Goal: Task Accomplishment & Management: Use online tool/utility

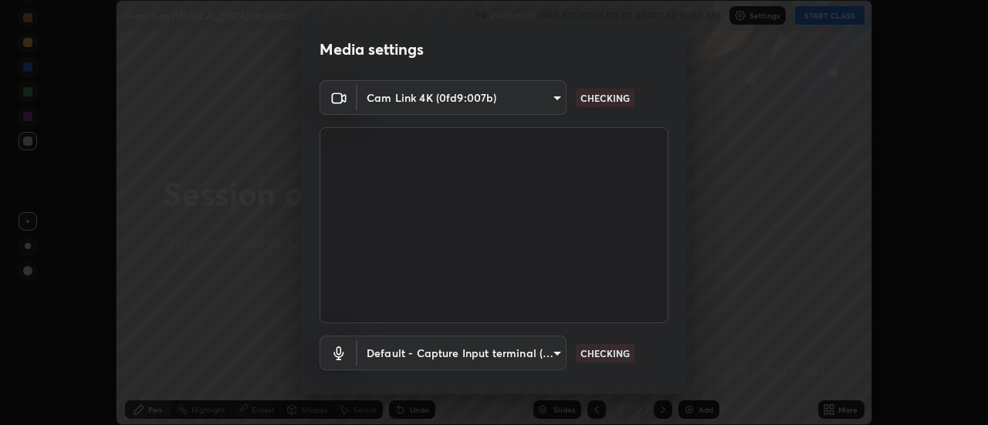
scroll to position [81, 0]
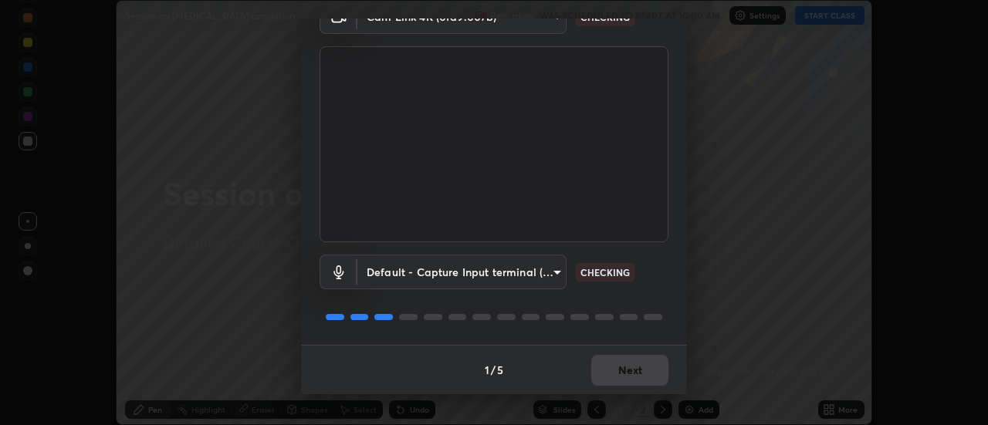
click at [625, 366] on div "1 / 5 Next" at bounding box center [494, 369] width 386 height 49
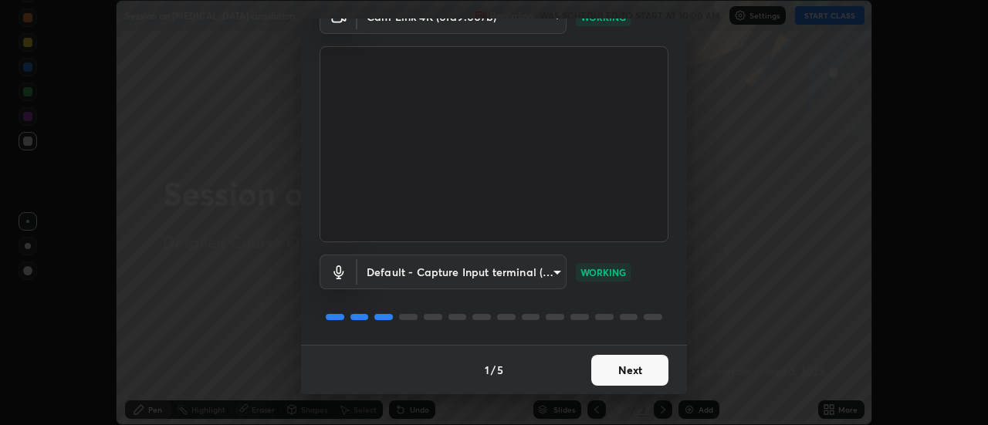
click at [622, 371] on button "Next" at bounding box center [629, 370] width 77 height 31
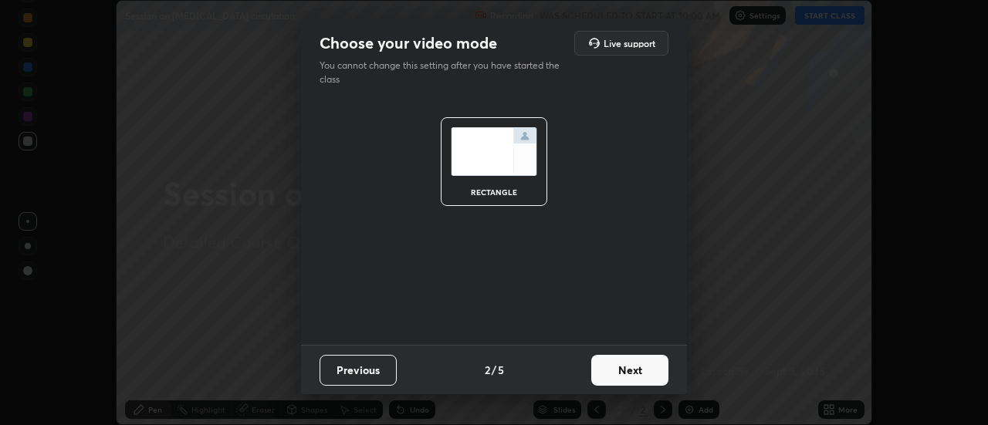
click at [635, 364] on button "Next" at bounding box center [629, 370] width 77 height 31
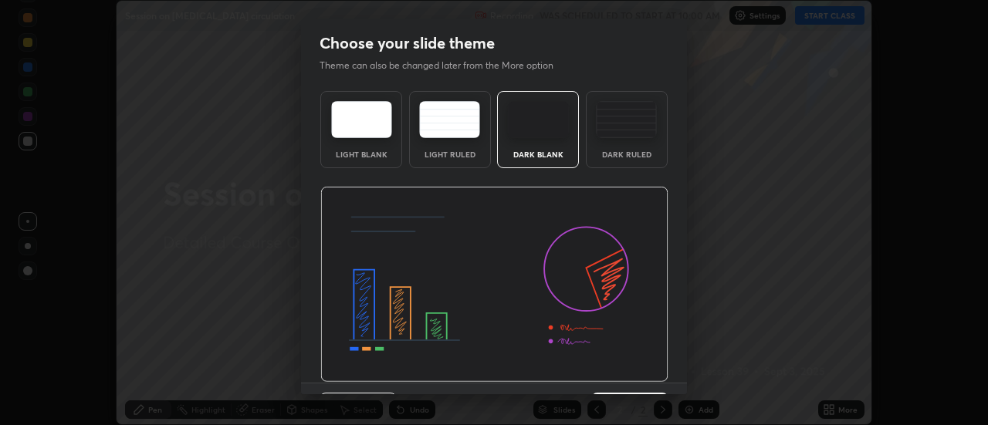
click at [622, 160] on div "Dark Ruled" at bounding box center [627, 129] width 82 height 77
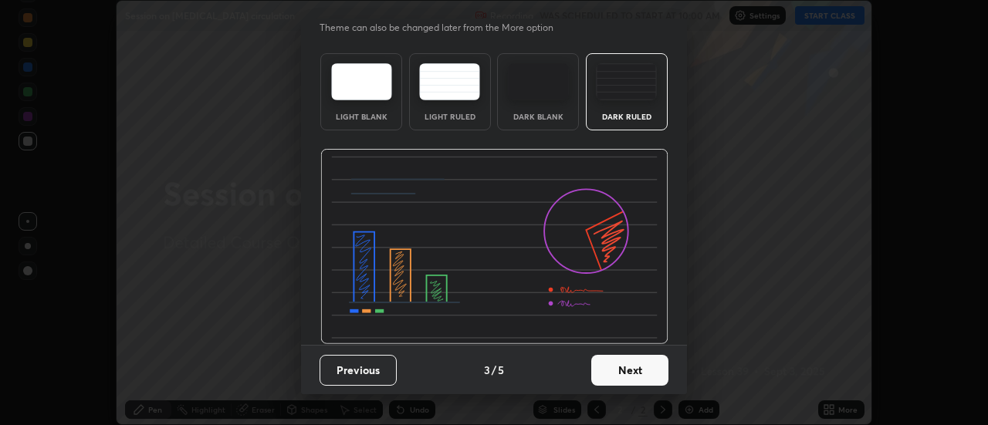
click at [611, 363] on button "Next" at bounding box center [629, 370] width 77 height 31
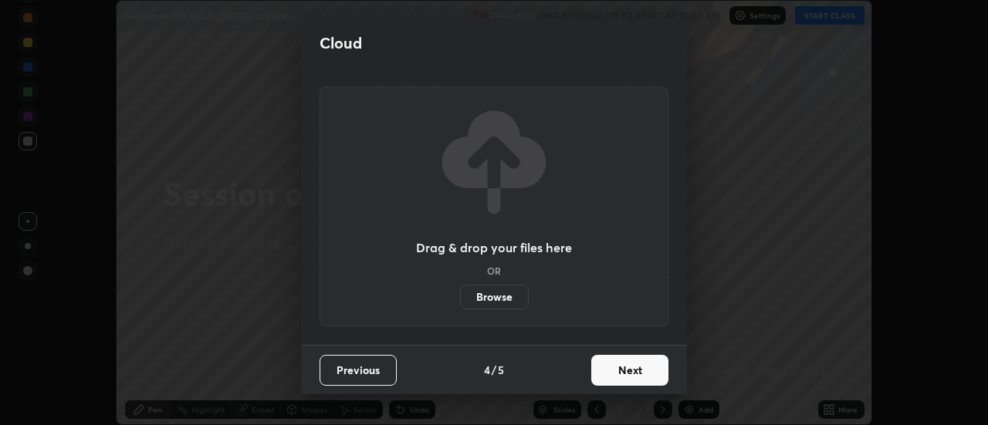
click at [627, 373] on button "Next" at bounding box center [629, 370] width 77 height 31
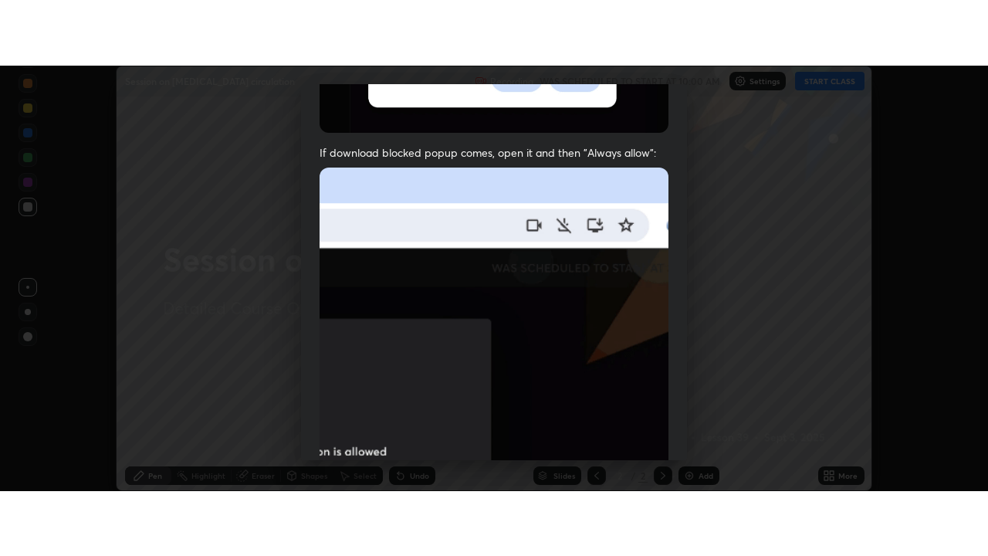
scroll to position [396, 0]
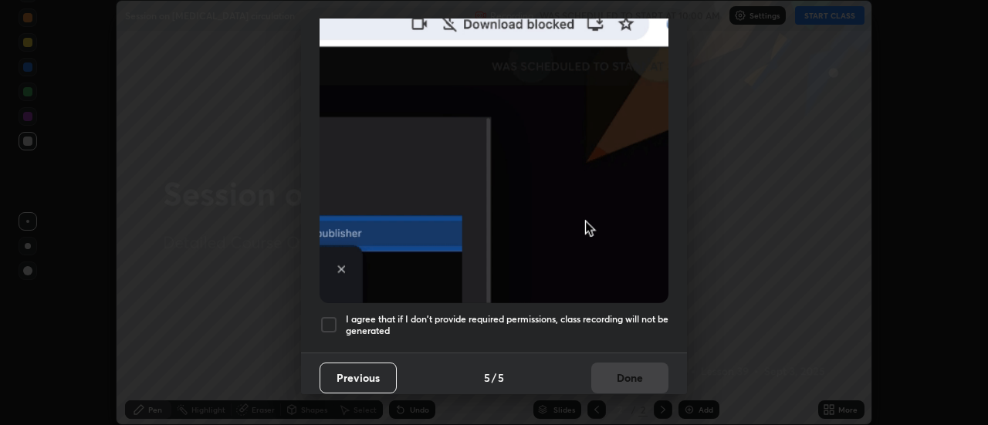
click at [337, 321] on div at bounding box center [329, 325] width 19 height 19
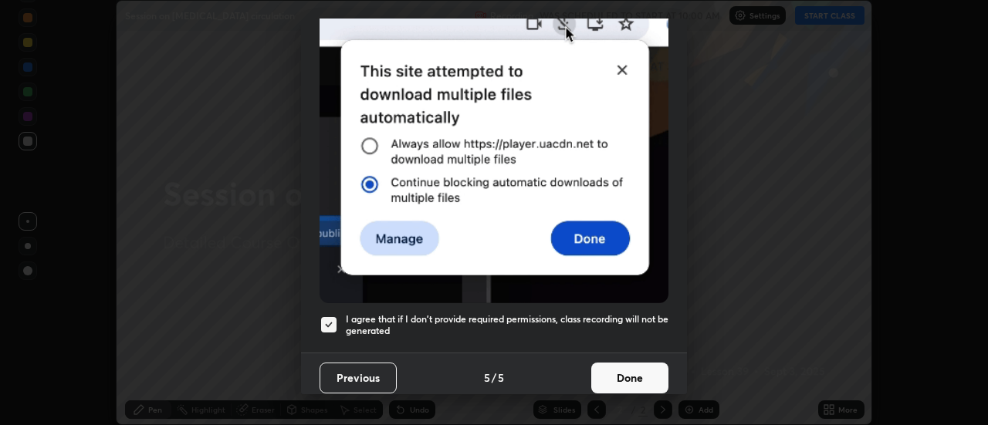
click at [624, 374] on button "Done" at bounding box center [629, 378] width 77 height 31
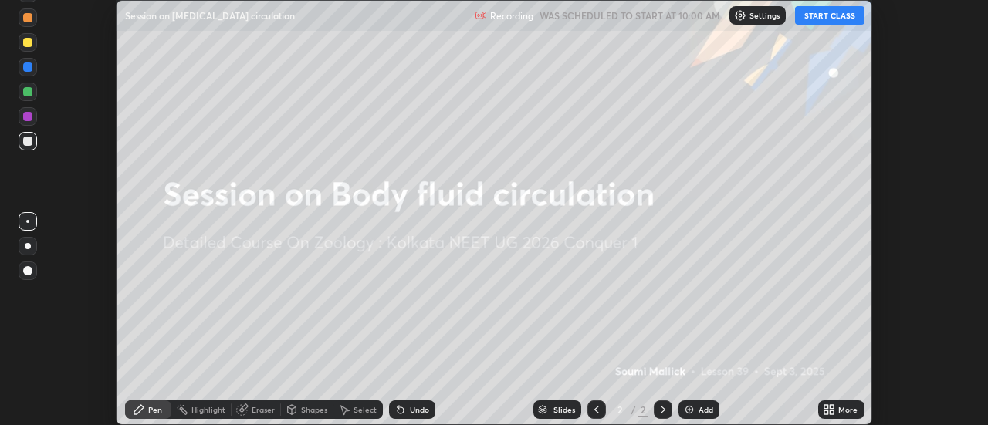
click at [825, 17] on button "START CLASS" at bounding box center [829, 15] width 69 height 19
click at [825, 411] on icon at bounding box center [827, 413] width 4 height 4
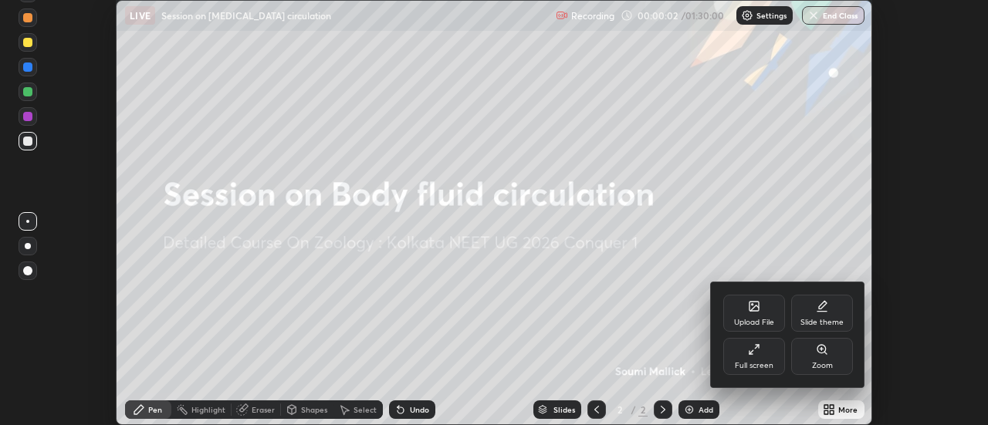
click at [766, 362] on div "Full screen" at bounding box center [754, 366] width 39 height 8
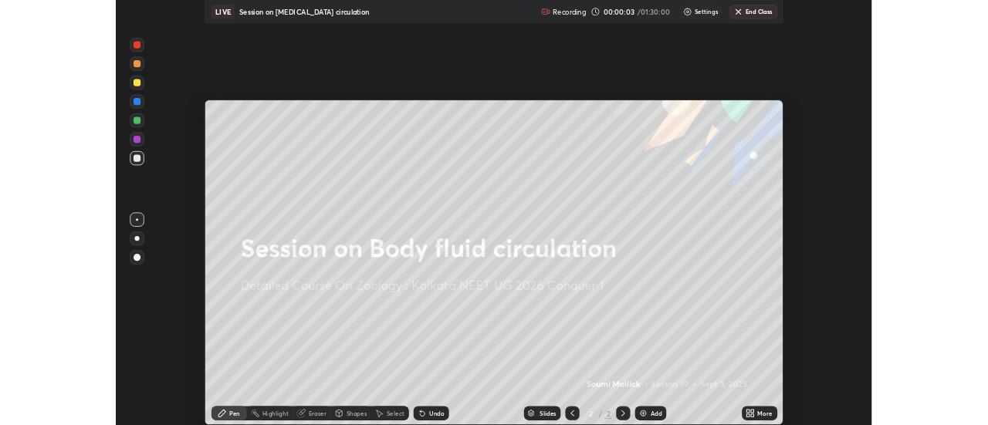
scroll to position [556, 988]
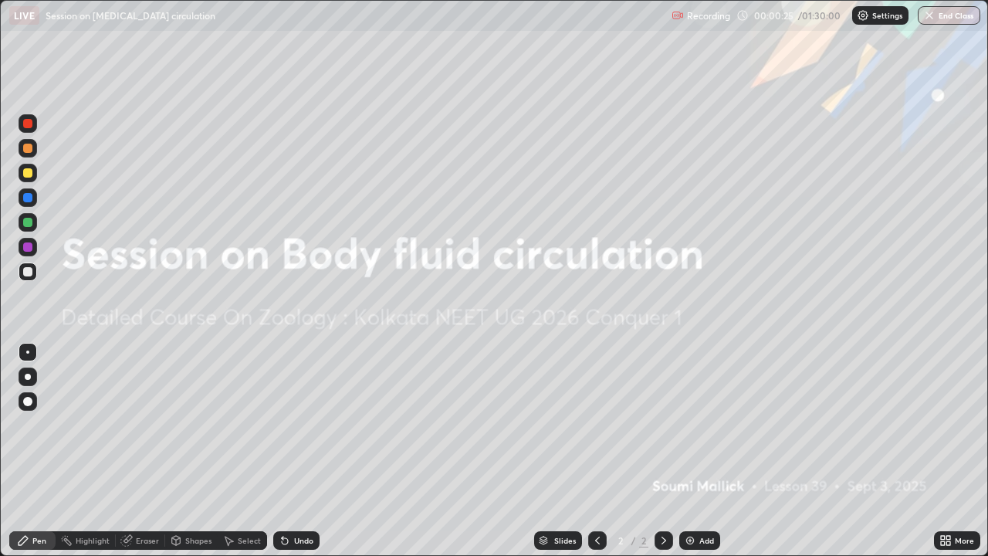
click at [704, 425] on div "Add" at bounding box center [706, 541] width 15 height 8
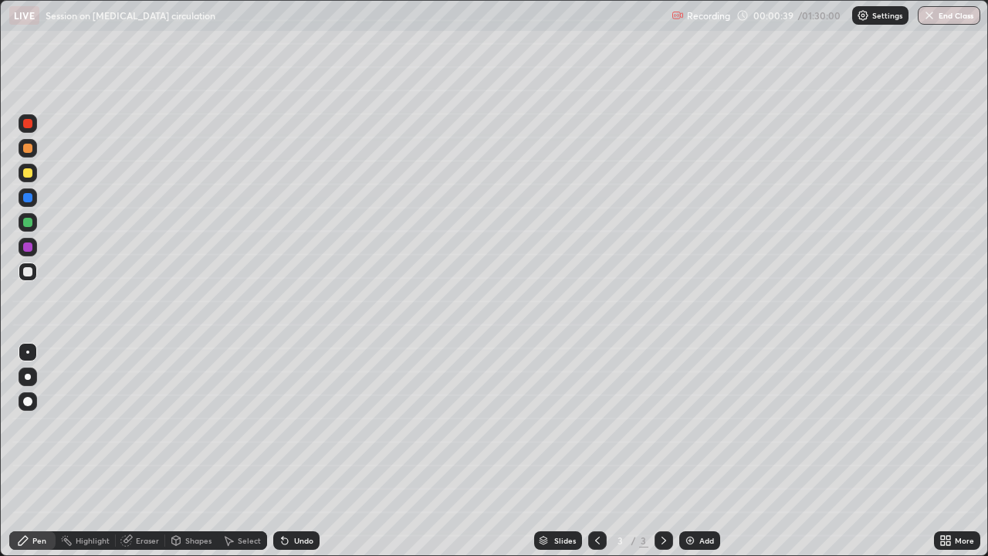
click at [137, 425] on div "Eraser" at bounding box center [147, 541] width 23 height 8
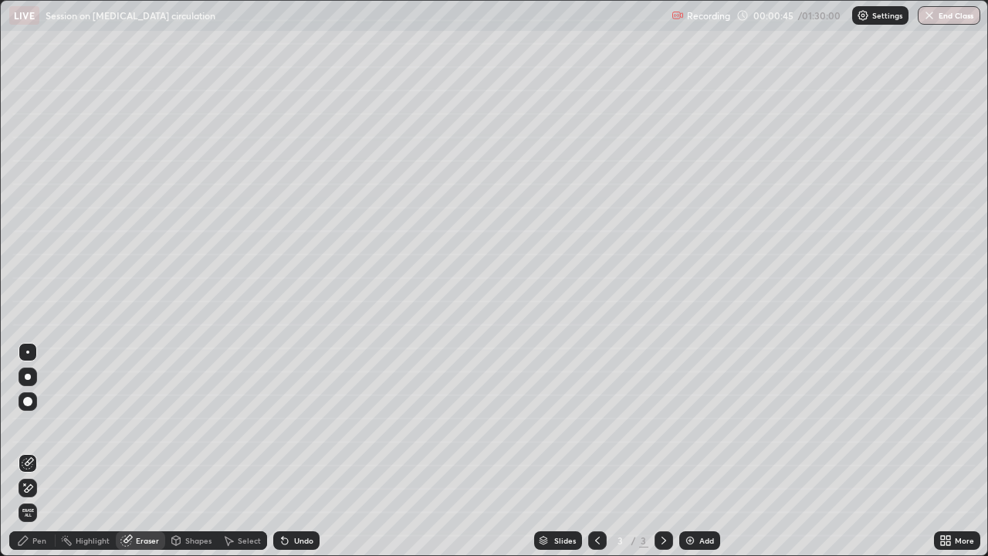
click at [33, 425] on div "Pen" at bounding box center [39, 541] width 14 height 8
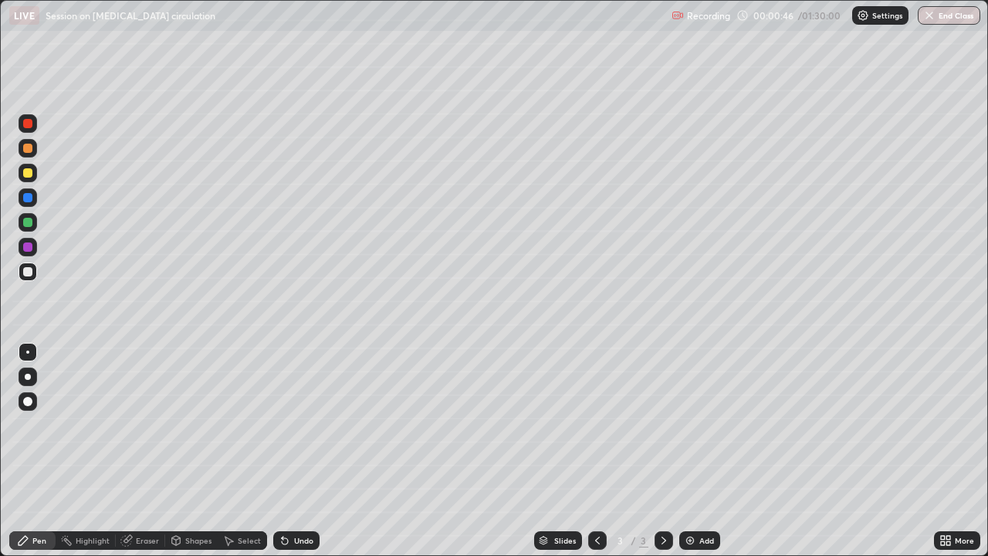
click at [32, 247] on div at bounding box center [28, 247] width 19 height 19
click at [25, 151] on div at bounding box center [27, 148] width 9 height 9
click at [948, 425] on icon at bounding box center [949, 543] width 4 height 4
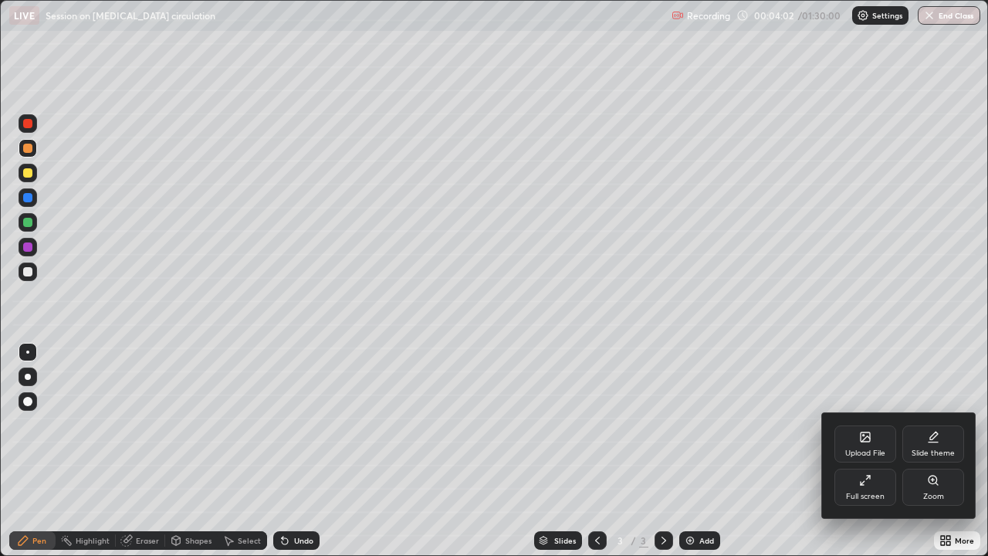
click at [865, 425] on icon at bounding box center [865, 436] width 9 height 9
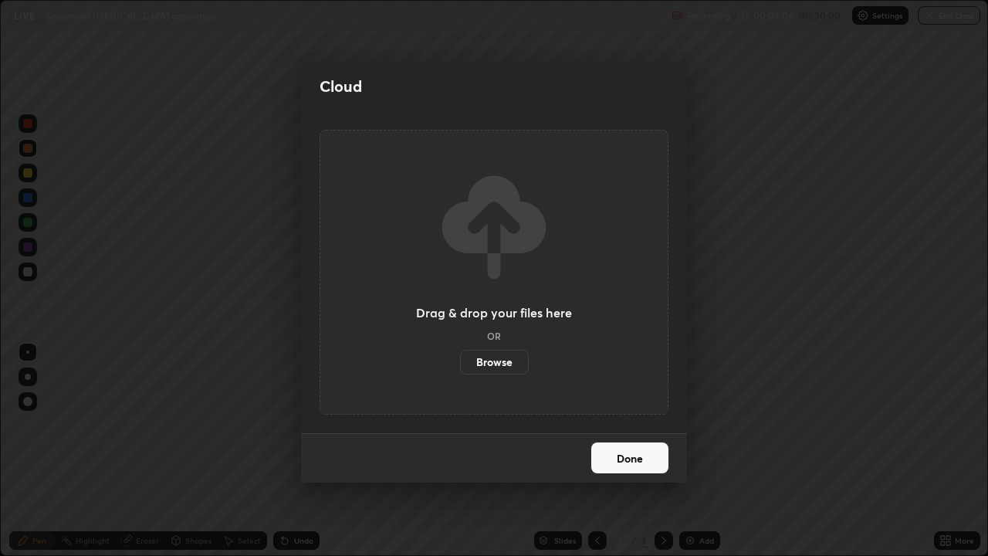
click at [510, 366] on label "Browse" at bounding box center [494, 362] width 69 height 25
click at [460, 366] on input "Browse" at bounding box center [460, 362] width 0 height 25
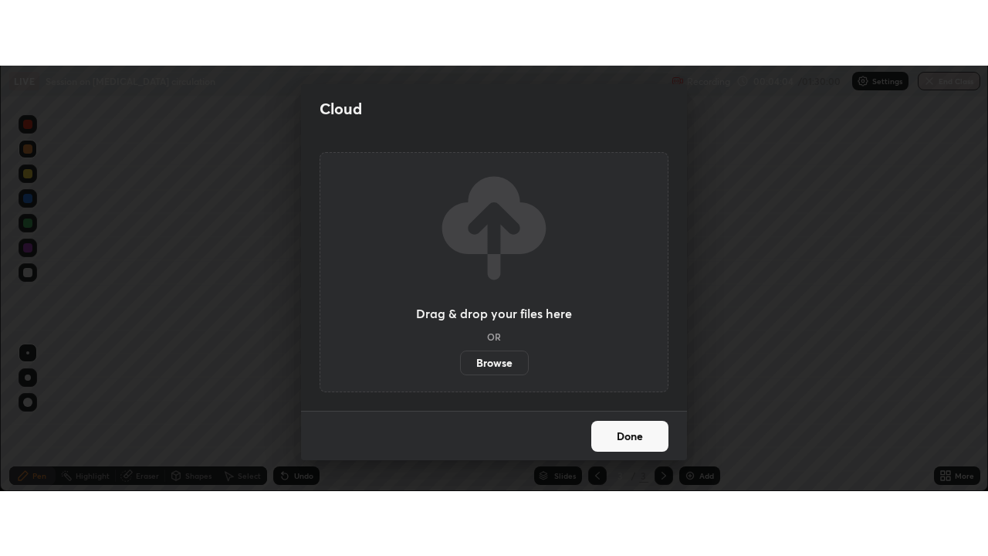
scroll to position [76777, 76214]
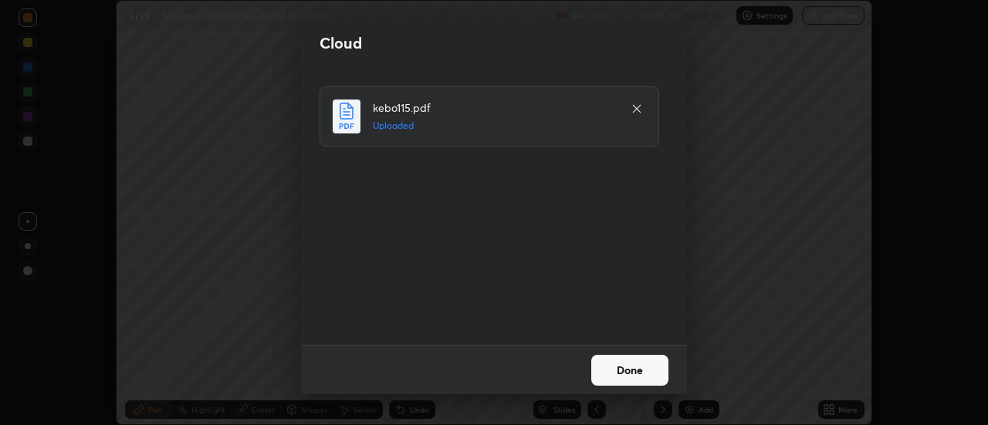
click at [617, 369] on button "Done" at bounding box center [629, 370] width 77 height 31
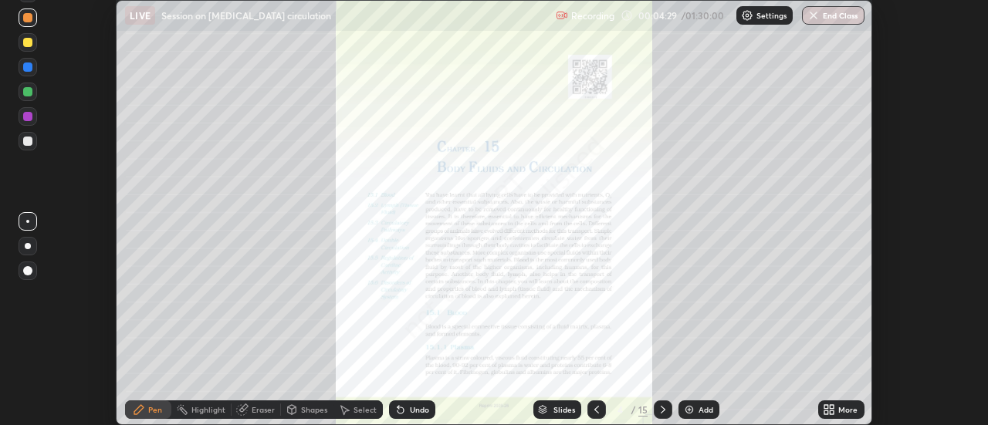
click at [828, 407] on icon at bounding box center [827, 407] width 4 height 4
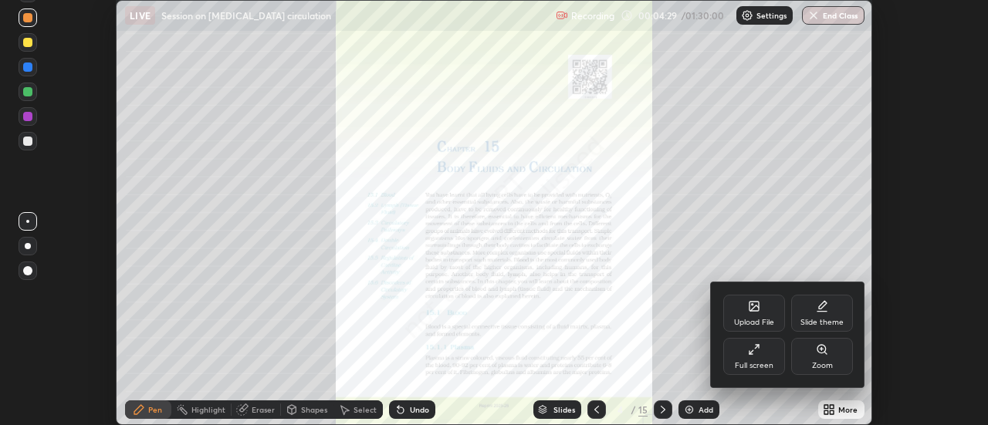
click at [745, 347] on div "Full screen" at bounding box center [754, 356] width 62 height 37
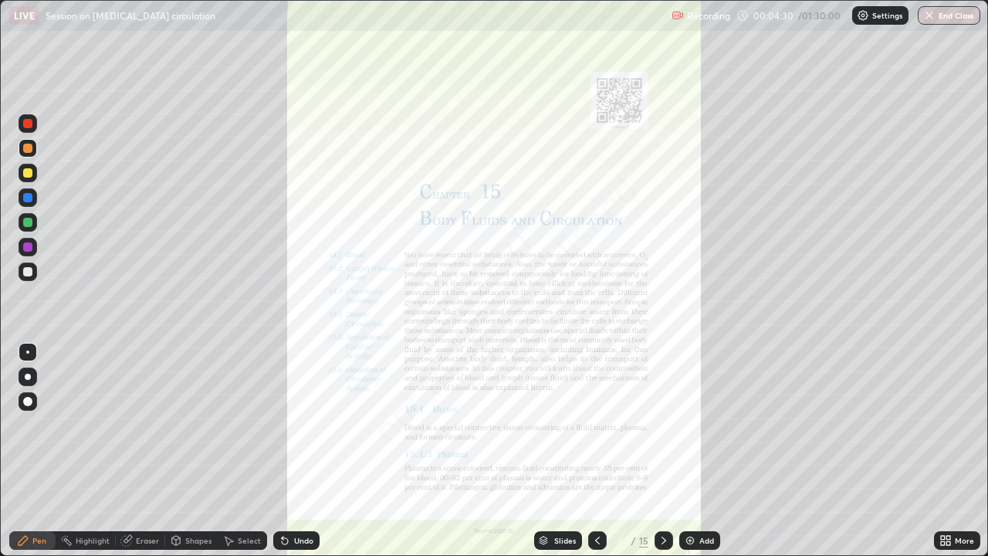
scroll to position [556, 988]
click at [598, 425] on icon at bounding box center [597, 540] width 12 height 12
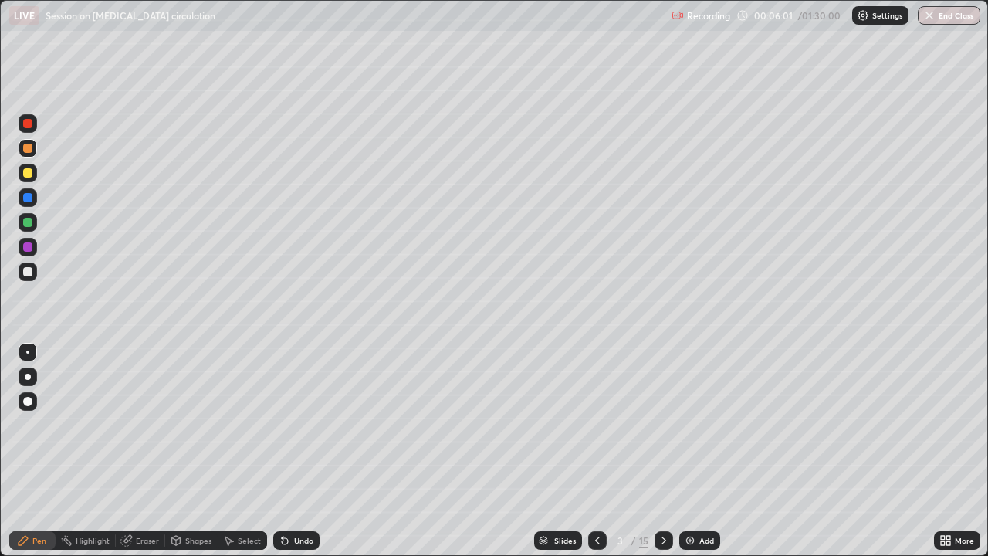
click at [598, 425] on icon at bounding box center [597, 540] width 12 height 12
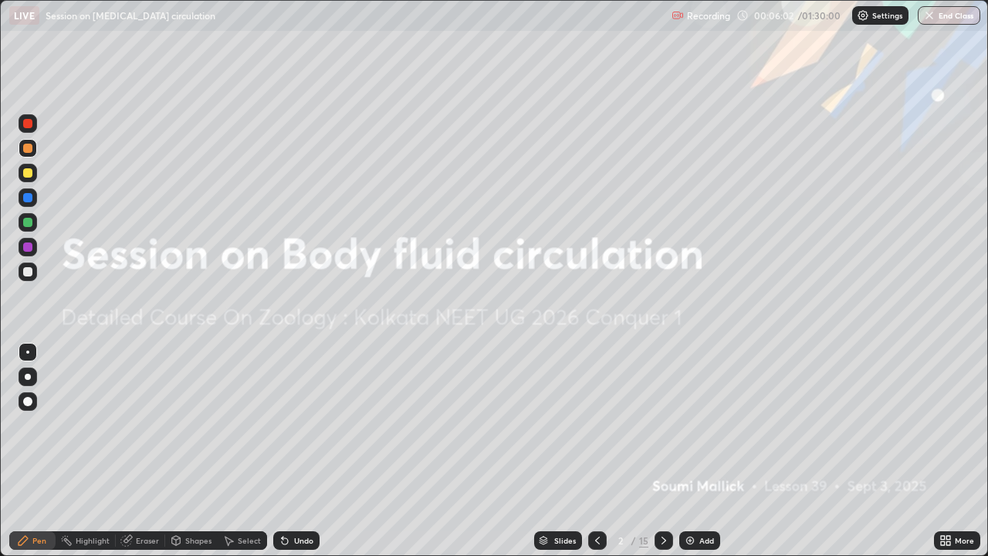
click at [659, 425] on div at bounding box center [664, 540] width 19 height 19
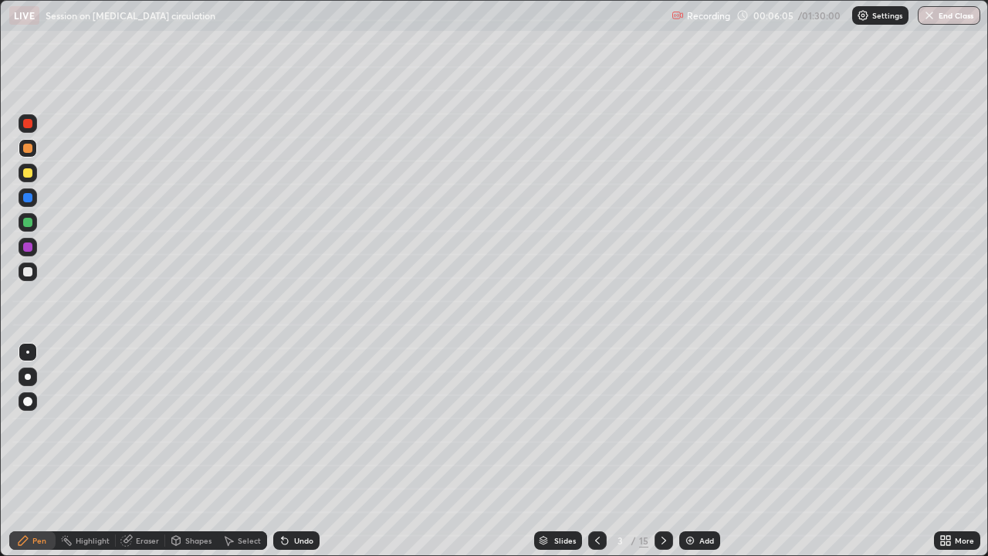
click at [28, 425] on icon at bounding box center [23, 540] width 12 height 12
click at [33, 266] on div at bounding box center [28, 271] width 19 height 19
click at [34, 245] on div at bounding box center [28, 247] width 19 height 19
click at [33, 202] on div at bounding box center [28, 197] width 19 height 19
click at [287, 425] on icon at bounding box center [285, 540] width 12 height 12
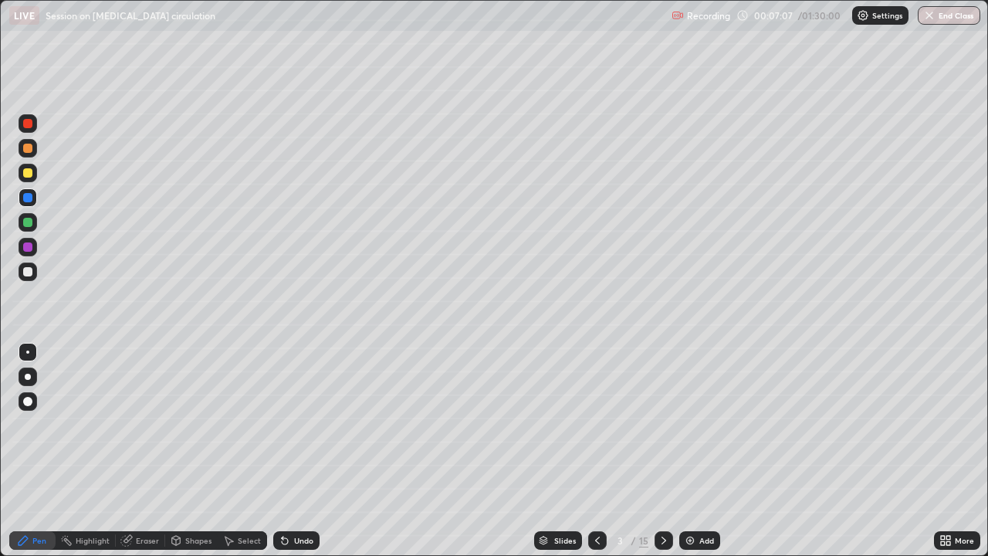
click at [29, 229] on div at bounding box center [28, 222] width 19 height 19
click at [250, 425] on div "Select" at bounding box center [249, 541] width 23 height 8
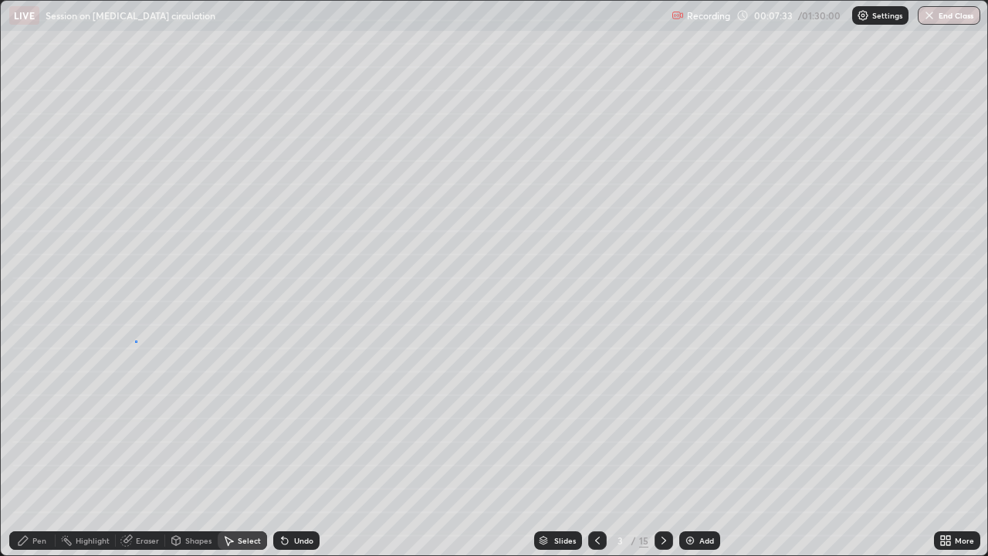
click at [137, 341] on div "0 ° Undo Copy Duplicate Duplicate to new slide Delete" at bounding box center [494, 278] width 987 height 554
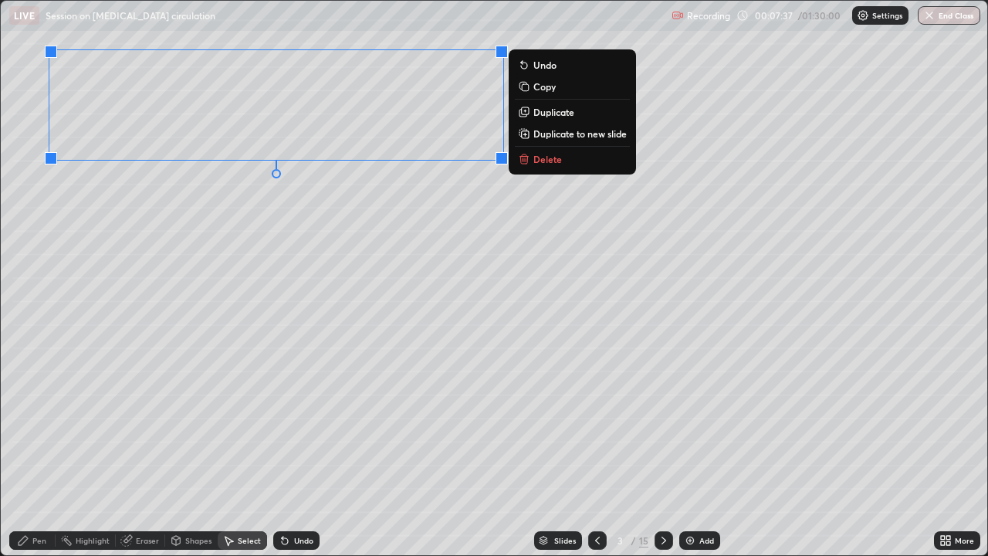
click at [154, 273] on div "0 ° Undo Copy Duplicate Duplicate to new slide Delete" at bounding box center [494, 278] width 987 height 554
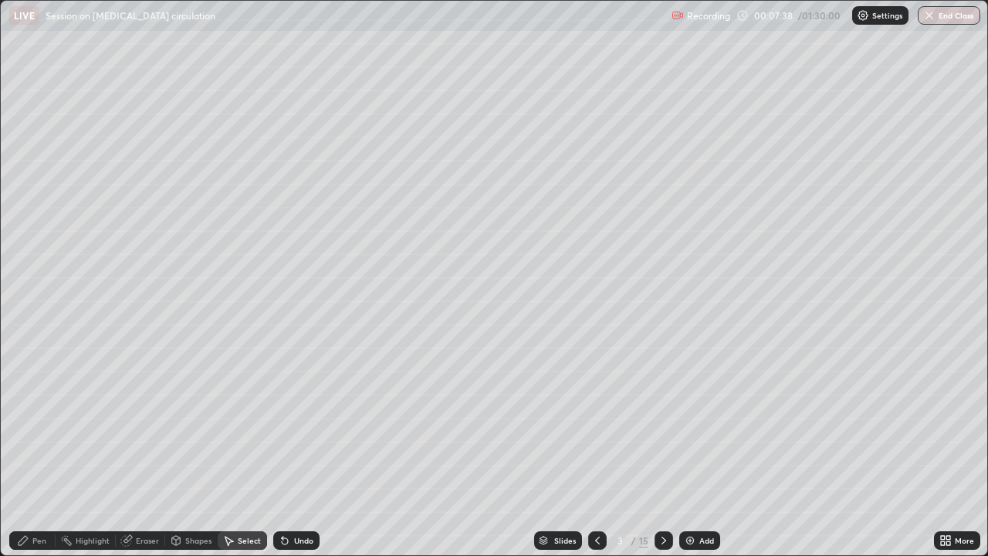
click at [32, 425] on div "Pen" at bounding box center [39, 541] width 14 height 8
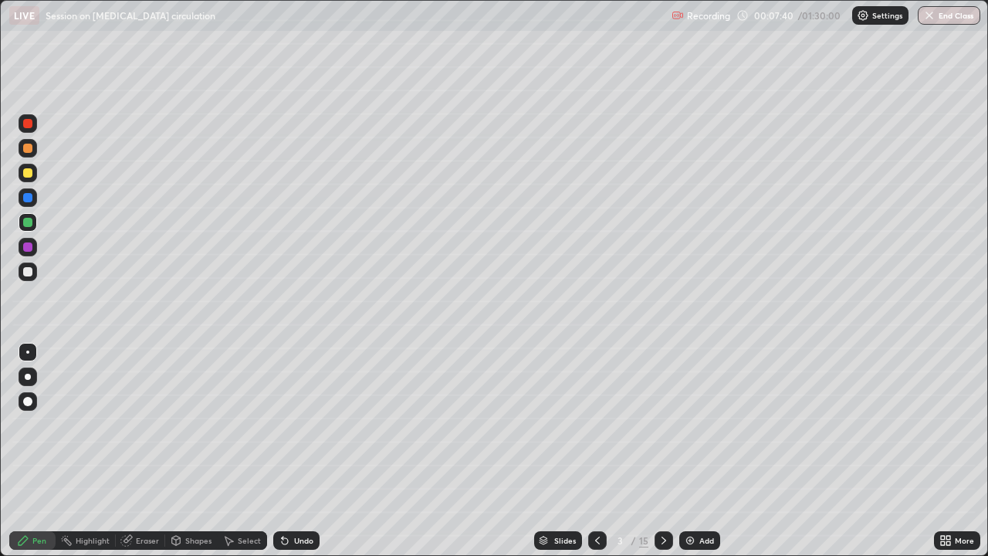
click at [28, 267] on div at bounding box center [27, 271] width 9 height 9
click at [290, 425] on div "Undo" at bounding box center [296, 540] width 46 height 19
click at [28, 229] on div at bounding box center [28, 222] width 19 height 19
click at [29, 243] on div at bounding box center [27, 246] width 9 height 9
click at [310, 425] on div "Undo" at bounding box center [303, 541] width 19 height 8
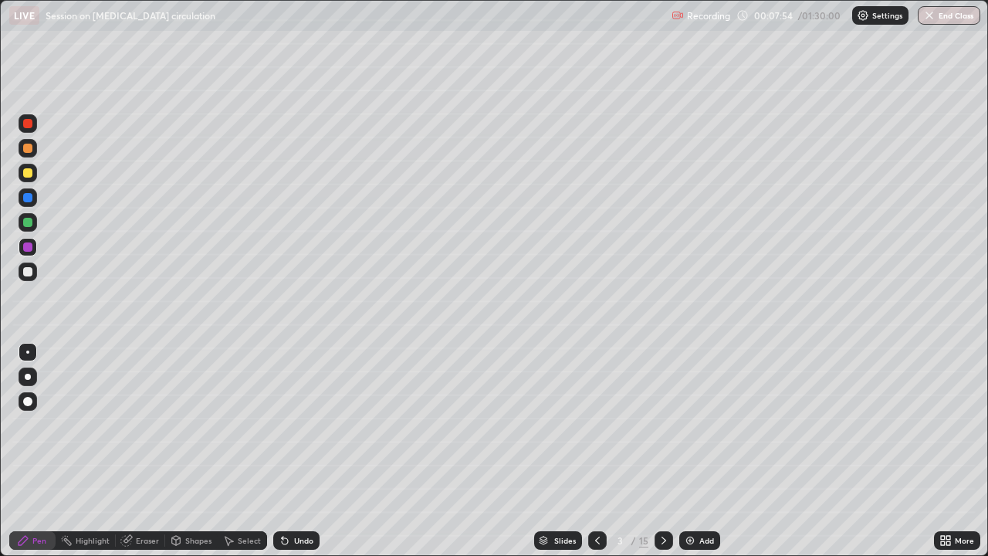
click at [303, 425] on div "Undo" at bounding box center [303, 541] width 19 height 8
click at [299, 425] on div "Undo" at bounding box center [303, 541] width 19 height 8
click at [298, 425] on div "Undo" at bounding box center [303, 541] width 19 height 8
click at [297, 425] on div "Undo" at bounding box center [303, 541] width 19 height 8
click at [293, 425] on div "Undo" at bounding box center [296, 540] width 46 height 19
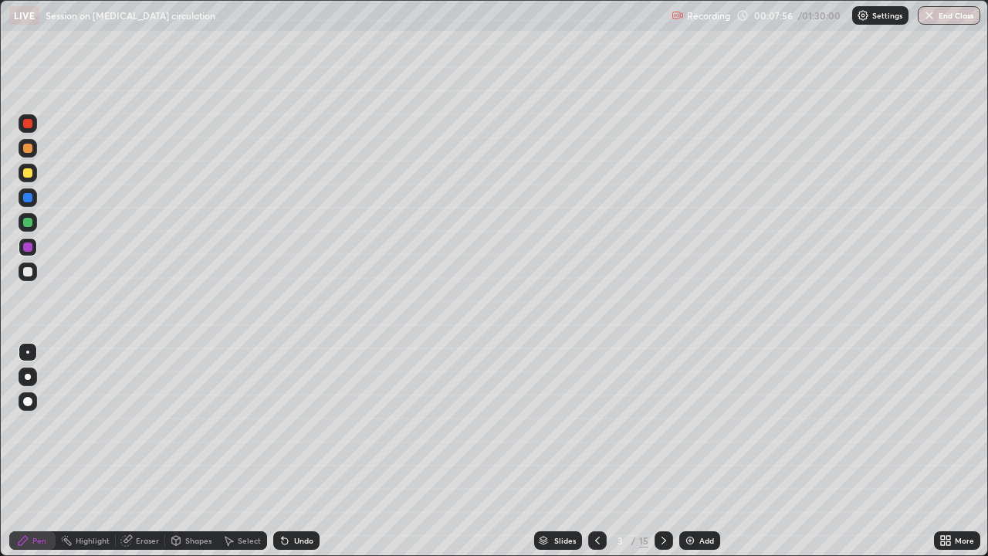
click at [295, 425] on div "Undo" at bounding box center [303, 541] width 19 height 8
click at [294, 425] on div "Undo" at bounding box center [303, 541] width 19 height 8
click at [33, 273] on div at bounding box center [28, 271] width 19 height 19
click at [232, 425] on icon at bounding box center [228, 540] width 12 height 12
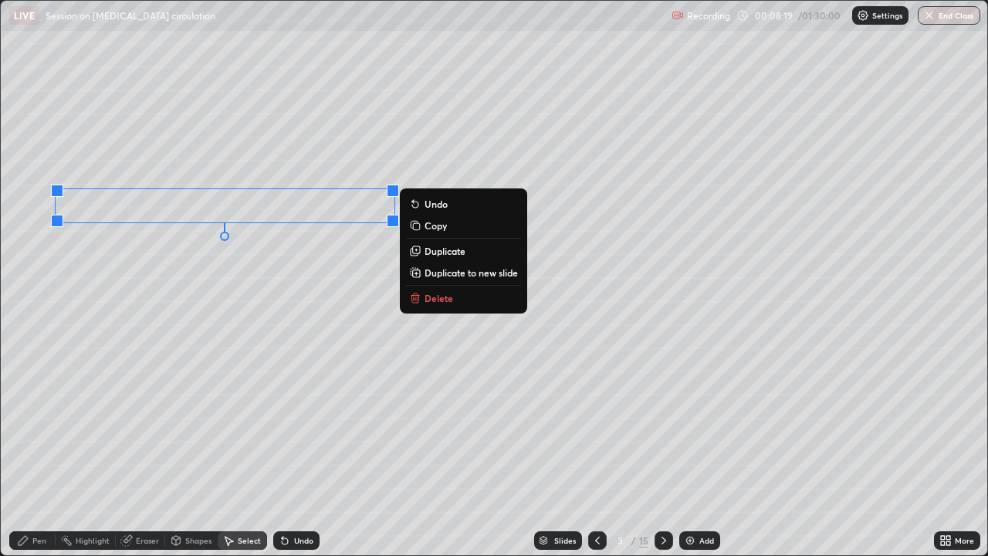
click at [111, 352] on div "0 ° Undo Copy Duplicate Duplicate to new slide Delete" at bounding box center [494, 278] width 987 height 554
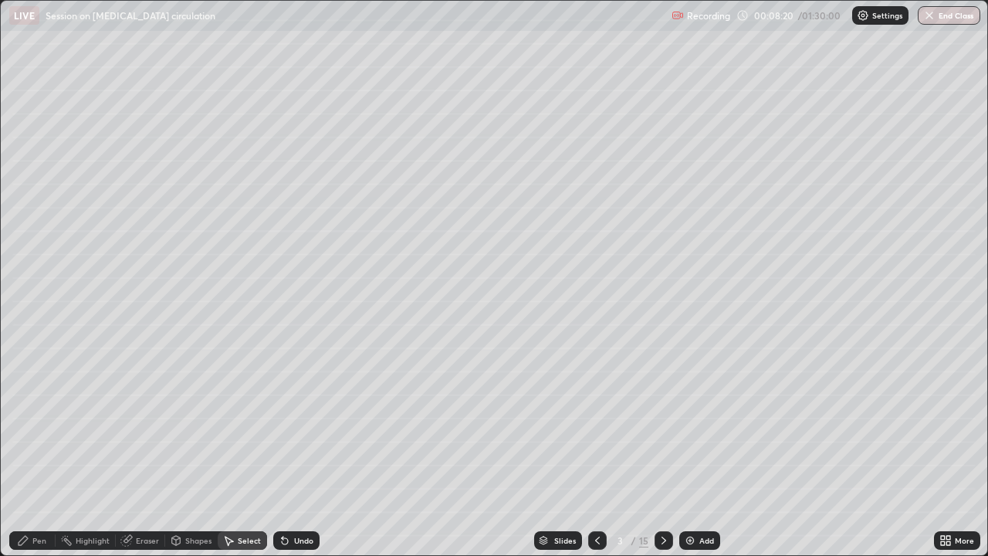
click at [36, 425] on div "Pen" at bounding box center [39, 541] width 14 height 8
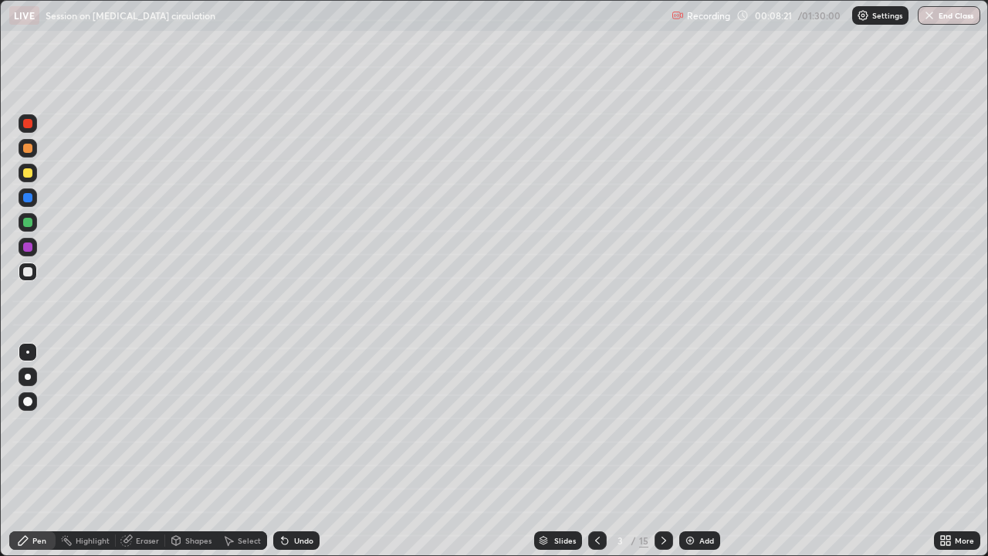
click at [28, 248] on div at bounding box center [27, 246] width 9 height 9
click at [287, 425] on icon at bounding box center [285, 540] width 12 height 12
click at [29, 272] on div at bounding box center [27, 271] width 9 height 9
click at [300, 425] on div "Undo" at bounding box center [303, 541] width 19 height 8
click at [305, 425] on div "Undo" at bounding box center [303, 541] width 19 height 8
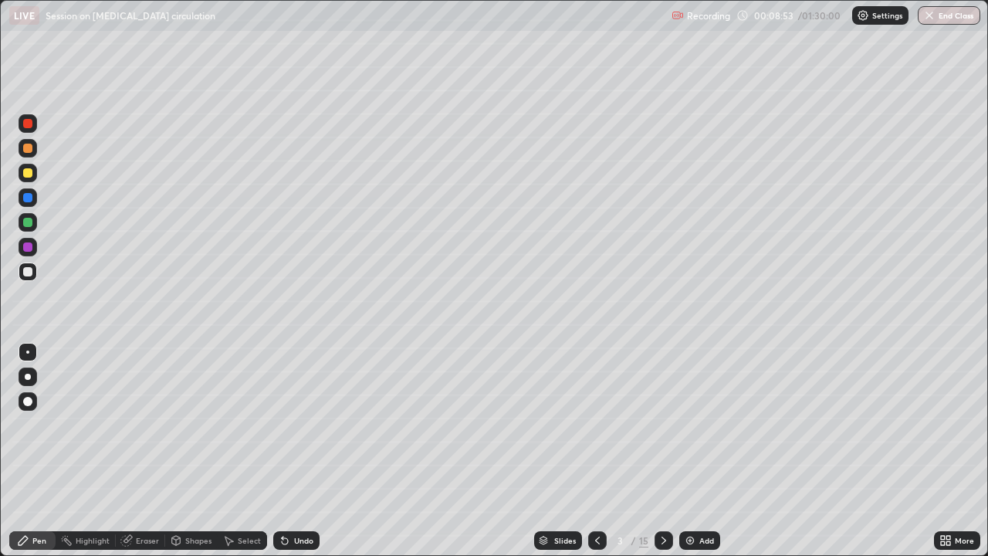
click at [303, 425] on div "Undo" at bounding box center [296, 540] width 46 height 19
click at [301, 425] on div "Undo" at bounding box center [303, 541] width 19 height 8
click at [299, 425] on div "Undo" at bounding box center [303, 541] width 19 height 8
click at [298, 425] on div "Undo" at bounding box center [303, 541] width 19 height 8
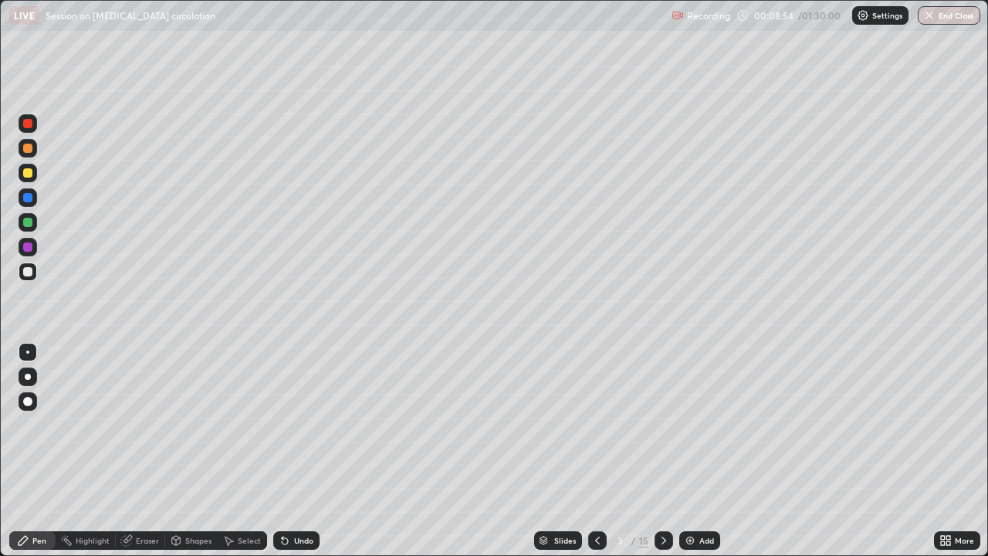
click at [296, 425] on div "Undo" at bounding box center [303, 541] width 19 height 8
click at [300, 425] on div "Undo" at bounding box center [296, 540] width 46 height 19
click at [300, 425] on div "Undo" at bounding box center [303, 541] width 19 height 8
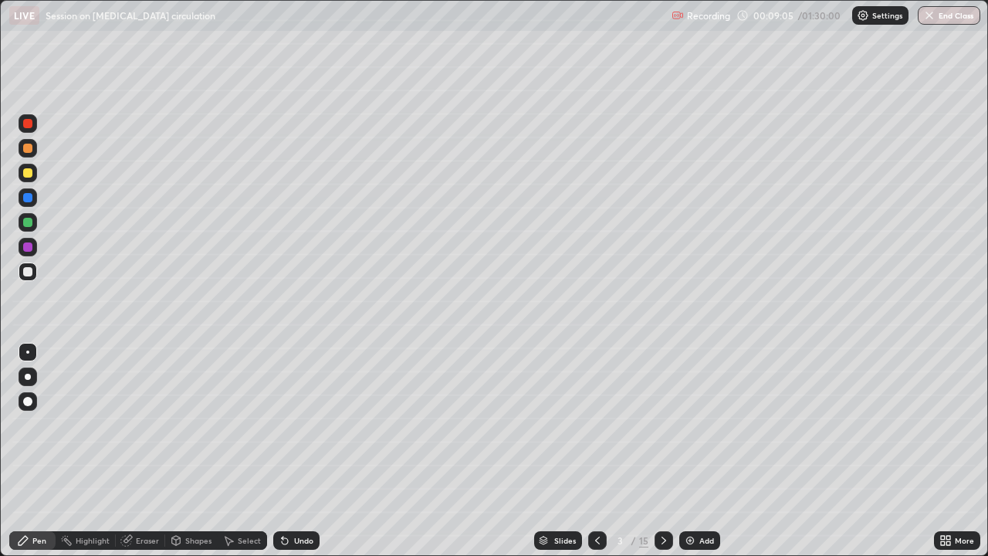
click at [300, 425] on div "Undo" at bounding box center [303, 541] width 19 height 8
click at [301, 425] on div "Undo" at bounding box center [303, 541] width 19 height 8
click at [300, 425] on div "Undo" at bounding box center [296, 540] width 46 height 19
click at [303, 425] on div "Undo" at bounding box center [303, 541] width 19 height 8
click at [302, 425] on div "Undo" at bounding box center [293, 540] width 52 height 31
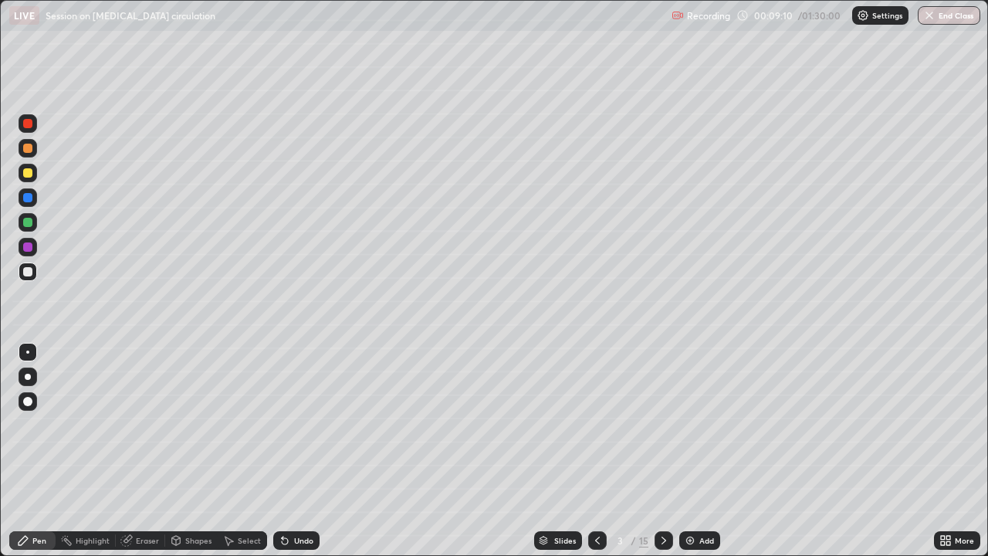
click at [304, 425] on div "Undo" at bounding box center [296, 540] width 46 height 19
click at [295, 425] on div "Undo" at bounding box center [303, 541] width 19 height 8
click at [300, 425] on div "Undo" at bounding box center [303, 541] width 19 height 8
click at [298, 425] on div "Undo" at bounding box center [296, 540] width 46 height 19
click at [236, 425] on div "Select" at bounding box center [242, 540] width 49 height 19
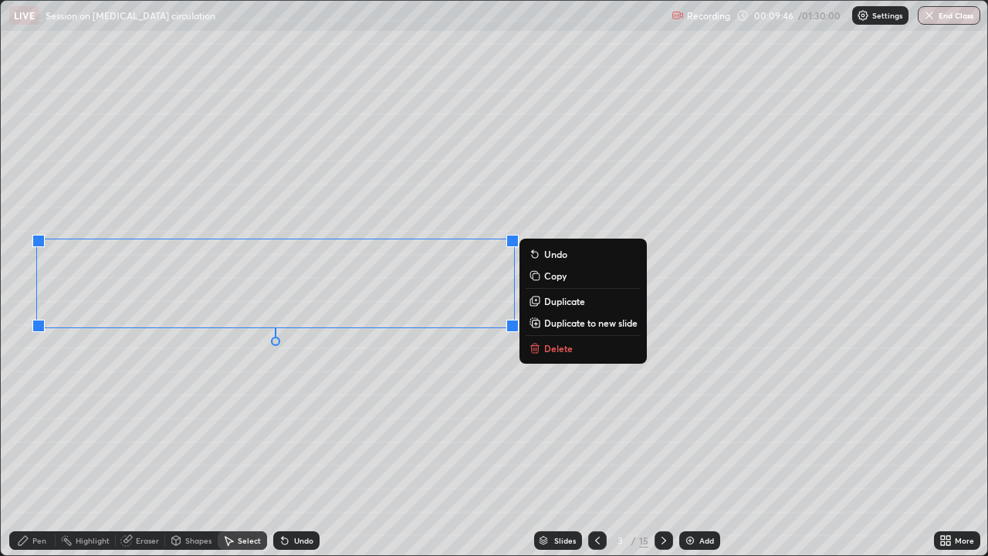
click at [253, 399] on div "0 ° Undo Copy Duplicate Duplicate to new slide Delete" at bounding box center [494, 278] width 987 height 554
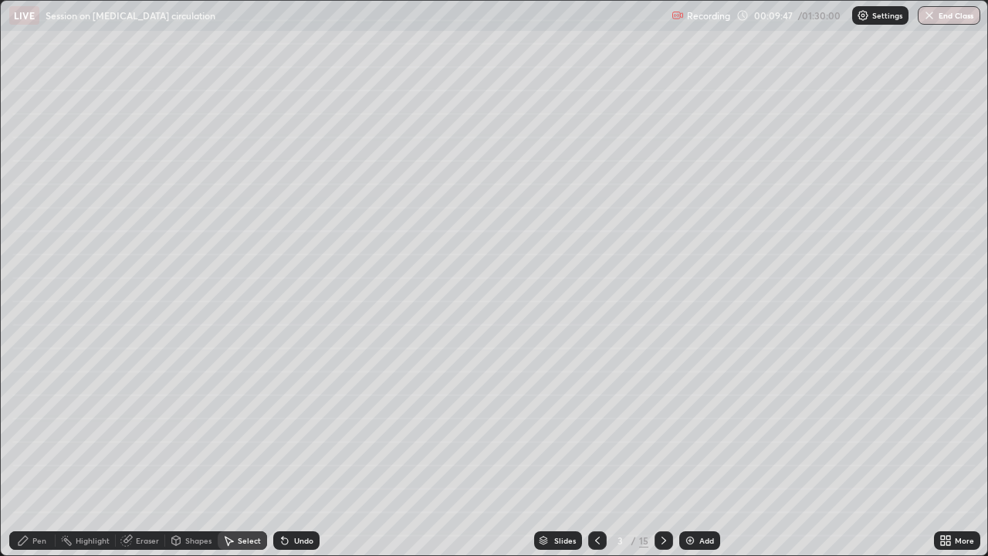
click at [28, 425] on icon at bounding box center [23, 540] width 12 height 12
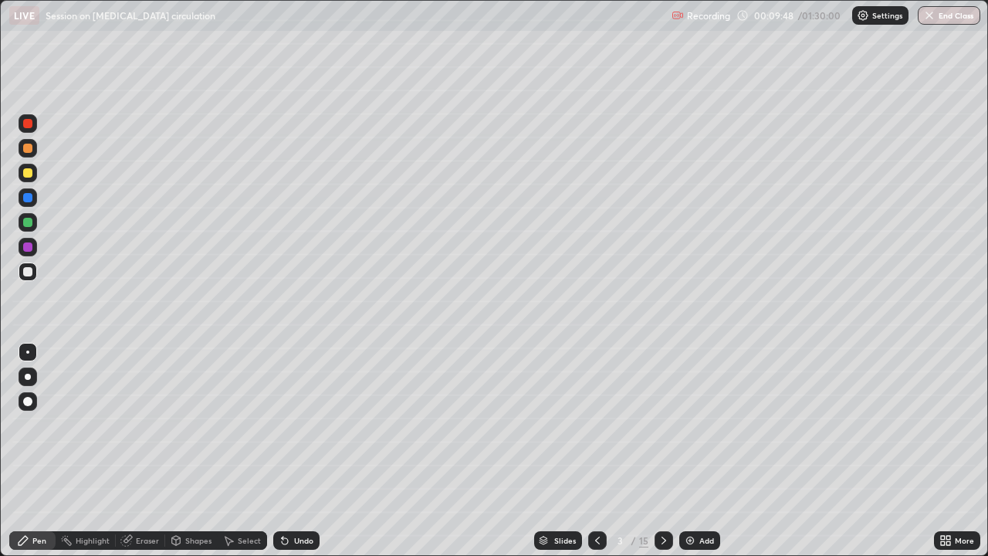
click at [28, 149] on div at bounding box center [27, 148] width 9 height 9
click at [303, 425] on div "Undo" at bounding box center [303, 541] width 19 height 8
click at [308, 425] on div "Undo" at bounding box center [303, 541] width 19 height 8
click at [294, 425] on div "Undo" at bounding box center [303, 541] width 19 height 8
click at [290, 425] on div "Undo" at bounding box center [296, 540] width 46 height 19
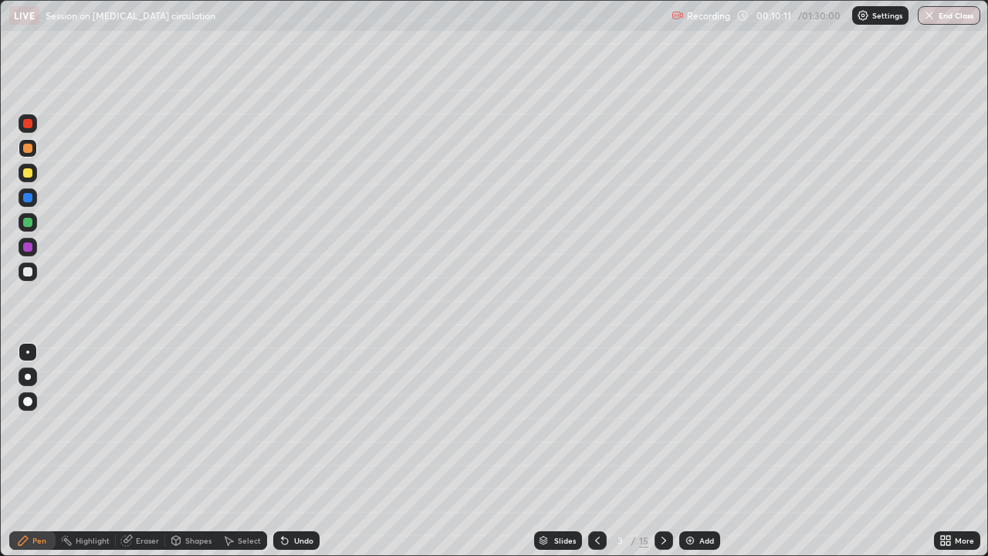
click at [27, 225] on div at bounding box center [27, 222] width 9 height 9
click at [290, 425] on div "Undo" at bounding box center [296, 540] width 46 height 19
click at [294, 425] on div "Undo" at bounding box center [303, 541] width 19 height 8
click at [289, 425] on div "Undo" at bounding box center [296, 540] width 46 height 19
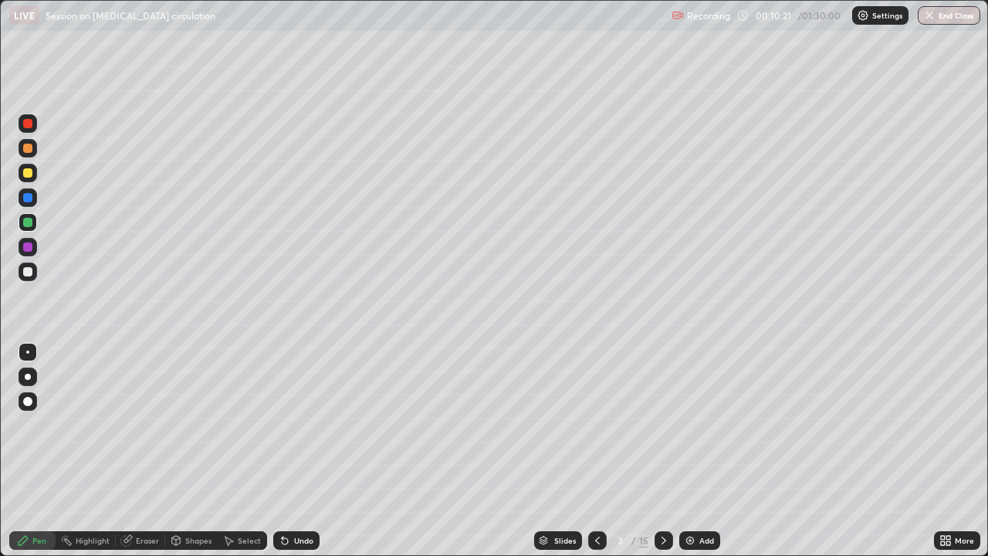
click at [290, 425] on div "Undo" at bounding box center [296, 540] width 46 height 19
click at [32, 273] on div at bounding box center [27, 271] width 9 height 9
click at [26, 195] on div at bounding box center [27, 197] width 9 height 9
click at [26, 174] on div at bounding box center [27, 172] width 9 height 9
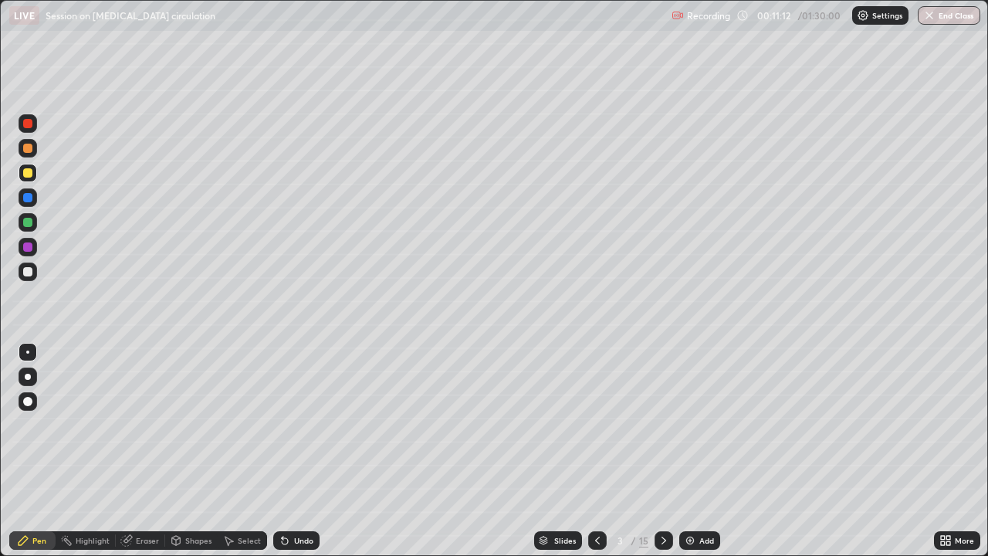
click at [25, 198] on div at bounding box center [27, 197] width 9 height 9
click at [294, 425] on div "Undo" at bounding box center [303, 541] width 19 height 8
click at [285, 425] on icon at bounding box center [285, 540] width 12 height 12
click at [29, 155] on div at bounding box center [28, 148] width 19 height 19
click at [32, 181] on div at bounding box center [28, 173] width 19 height 19
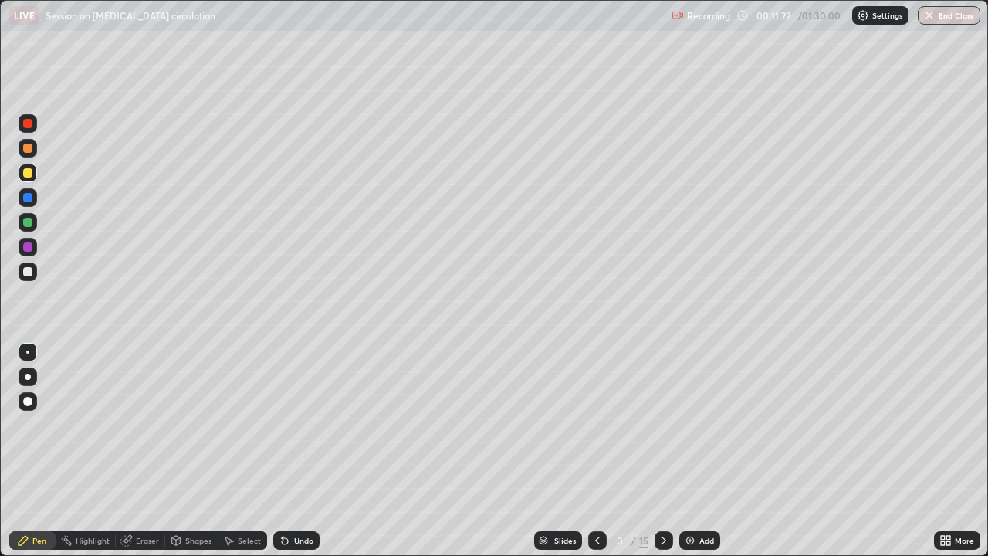
click at [29, 204] on div at bounding box center [28, 197] width 19 height 19
click at [28, 223] on div at bounding box center [27, 222] width 9 height 9
click at [33, 196] on div at bounding box center [28, 197] width 19 height 19
click at [28, 124] on div at bounding box center [27, 123] width 9 height 9
click at [294, 425] on div "Undo" at bounding box center [303, 541] width 19 height 8
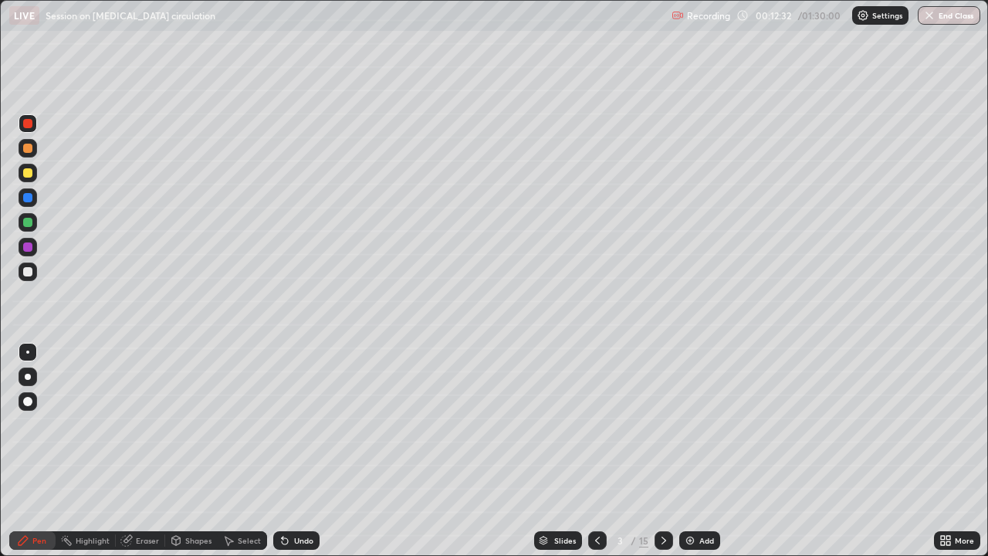
click at [239, 425] on div "Select" at bounding box center [249, 541] width 23 height 8
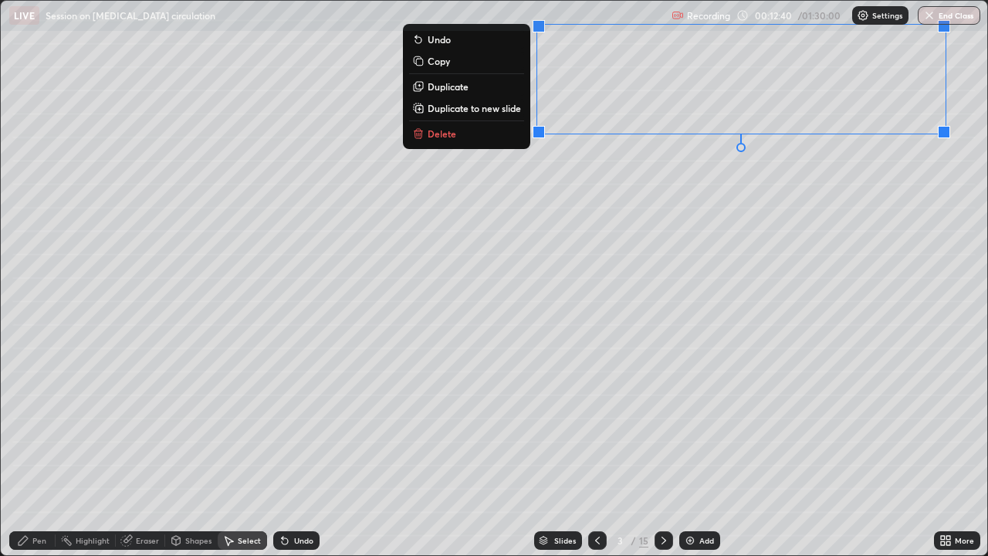
click at [391, 425] on div "0 ° Undo Copy Duplicate Duplicate to new slide Delete" at bounding box center [494, 278] width 987 height 554
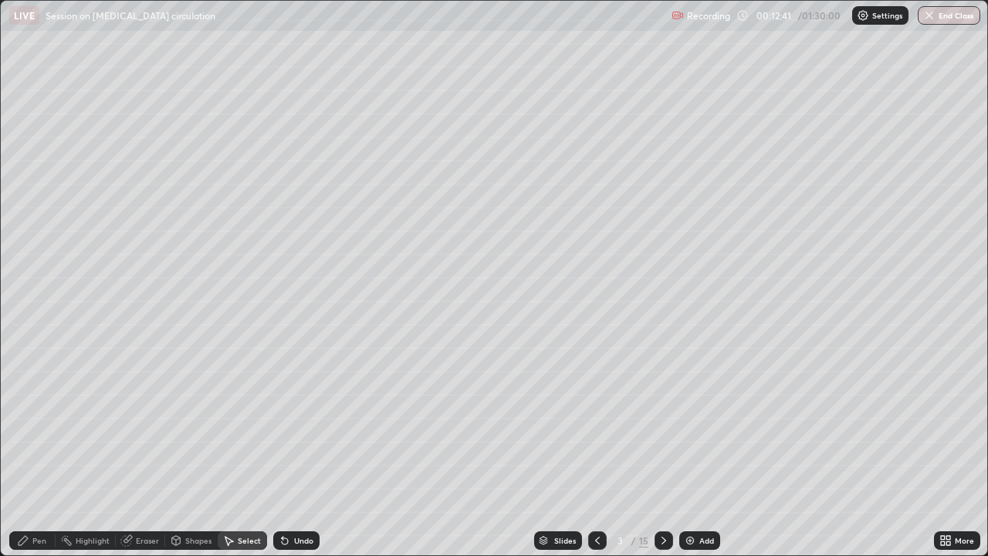
click at [36, 425] on div "Pen" at bounding box center [39, 541] width 14 height 8
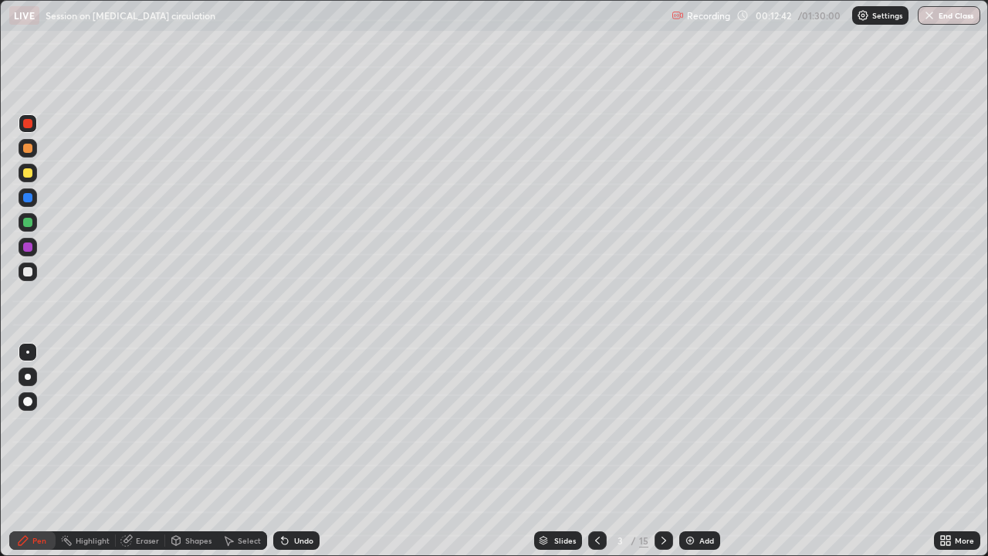
click at [20, 271] on div at bounding box center [28, 271] width 19 height 19
click at [191, 425] on div "Shapes" at bounding box center [198, 541] width 26 height 8
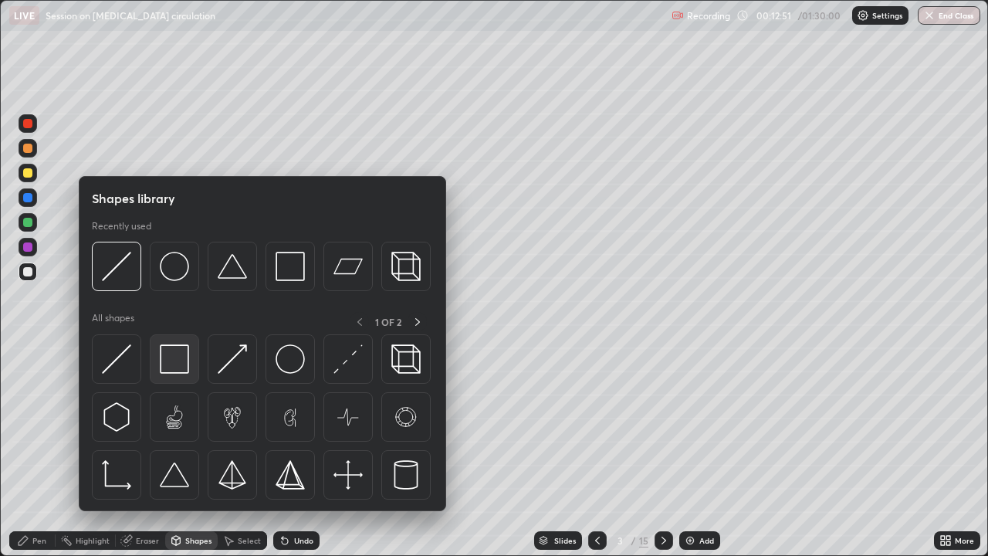
click at [165, 363] on img at bounding box center [174, 358] width 29 height 29
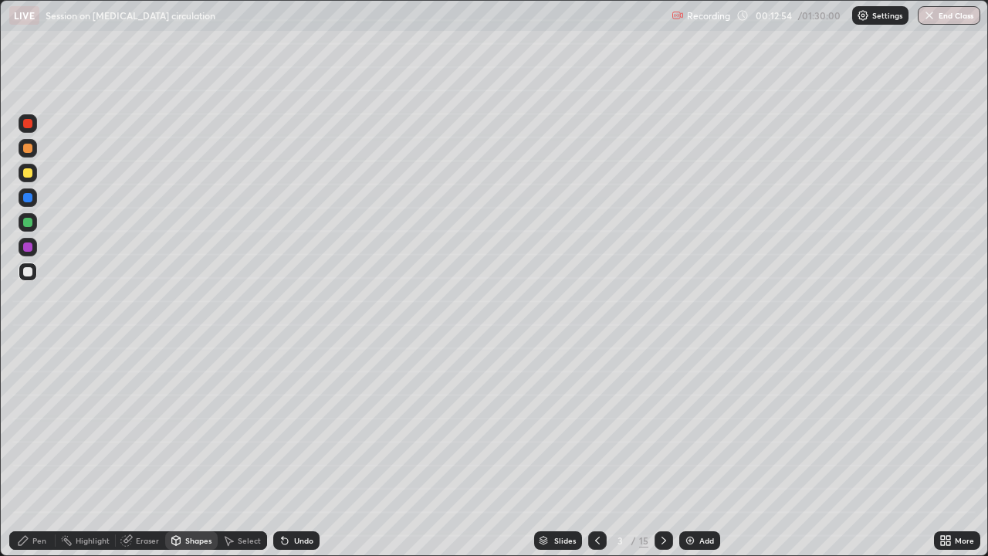
click at [36, 224] on div at bounding box center [28, 222] width 19 height 19
click at [293, 425] on div "Undo" at bounding box center [296, 540] width 46 height 19
click at [32, 425] on div "Pen" at bounding box center [39, 541] width 14 height 8
click at [289, 425] on div "Undo" at bounding box center [296, 540] width 46 height 19
click at [26, 172] on div at bounding box center [27, 172] width 9 height 9
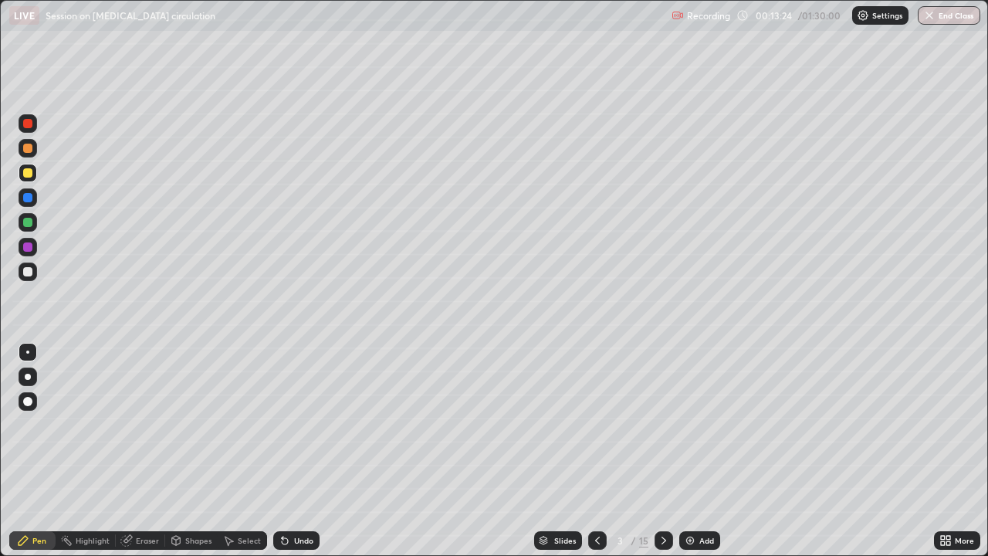
click at [25, 151] on div at bounding box center [27, 148] width 9 height 9
click at [298, 425] on div "Undo" at bounding box center [303, 541] width 19 height 8
click at [307, 425] on div "Undo" at bounding box center [303, 541] width 19 height 8
click at [308, 425] on div "Undo" at bounding box center [303, 541] width 19 height 8
click at [302, 425] on div "Undo" at bounding box center [303, 541] width 19 height 8
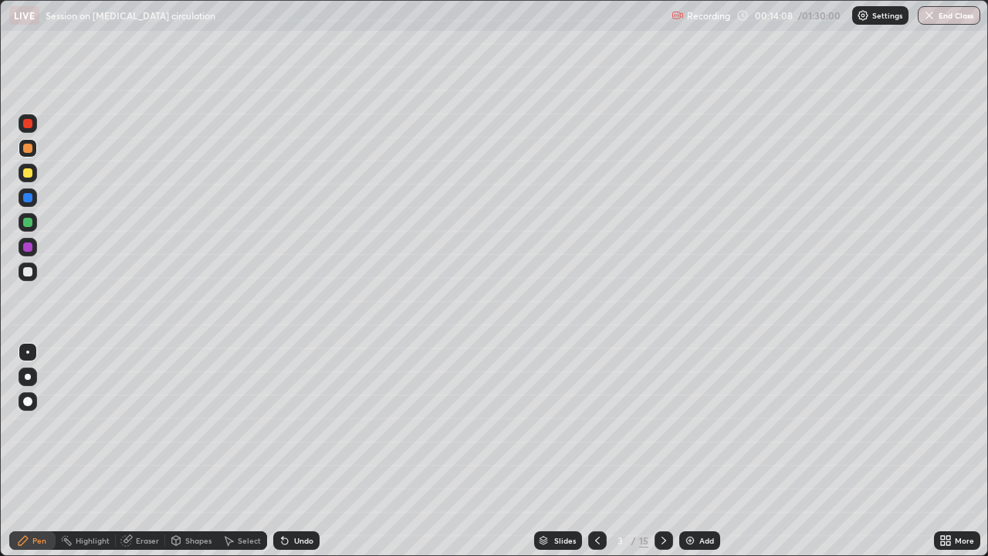
click at [28, 223] on div at bounding box center [27, 222] width 9 height 9
click at [31, 173] on div at bounding box center [27, 172] width 9 height 9
click at [246, 425] on div "Select" at bounding box center [249, 541] width 23 height 8
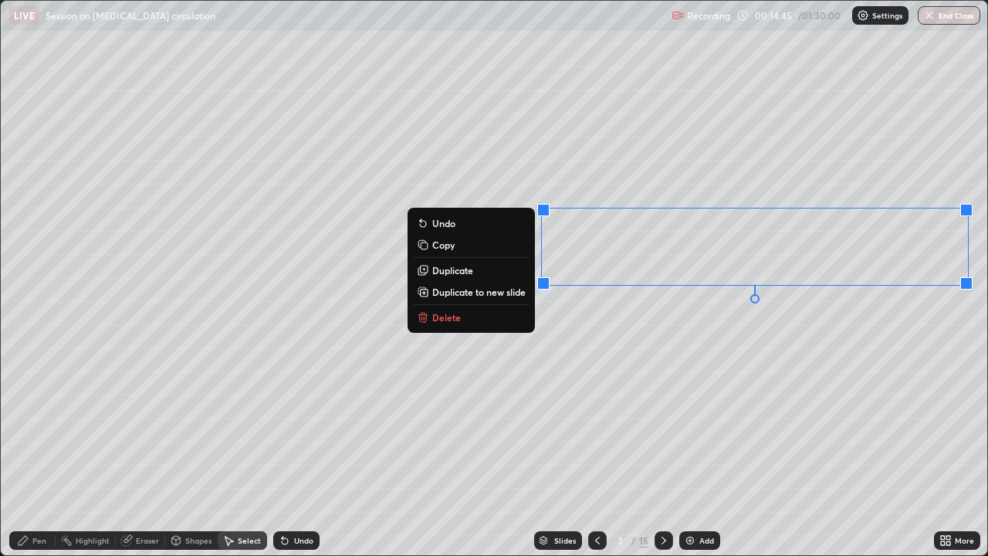
click at [708, 378] on div "0 ° Undo Copy Duplicate Duplicate to new slide Delete" at bounding box center [494, 278] width 987 height 554
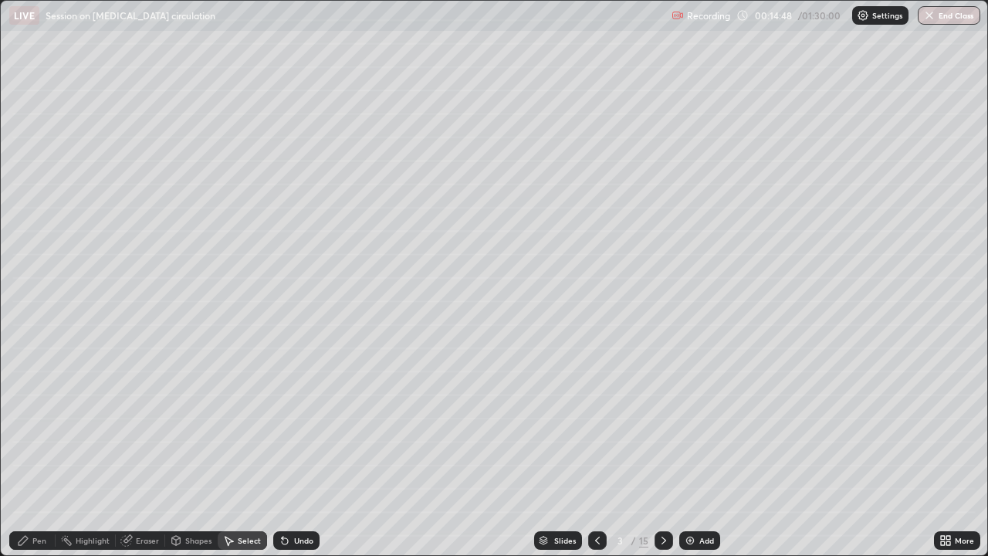
click at [29, 425] on div "Pen" at bounding box center [32, 540] width 46 height 19
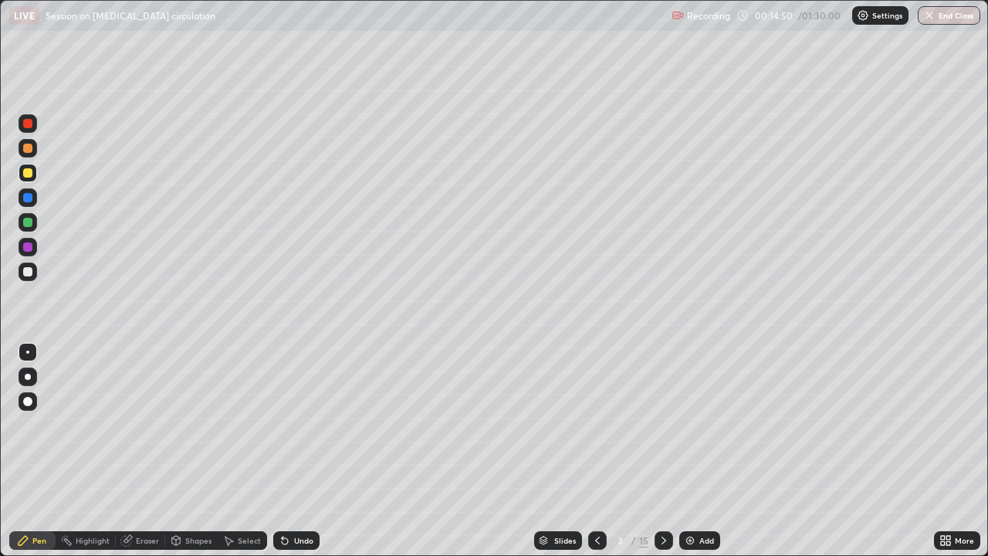
click at [28, 200] on div at bounding box center [27, 197] width 9 height 9
click at [30, 149] on div at bounding box center [27, 148] width 9 height 9
click at [30, 249] on div at bounding box center [27, 246] width 9 height 9
click at [29, 131] on div at bounding box center [28, 123] width 19 height 19
click at [147, 425] on div "Eraser" at bounding box center [147, 541] width 23 height 8
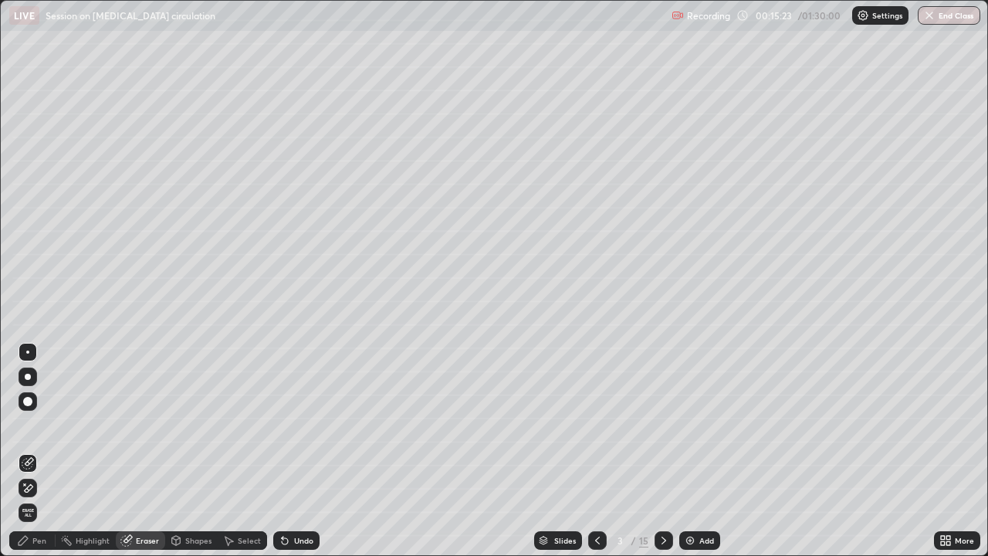
click at [43, 425] on div "Pen" at bounding box center [39, 541] width 14 height 8
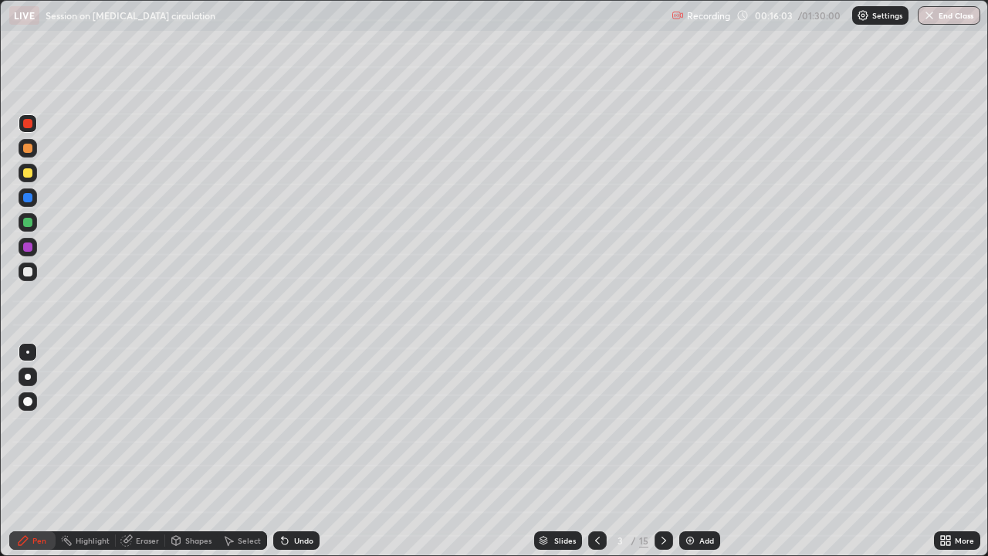
click at [302, 425] on div "Undo" at bounding box center [293, 540] width 52 height 31
click at [300, 425] on div "Undo" at bounding box center [303, 541] width 19 height 8
click at [28, 178] on div at bounding box center [28, 173] width 19 height 19
click at [28, 382] on div at bounding box center [28, 376] width 19 height 19
click at [32, 270] on div at bounding box center [27, 271] width 9 height 9
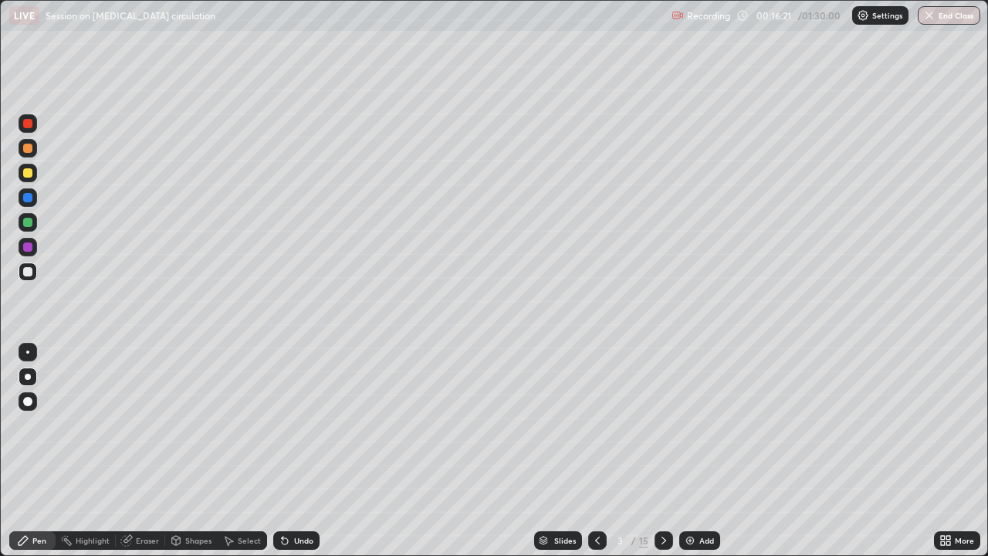
click at [191, 425] on div "Shapes" at bounding box center [198, 541] width 26 height 8
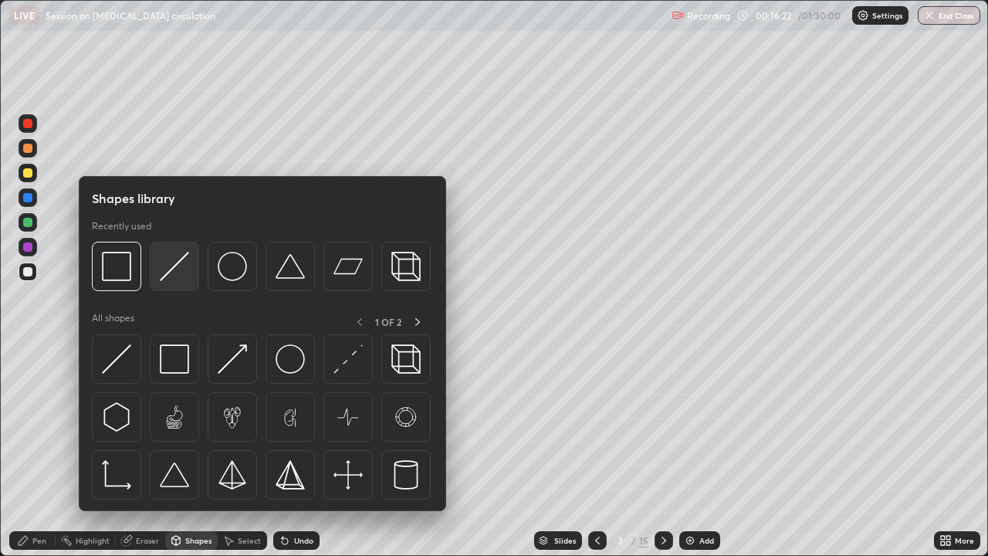
click at [194, 273] on div at bounding box center [174, 266] width 49 height 49
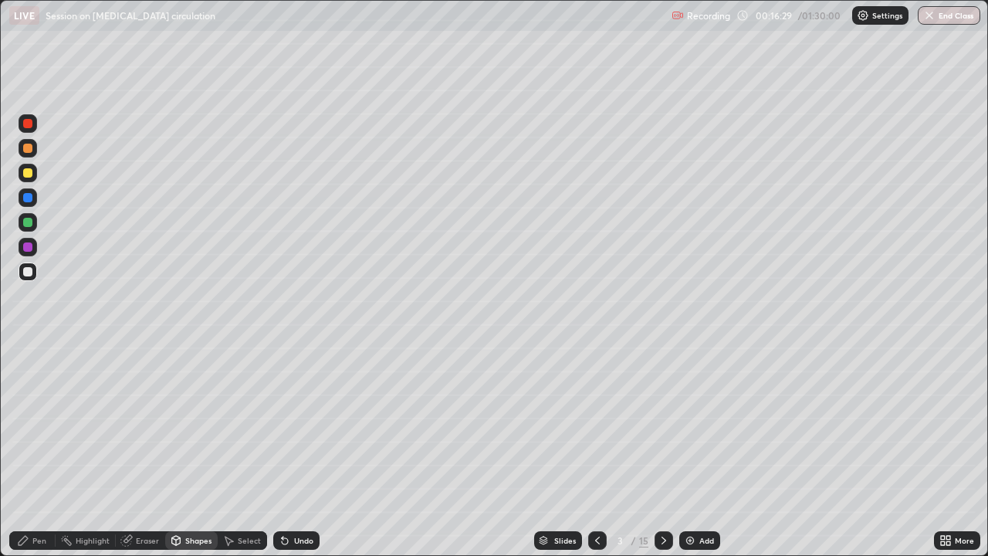
click at [243, 425] on div "Select" at bounding box center [249, 541] width 23 height 8
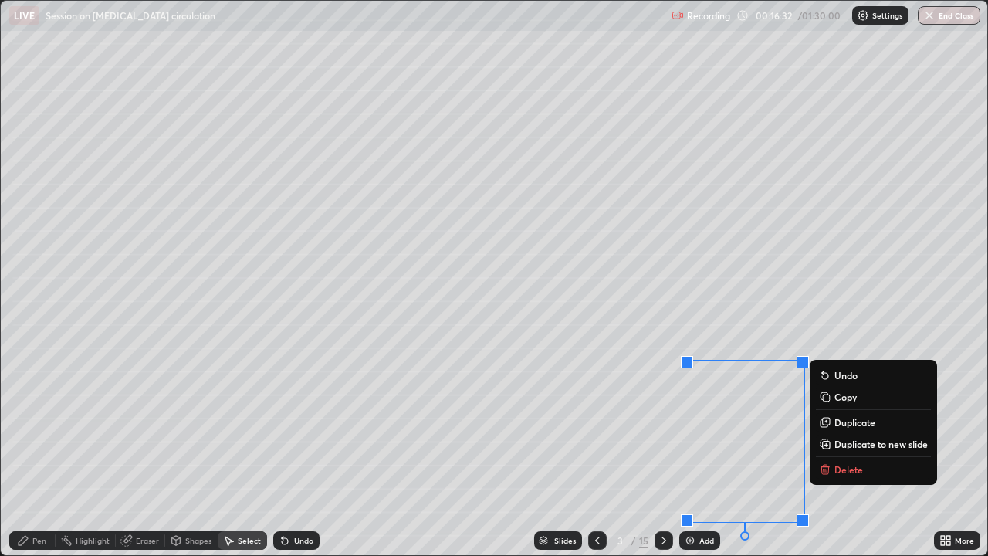
click at [575, 425] on div "0 ° Undo Copy Duplicate Duplicate to new slide Delete" at bounding box center [494, 278] width 987 height 554
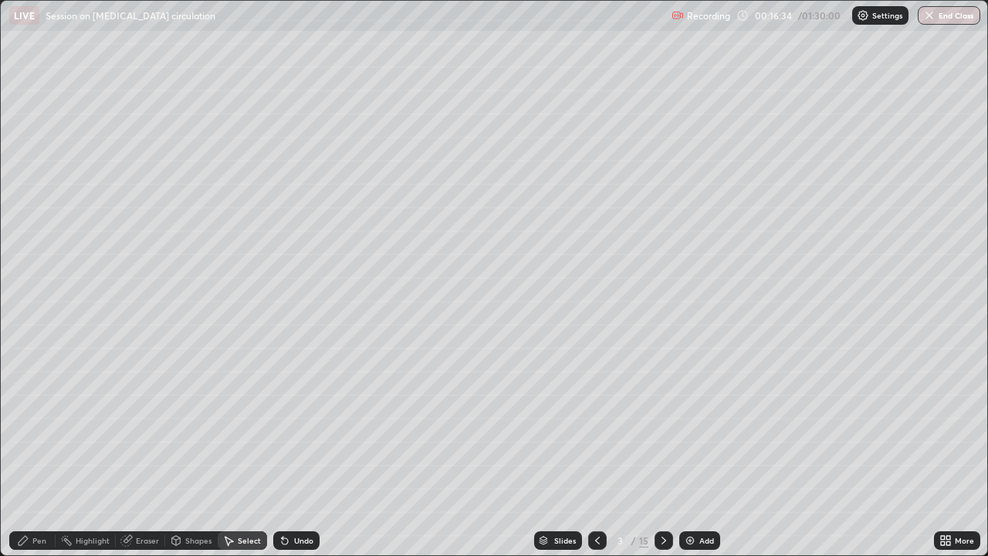
click at [29, 425] on icon at bounding box center [23, 540] width 12 height 12
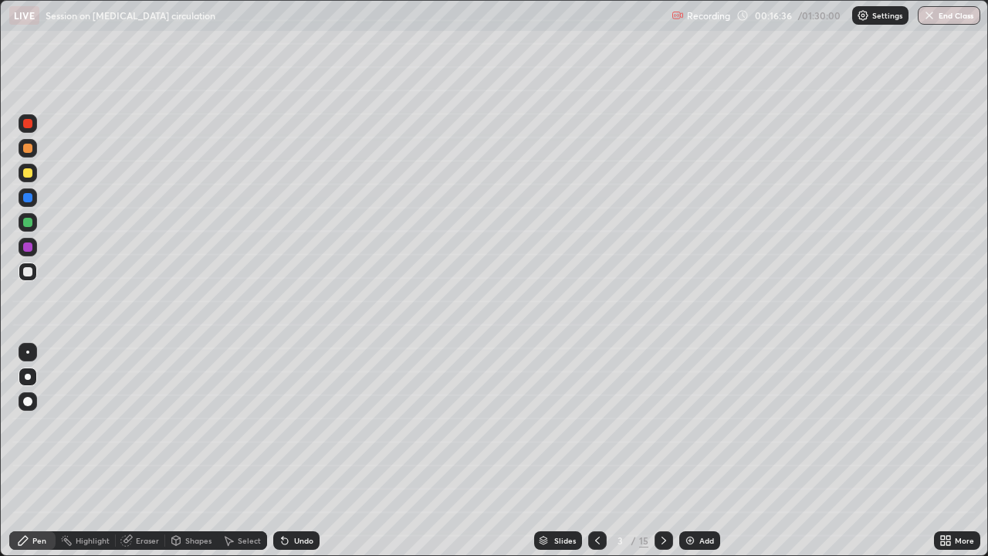
click at [25, 349] on div at bounding box center [28, 352] width 19 height 19
click at [33, 202] on div at bounding box center [28, 197] width 19 height 19
click at [29, 179] on div at bounding box center [28, 173] width 19 height 19
click at [29, 377] on div at bounding box center [28, 377] width 6 height 6
click at [190, 425] on div "Shapes" at bounding box center [198, 541] width 26 height 8
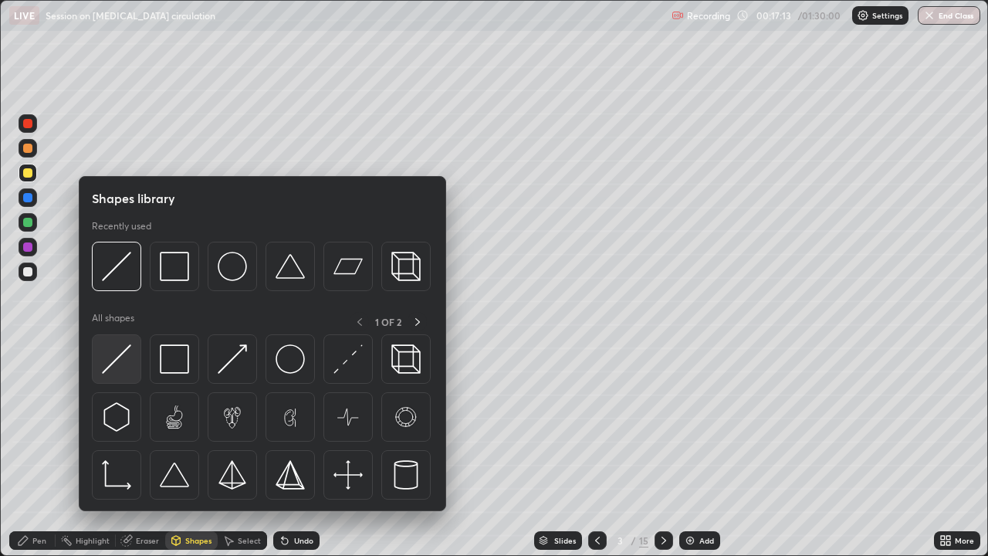
click at [125, 352] on img at bounding box center [116, 358] width 29 height 29
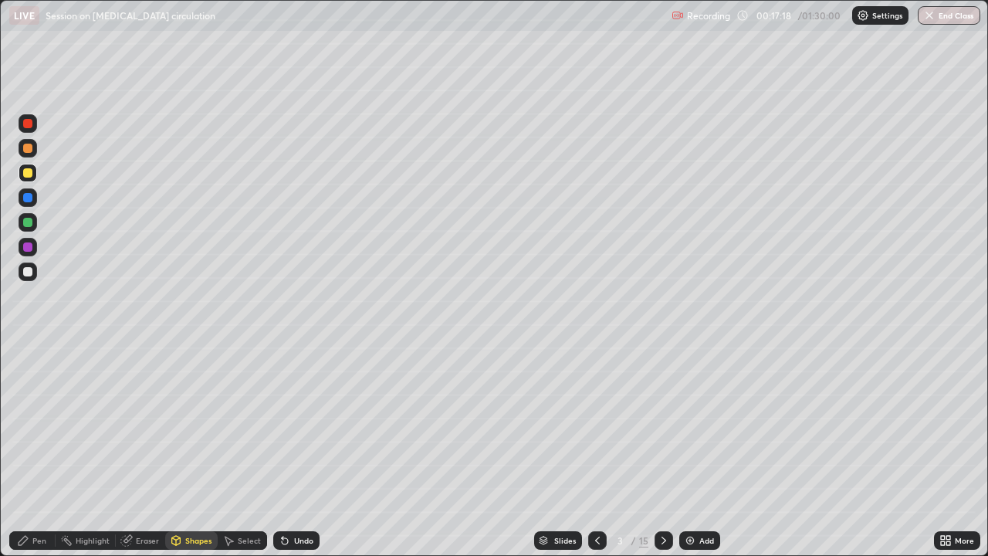
click at [141, 425] on div "Eraser" at bounding box center [140, 540] width 49 height 19
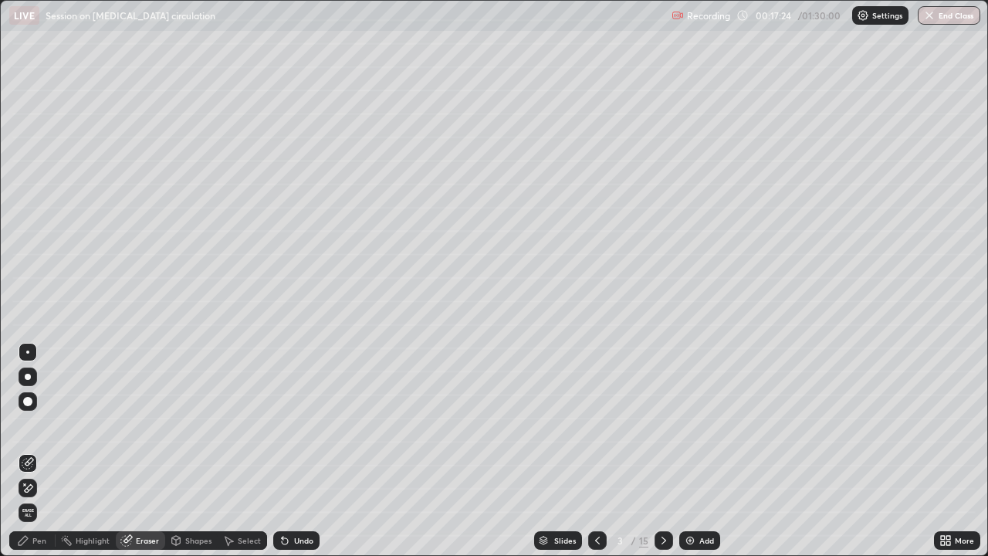
click at [45, 425] on div "Pen" at bounding box center [39, 541] width 14 height 8
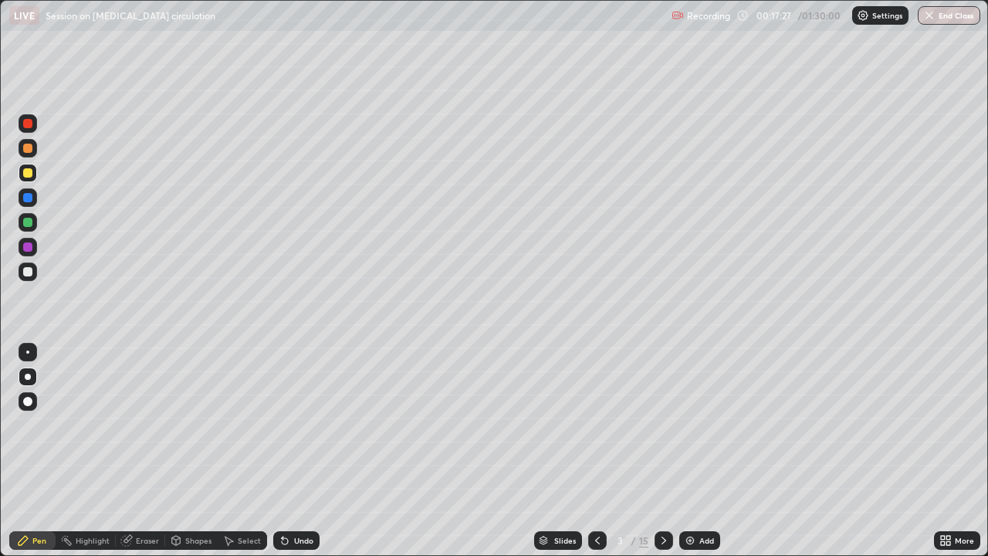
click at [300, 425] on div "Undo" at bounding box center [303, 541] width 19 height 8
click at [297, 425] on div "Undo" at bounding box center [303, 541] width 19 height 8
click at [137, 425] on div "Eraser" at bounding box center [147, 541] width 23 height 8
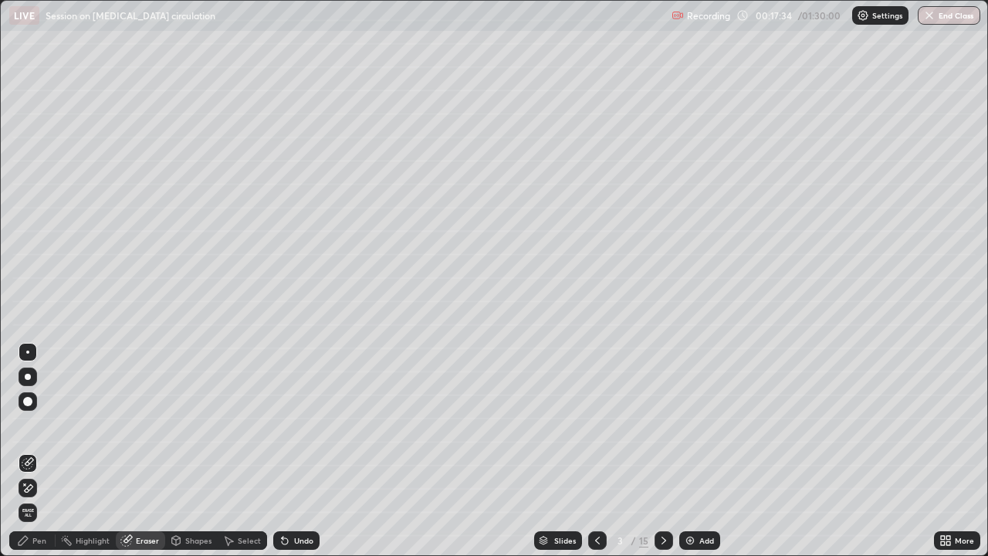
click at [54, 425] on div "Pen" at bounding box center [32, 540] width 46 height 19
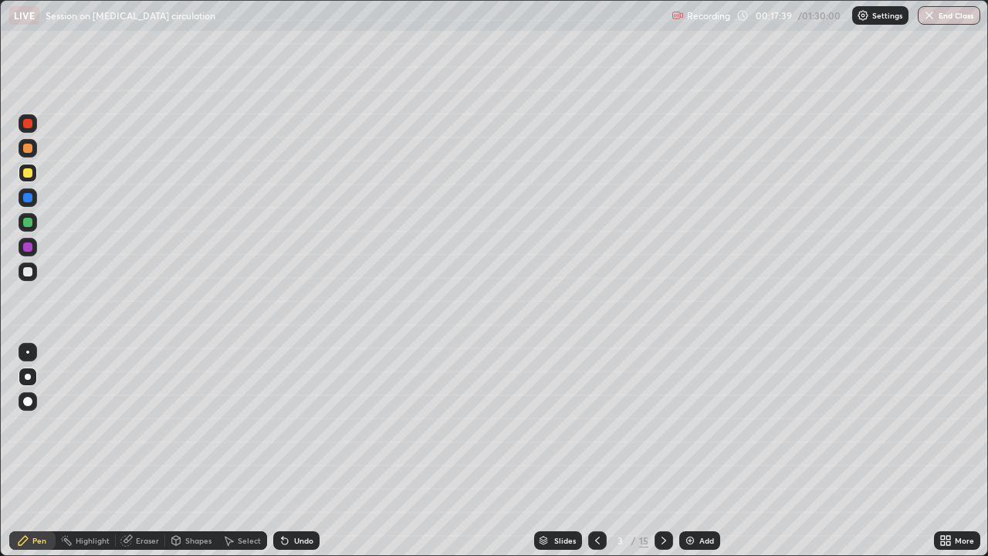
click at [137, 425] on div "Eraser" at bounding box center [147, 541] width 23 height 8
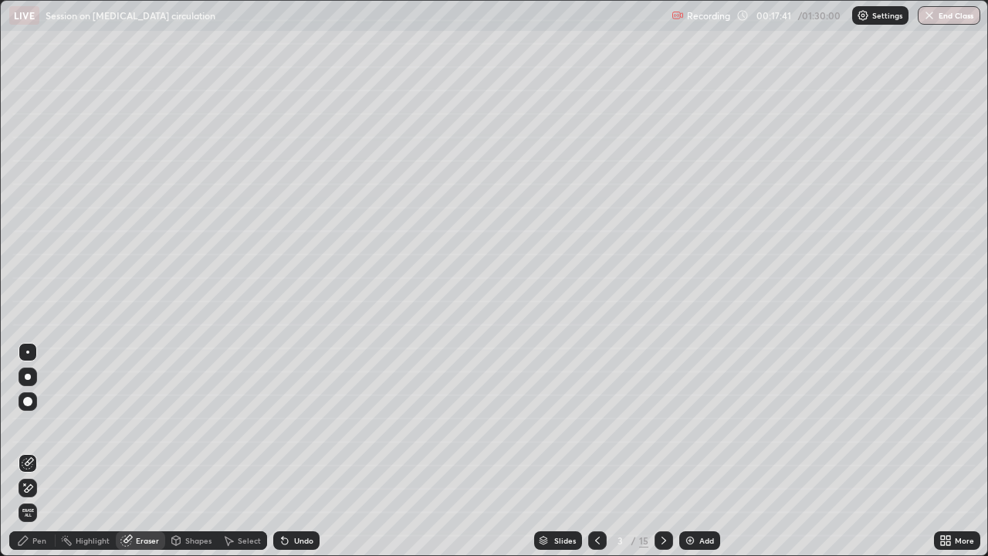
click at [36, 425] on div "Pen" at bounding box center [39, 541] width 14 height 8
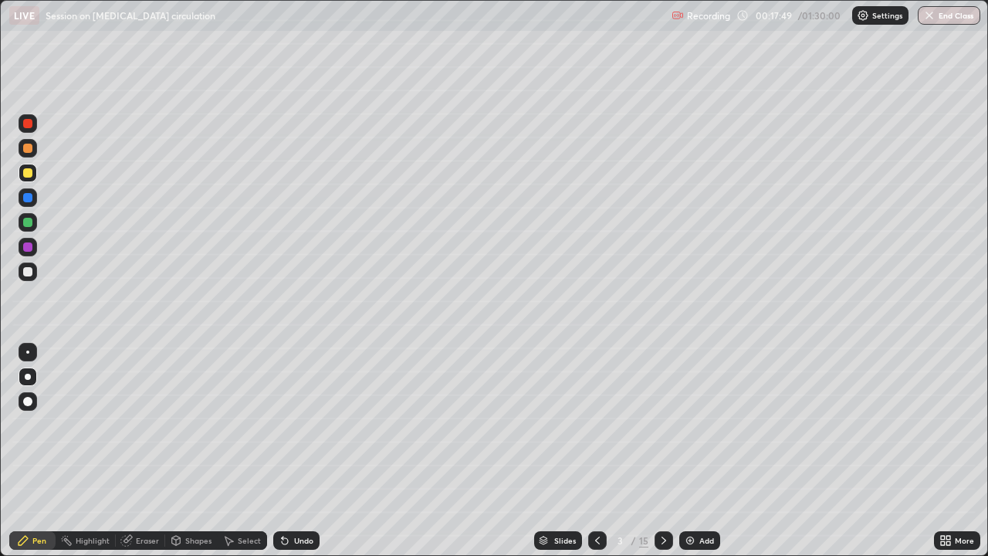
click at [151, 425] on div "Eraser" at bounding box center [147, 541] width 23 height 8
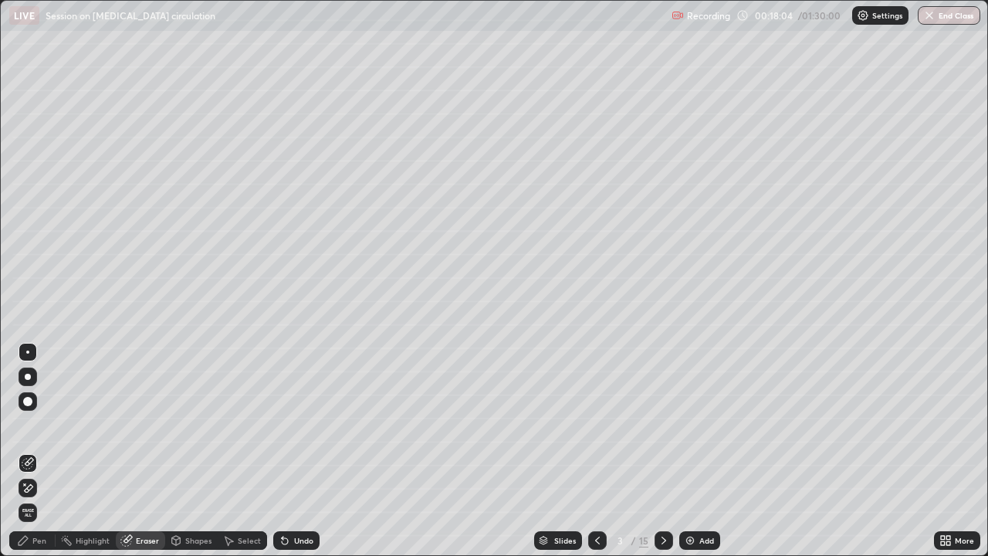
click at [300, 425] on div "Undo" at bounding box center [303, 541] width 19 height 8
click at [43, 425] on div "Pen" at bounding box center [39, 541] width 14 height 8
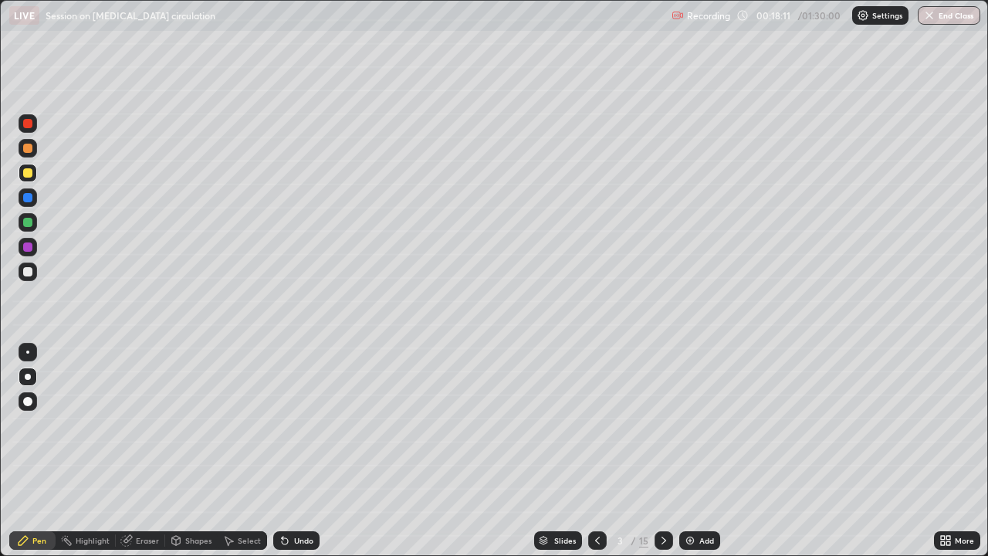
click at [25, 247] on div at bounding box center [27, 246] width 9 height 9
click at [294, 425] on div "Undo" at bounding box center [303, 541] width 19 height 8
click at [296, 425] on div "Undo" at bounding box center [303, 541] width 19 height 8
click at [25, 350] on div at bounding box center [28, 352] width 19 height 19
click at [29, 273] on div at bounding box center [27, 271] width 9 height 9
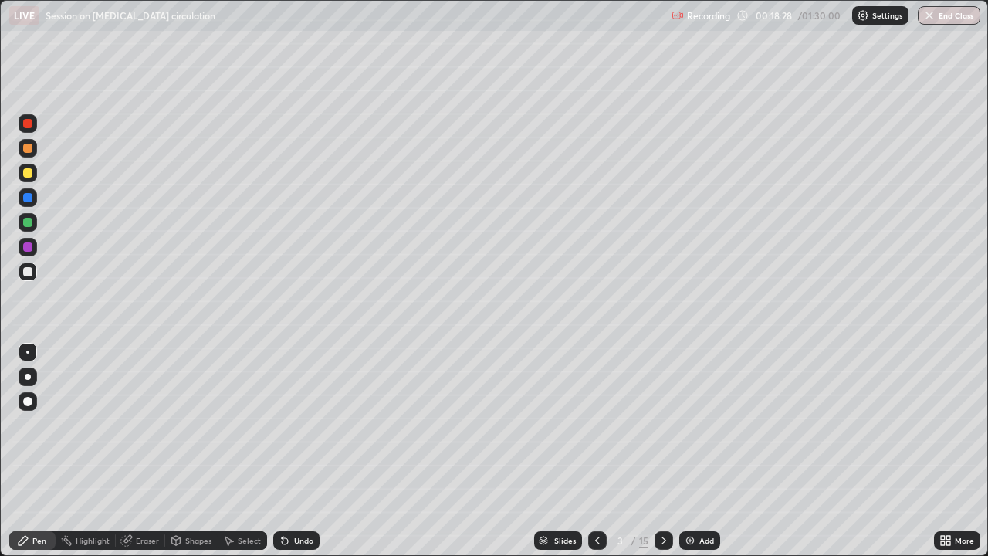
click at [32, 226] on div at bounding box center [28, 222] width 19 height 19
click at [32, 200] on div at bounding box center [27, 197] width 9 height 9
click at [34, 150] on div at bounding box center [28, 148] width 19 height 19
click at [301, 425] on div "Undo" at bounding box center [303, 541] width 19 height 8
click at [240, 425] on div "Select" at bounding box center [249, 541] width 23 height 8
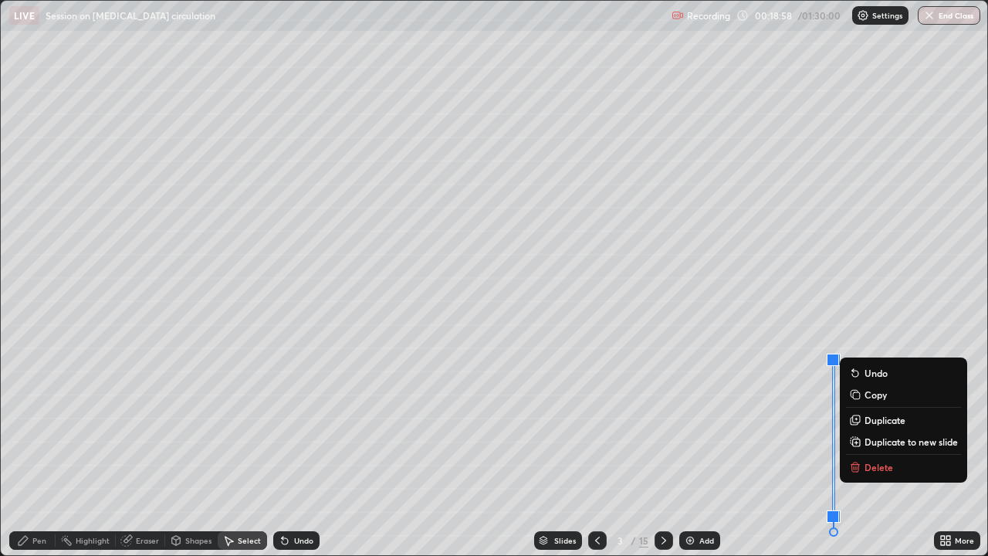
click at [753, 425] on div "0 ° Undo Copy Duplicate Duplicate to new slide Delete" at bounding box center [494, 278] width 987 height 554
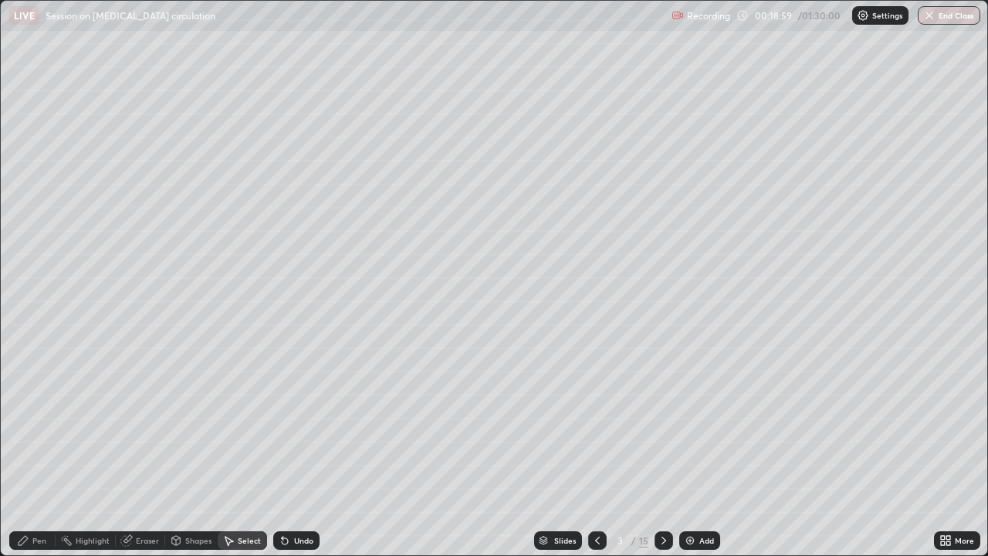
click at [49, 425] on div "Pen" at bounding box center [32, 540] width 46 height 19
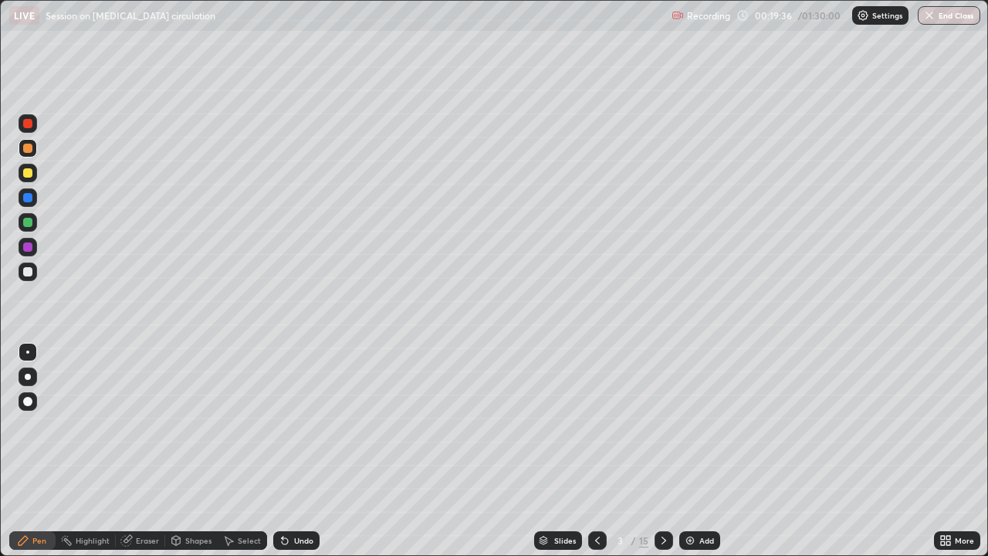
click at [28, 174] on div at bounding box center [27, 172] width 9 height 9
click at [665, 425] on icon at bounding box center [664, 540] width 12 height 12
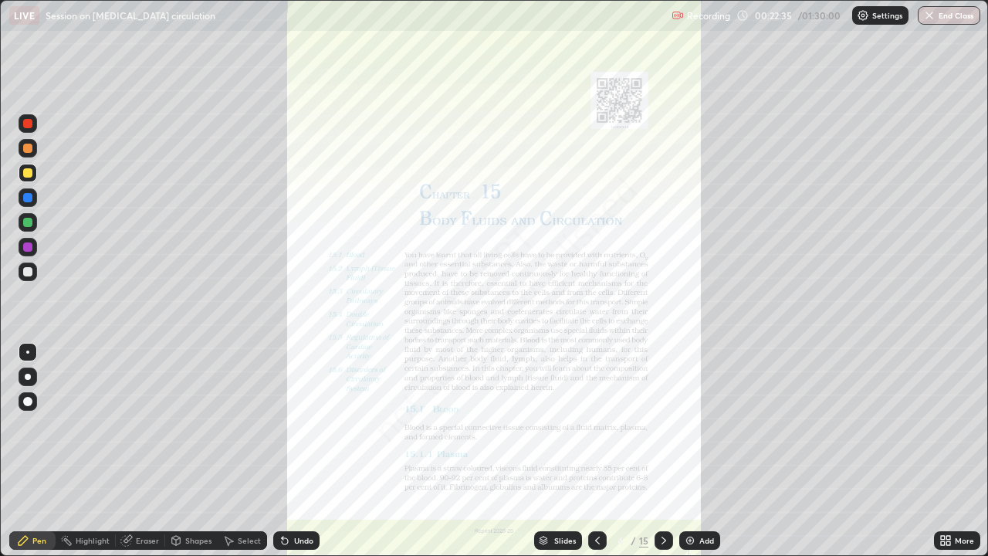
click at [603, 425] on div at bounding box center [597, 540] width 19 height 19
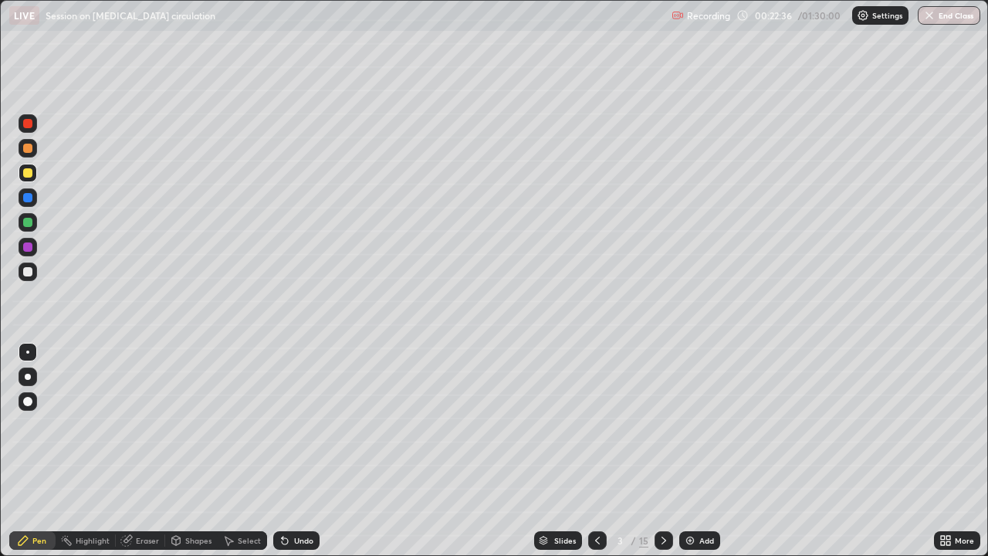
click at [693, 425] on img at bounding box center [690, 540] width 12 height 12
click at [29, 278] on div at bounding box center [28, 271] width 19 height 19
click at [28, 248] on div at bounding box center [27, 246] width 9 height 9
click at [32, 277] on div at bounding box center [28, 271] width 19 height 19
click at [28, 149] on div at bounding box center [27, 148] width 9 height 9
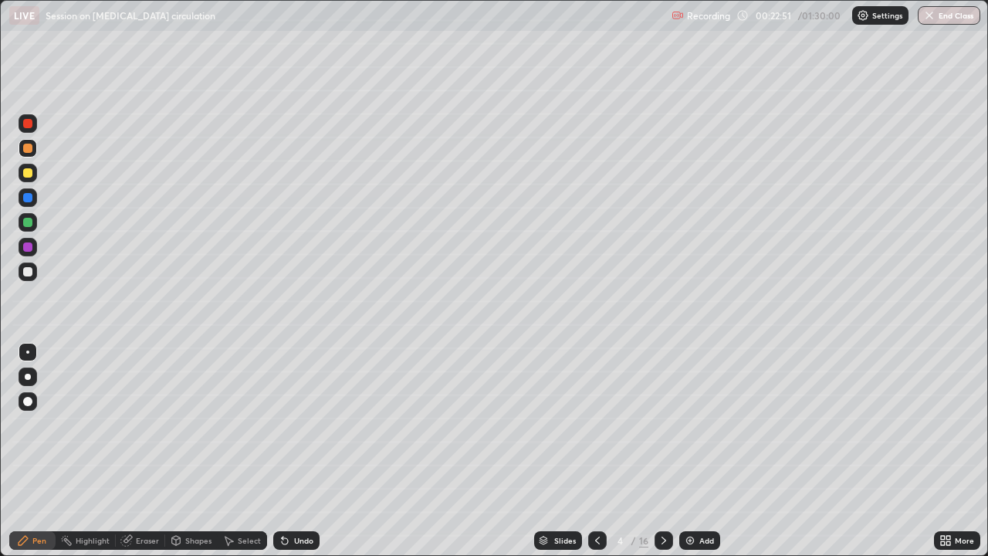
click at [28, 269] on div at bounding box center [27, 271] width 9 height 9
click at [237, 425] on div "Select" at bounding box center [242, 540] width 49 height 19
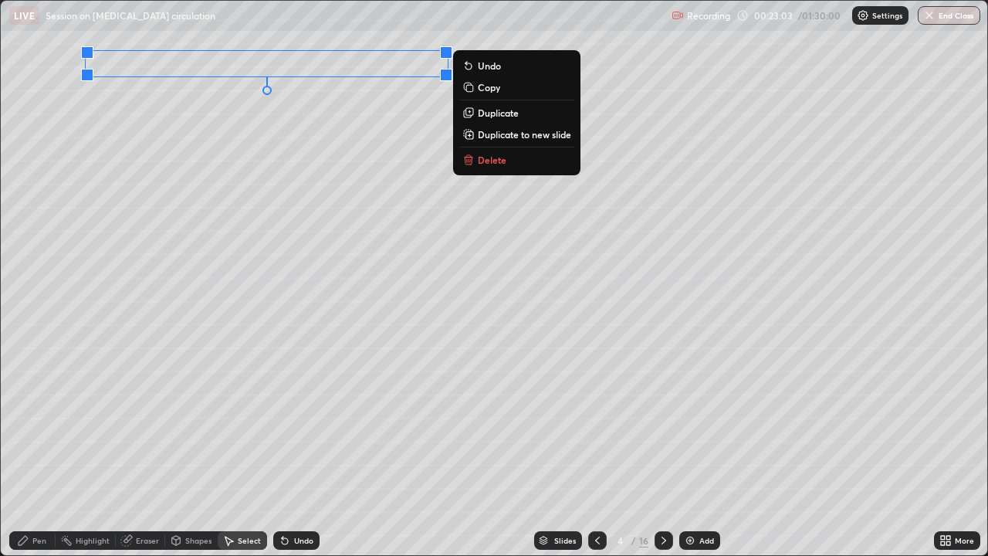
click at [145, 274] on div "0 ° Undo Copy Duplicate Duplicate to new slide Delete" at bounding box center [494, 278] width 987 height 554
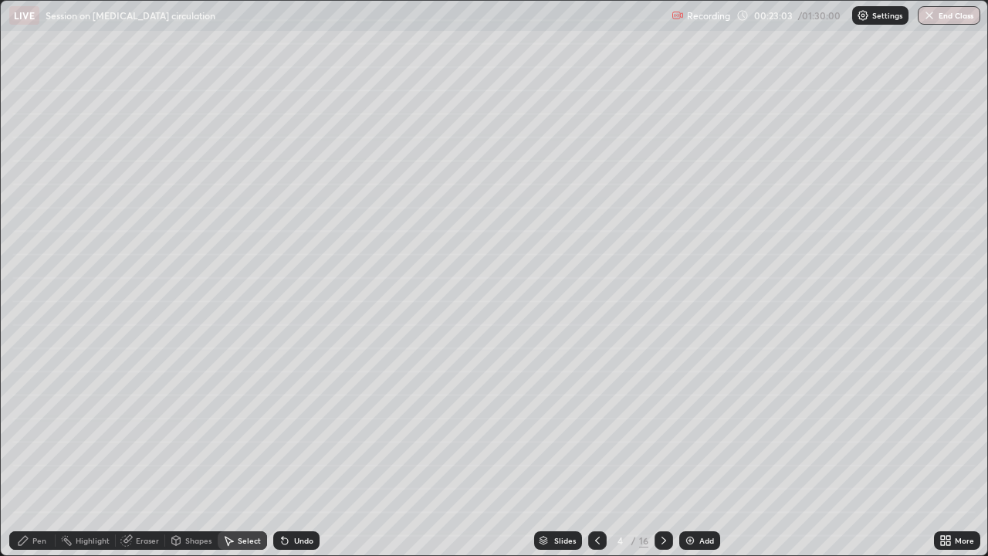
click at [24, 425] on icon at bounding box center [23, 540] width 9 height 9
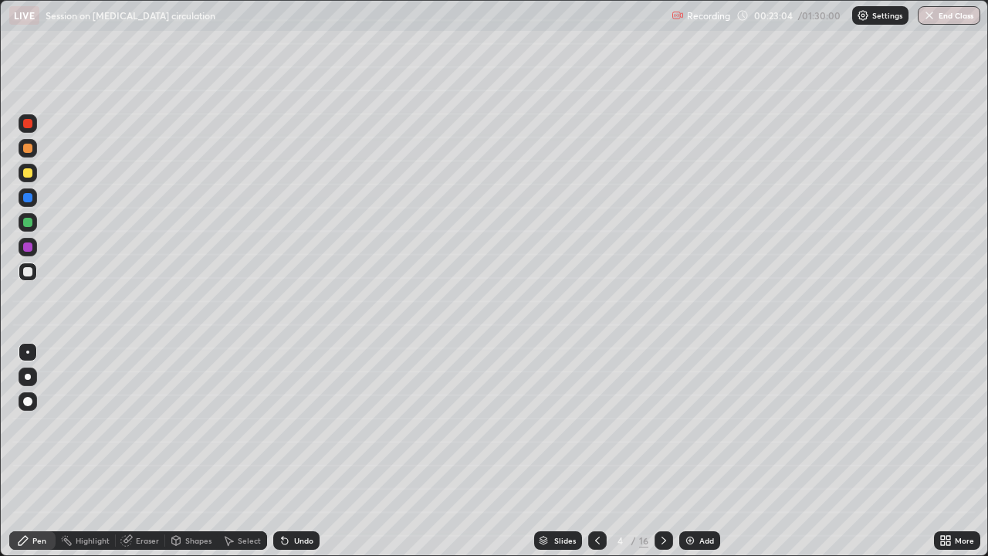
click at [25, 225] on div at bounding box center [27, 222] width 9 height 9
click at [33, 276] on div at bounding box center [28, 271] width 19 height 19
click at [305, 425] on div "Undo" at bounding box center [303, 541] width 19 height 8
click at [294, 425] on div "Undo" at bounding box center [303, 541] width 19 height 8
click at [32, 147] on div at bounding box center [27, 148] width 9 height 9
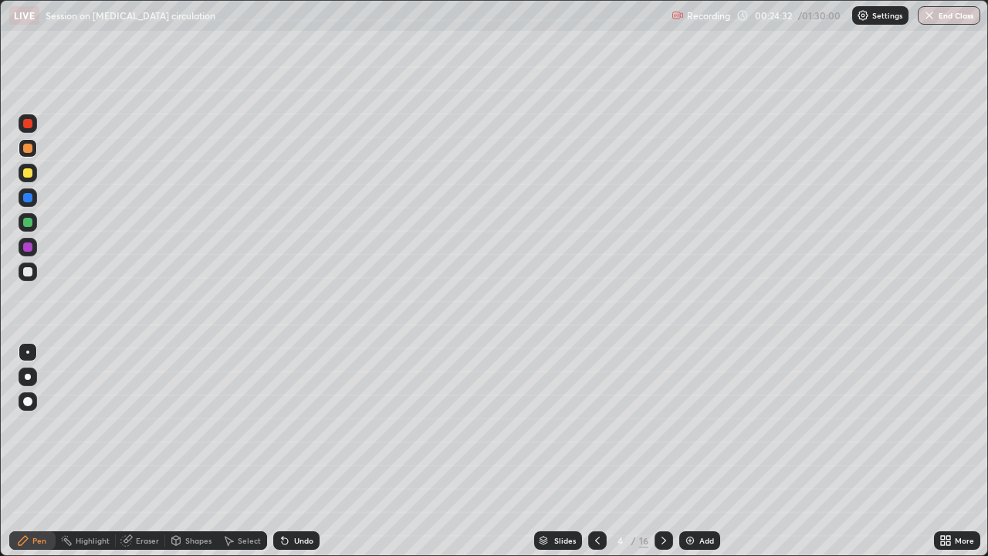
click at [245, 425] on div "Select" at bounding box center [249, 541] width 23 height 8
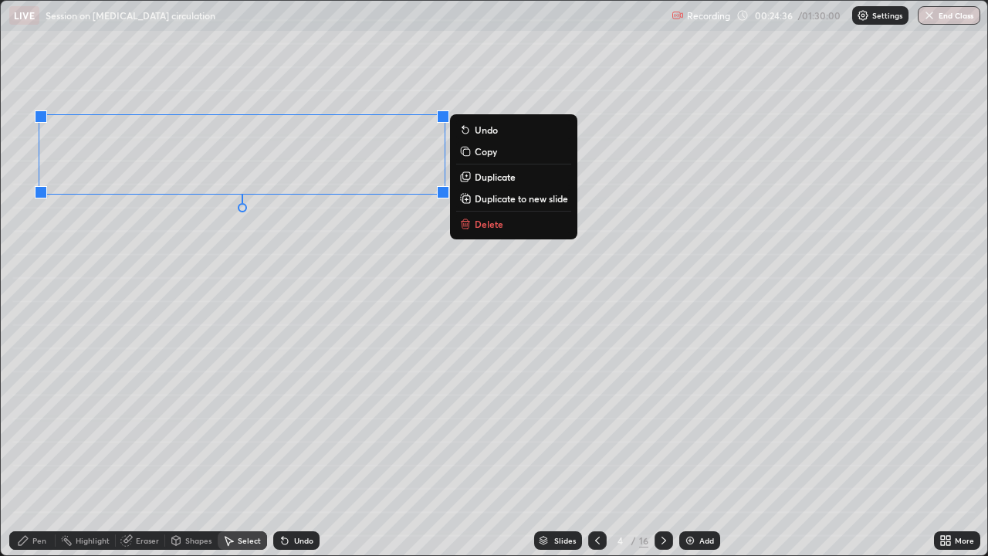
click at [36, 425] on div "Pen" at bounding box center [32, 540] width 46 height 19
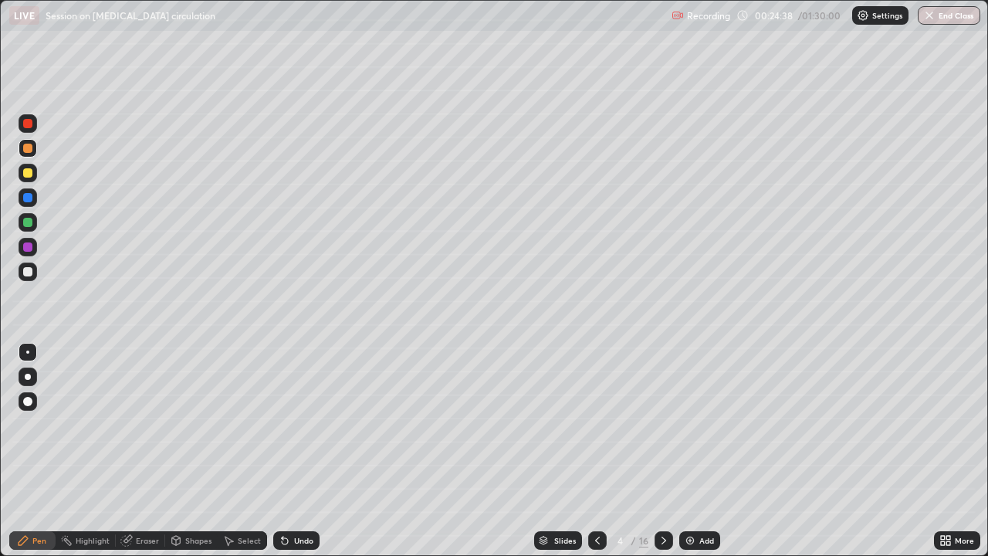
click at [31, 253] on div at bounding box center [28, 247] width 19 height 19
click at [35, 270] on div at bounding box center [28, 271] width 19 height 19
click at [28, 249] on div at bounding box center [27, 246] width 9 height 9
click at [295, 425] on div "Undo" at bounding box center [296, 540] width 46 height 19
click at [29, 279] on div at bounding box center [28, 271] width 19 height 19
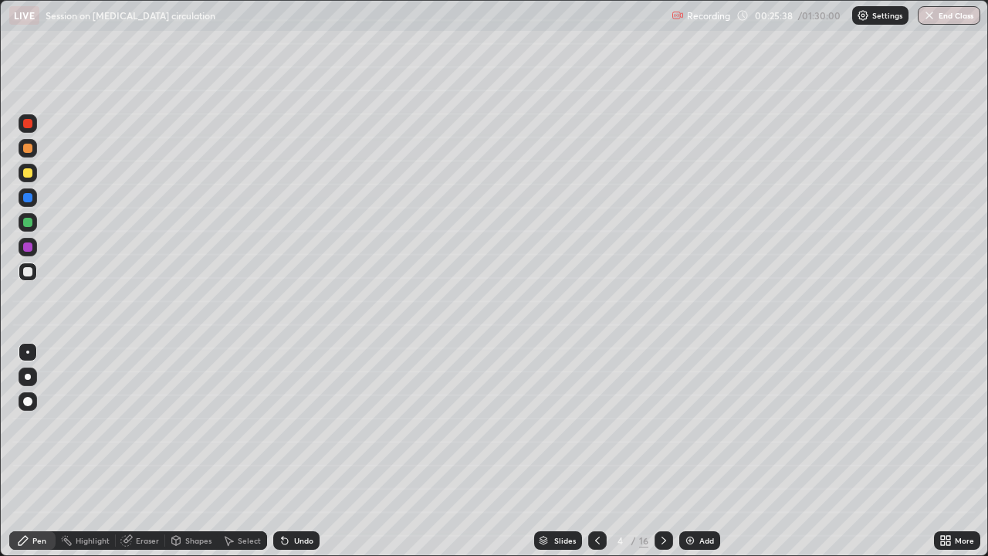
click at [25, 225] on div at bounding box center [27, 222] width 9 height 9
click at [34, 152] on div at bounding box center [28, 148] width 19 height 19
click at [295, 425] on div "Undo" at bounding box center [303, 541] width 19 height 8
click at [299, 425] on div "Undo" at bounding box center [303, 541] width 19 height 8
click at [304, 425] on div "Undo" at bounding box center [303, 541] width 19 height 8
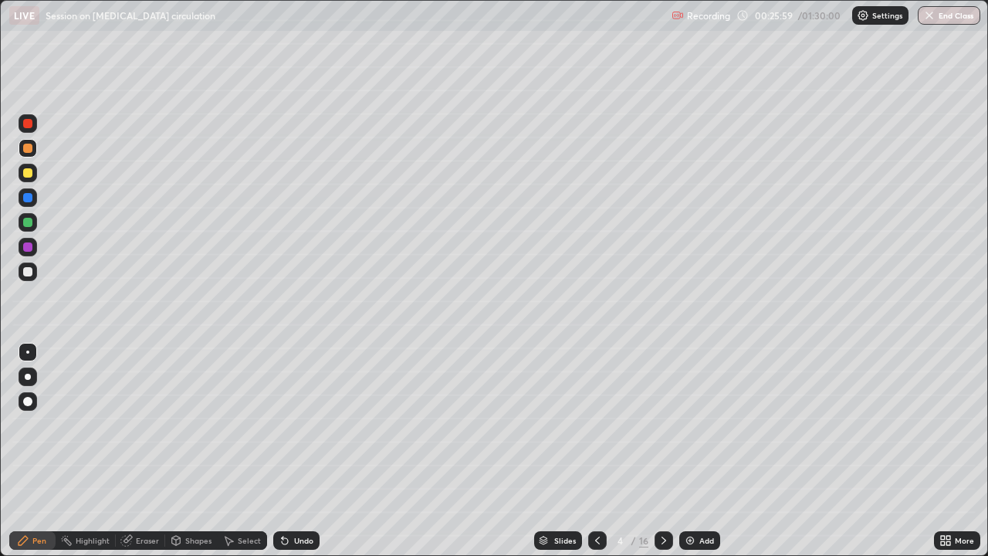
click at [239, 425] on div "Select" at bounding box center [242, 540] width 49 height 31
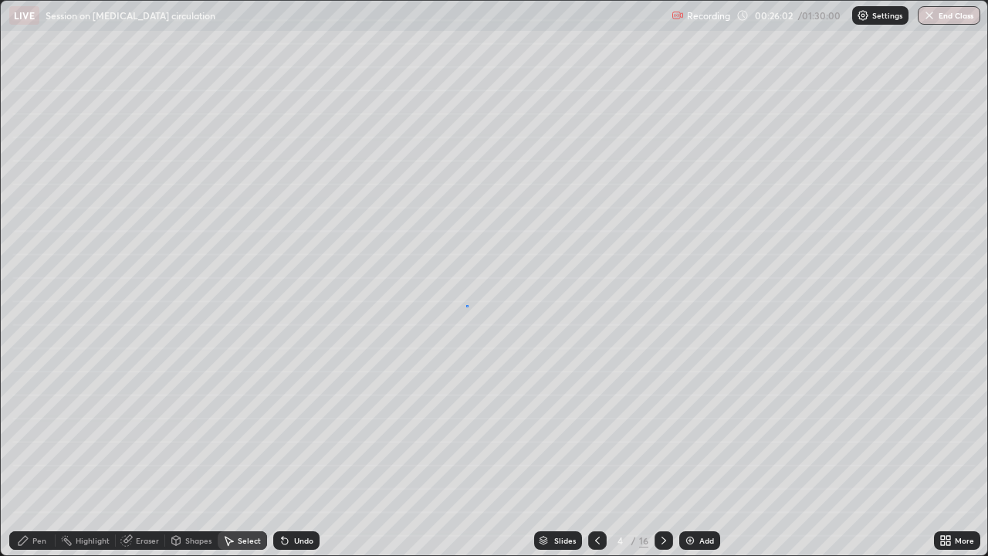
click at [467, 303] on div "0 ° Undo Copy Duplicate Duplicate to new slide Delete" at bounding box center [494, 278] width 987 height 554
click at [39, 425] on div "Pen" at bounding box center [39, 541] width 14 height 8
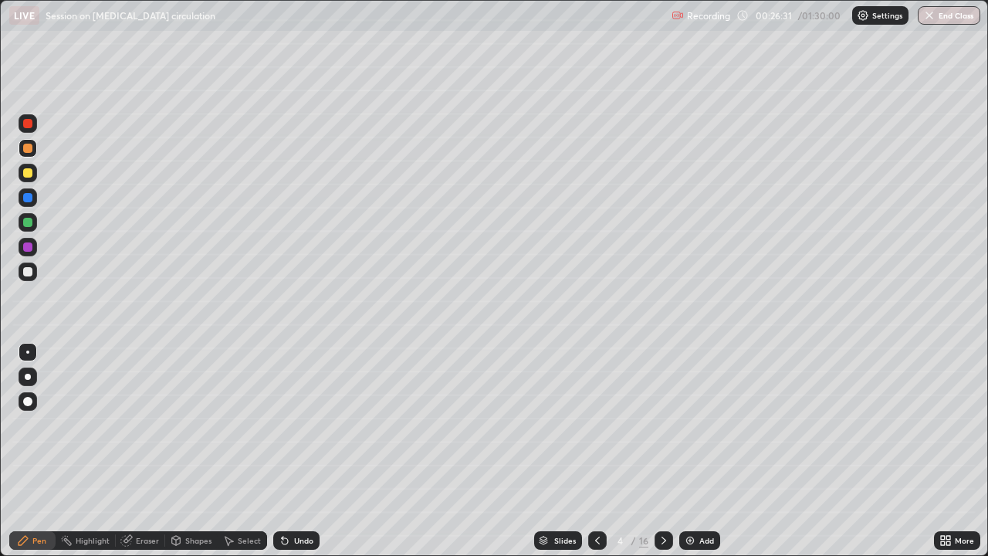
click at [25, 224] on div at bounding box center [27, 222] width 9 height 9
click at [35, 276] on div at bounding box center [28, 271] width 19 height 19
click at [22, 200] on div at bounding box center [28, 197] width 19 height 19
click at [32, 154] on div at bounding box center [28, 148] width 19 height 19
click at [287, 425] on icon at bounding box center [285, 540] width 12 height 12
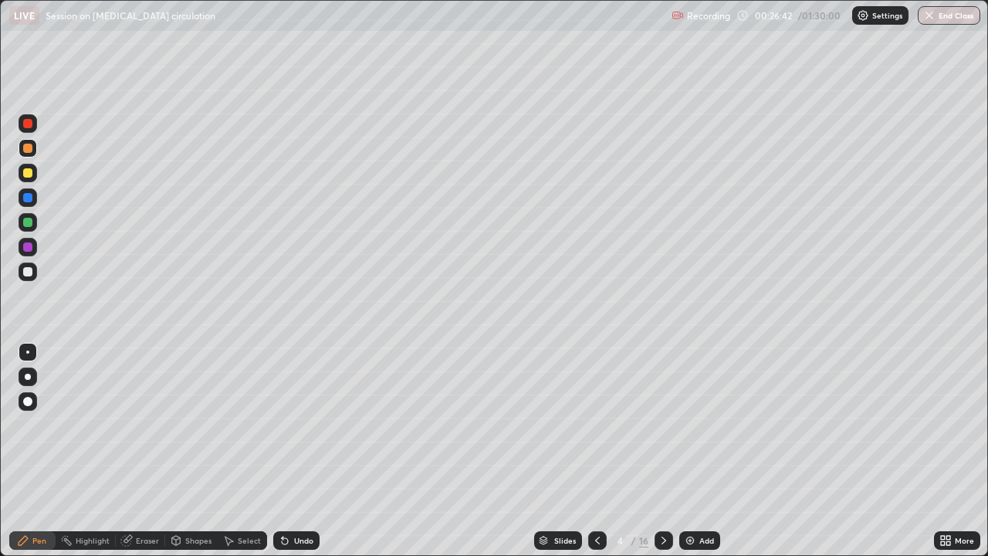
click at [32, 380] on div at bounding box center [28, 376] width 19 height 19
click at [300, 425] on div "Undo" at bounding box center [303, 541] width 19 height 8
click at [293, 425] on div "Undo" at bounding box center [296, 540] width 46 height 19
click at [28, 276] on div at bounding box center [27, 271] width 9 height 9
click at [28, 352] on div at bounding box center [27, 351] width 3 height 3
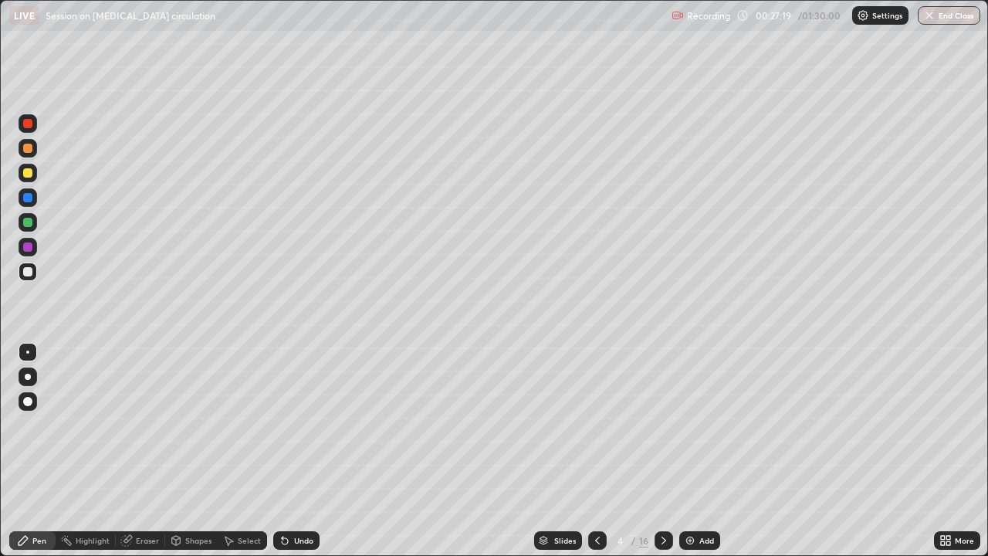
click at [246, 425] on div "Select" at bounding box center [249, 541] width 23 height 8
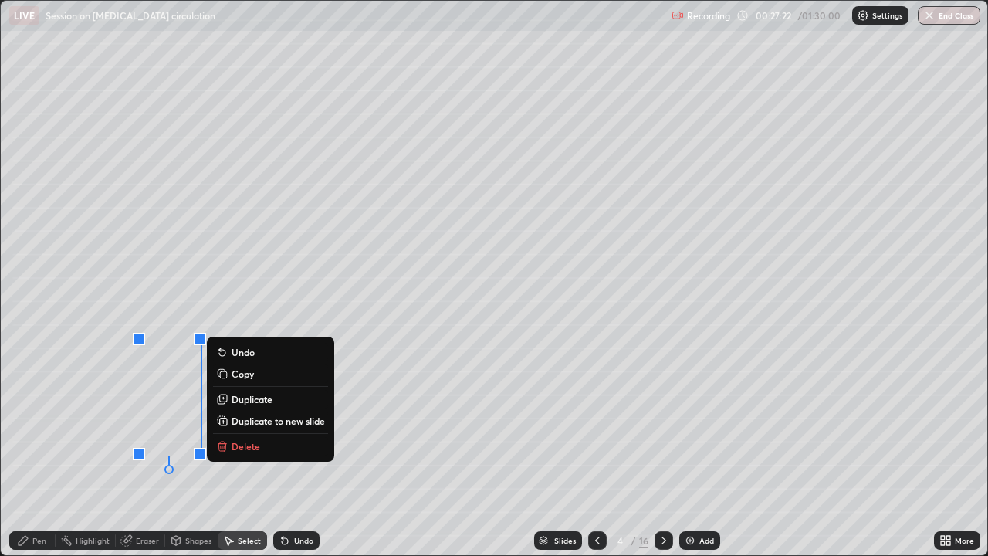
click at [256, 401] on p "Duplicate" at bounding box center [252, 399] width 41 height 12
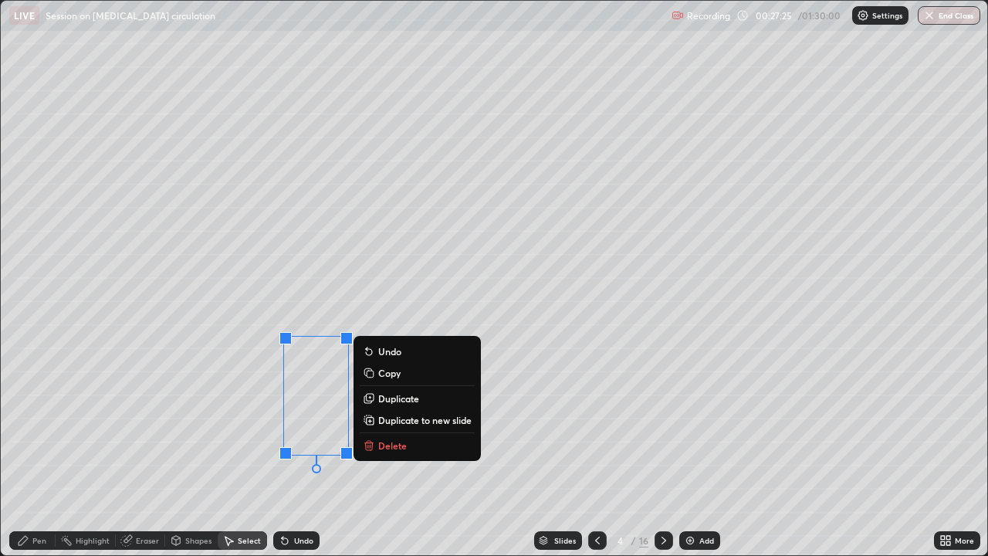
click at [262, 425] on div "0 ° Undo Copy Duplicate Duplicate to new slide Delete" at bounding box center [494, 278] width 987 height 554
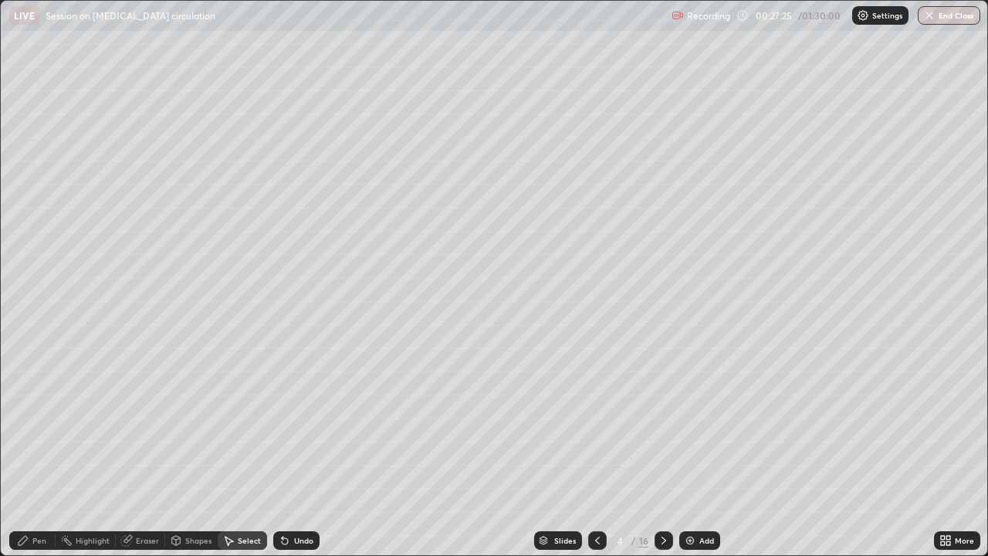
click at [148, 425] on div "Eraser" at bounding box center [147, 541] width 23 height 8
click at [36, 425] on div "Pen" at bounding box center [39, 541] width 14 height 8
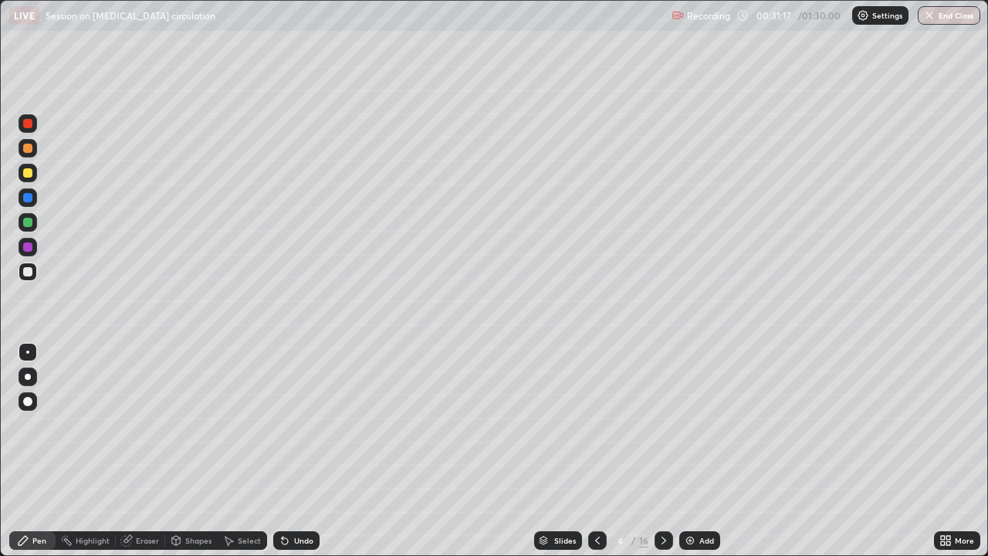
click at [596, 425] on icon at bounding box center [597, 540] width 12 height 12
click at [594, 425] on icon at bounding box center [597, 540] width 12 height 12
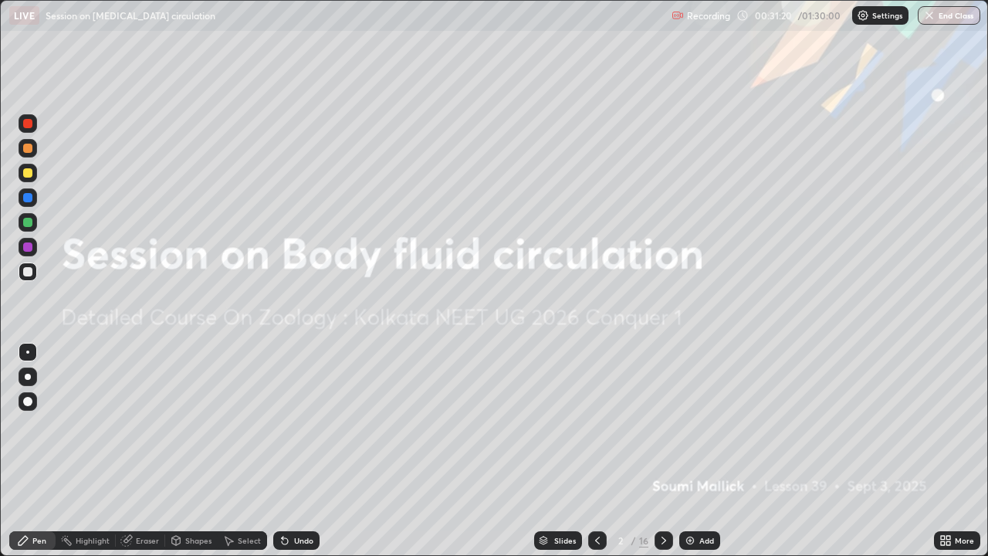
click at [665, 425] on icon at bounding box center [664, 540] width 12 height 12
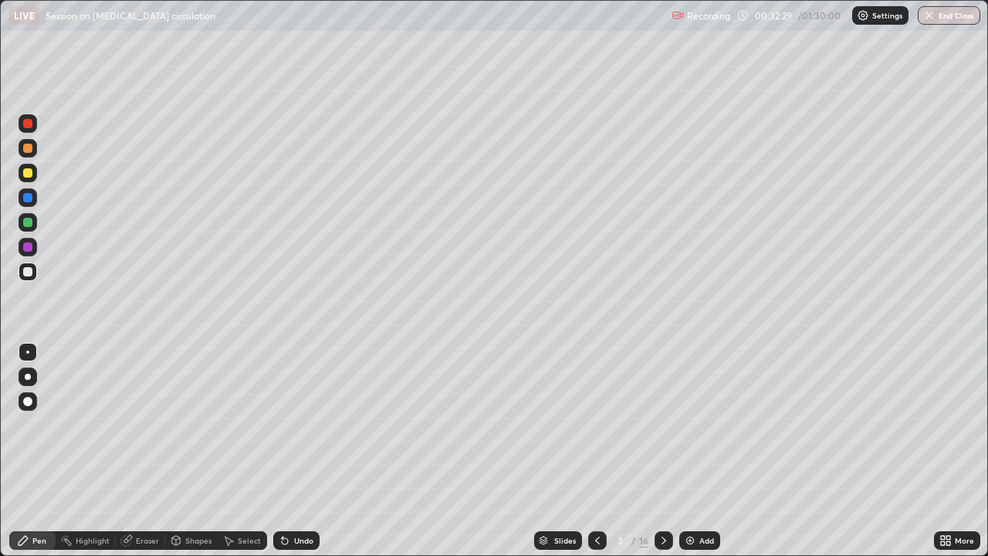
click at [662, 425] on icon at bounding box center [664, 540] width 12 height 12
click at [598, 425] on icon at bounding box center [597, 541] width 5 height 8
click at [692, 425] on img at bounding box center [690, 540] width 12 height 12
click at [594, 425] on icon at bounding box center [597, 540] width 12 height 12
click at [599, 425] on icon at bounding box center [597, 540] width 12 height 12
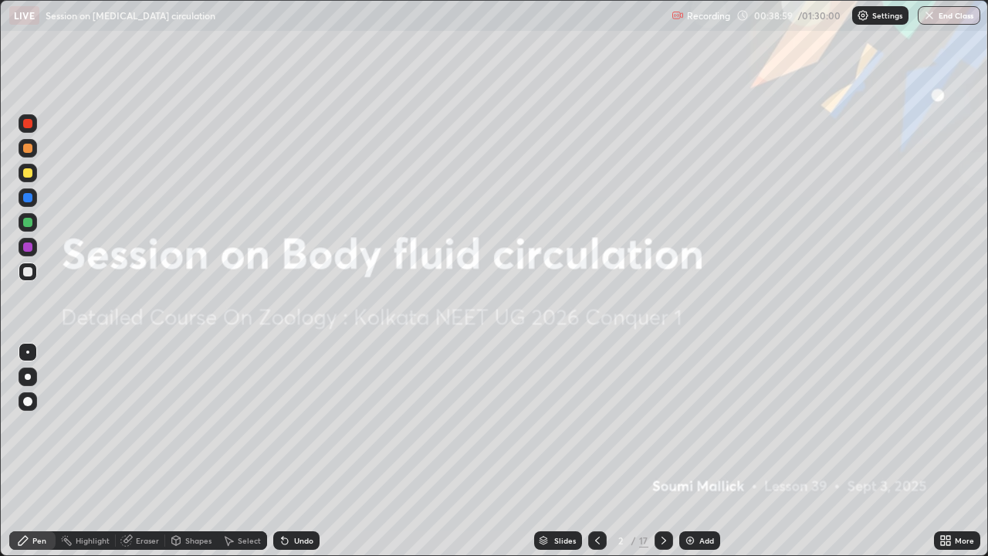
click at [663, 425] on icon at bounding box center [664, 540] width 12 height 12
click at [664, 425] on icon at bounding box center [664, 540] width 12 height 12
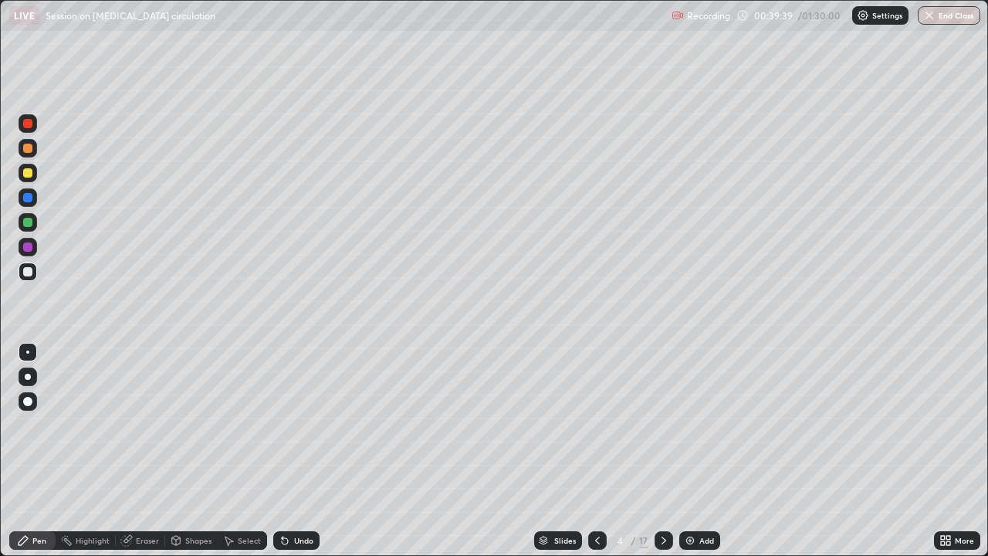
click at [30, 203] on div at bounding box center [28, 197] width 19 height 19
click at [27, 219] on div at bounding box center [27, 222] width 9 height 9
click at [596, 425] on icon at bounding box center [597, 541] width 5 height 8
click at [655, 425] on div at bounding box center [664, 540] width 19 height 19
click at [662, 425] on icon at bounding box center [664, 540] width 12 height 12
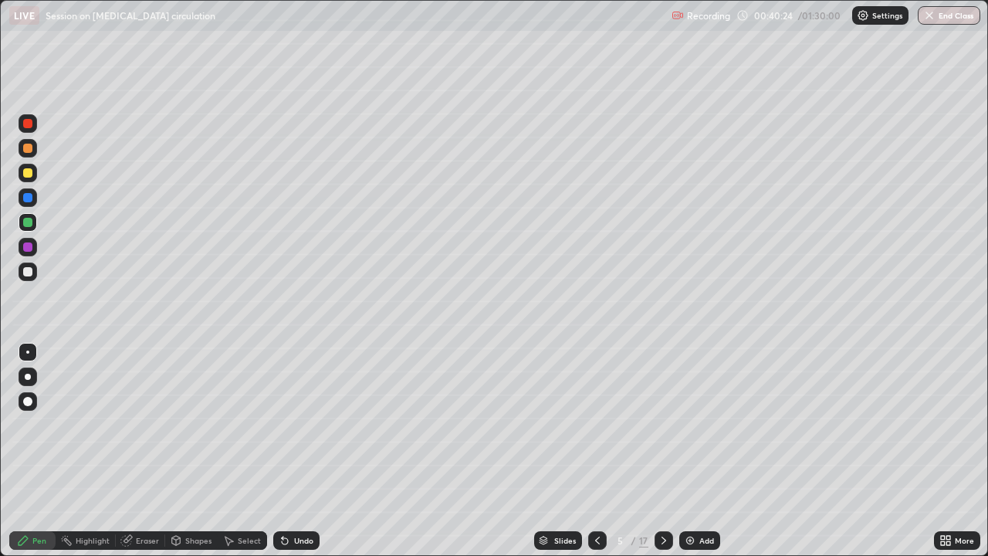
click at [596, 425] on icon at bounding box center [597, 540] width 12 height 12
click at [567, 425] on div "Slides" at bounding box center [565, 541] width 22 height 8
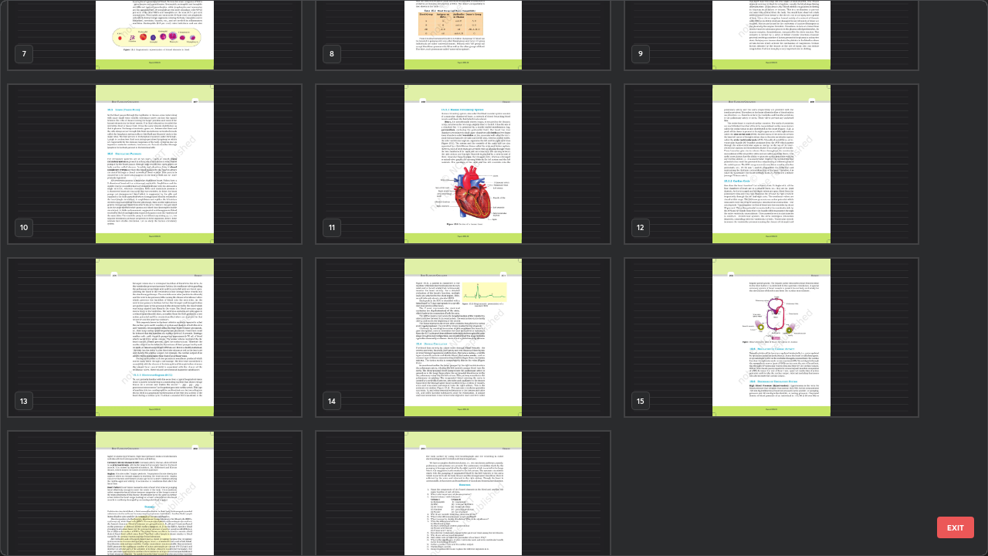
scroll to position [486, 0]
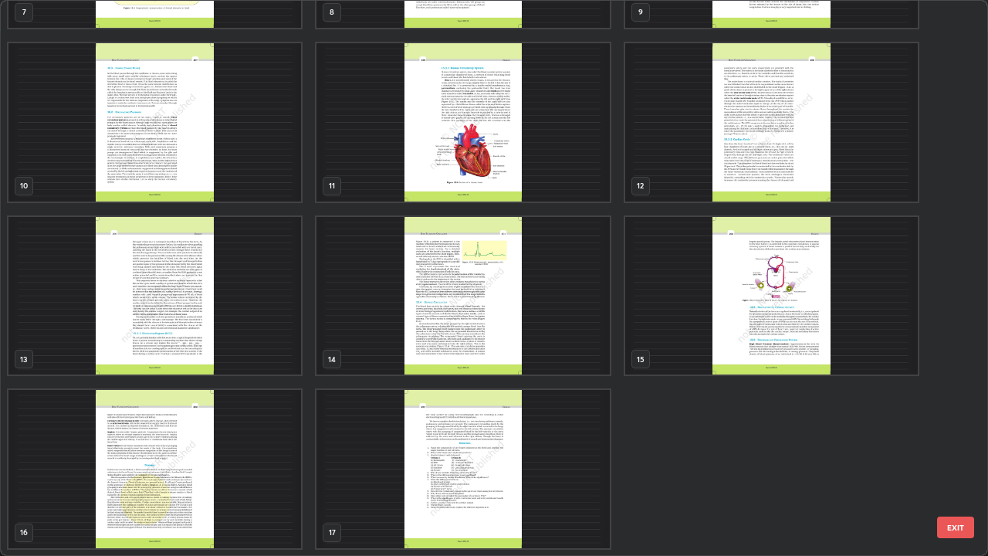
click at [490, 294] on img "grid" at bounding box center [463, 296] width 293 height 158
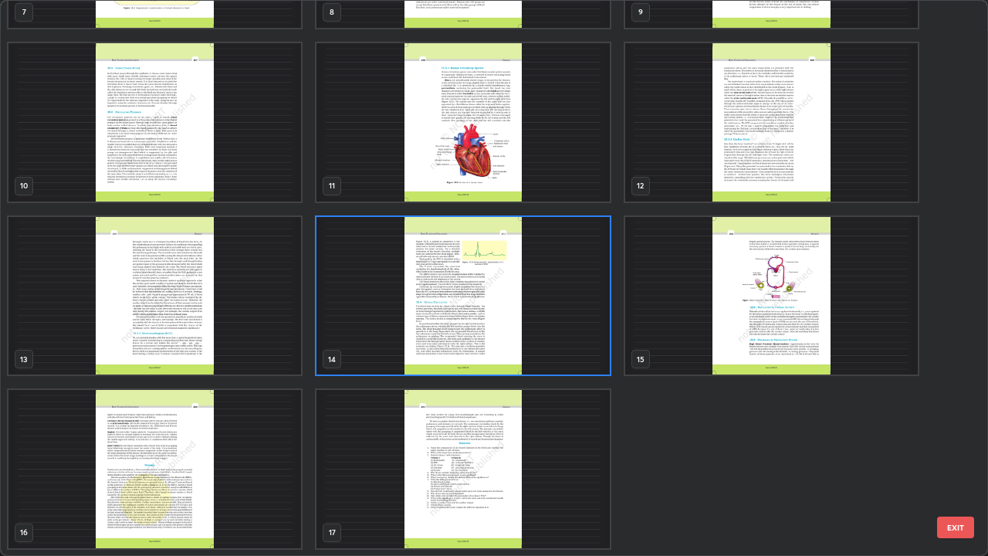
click at [519, 325] on img "grid" at bounding box center [463, 296] width 293 height 158
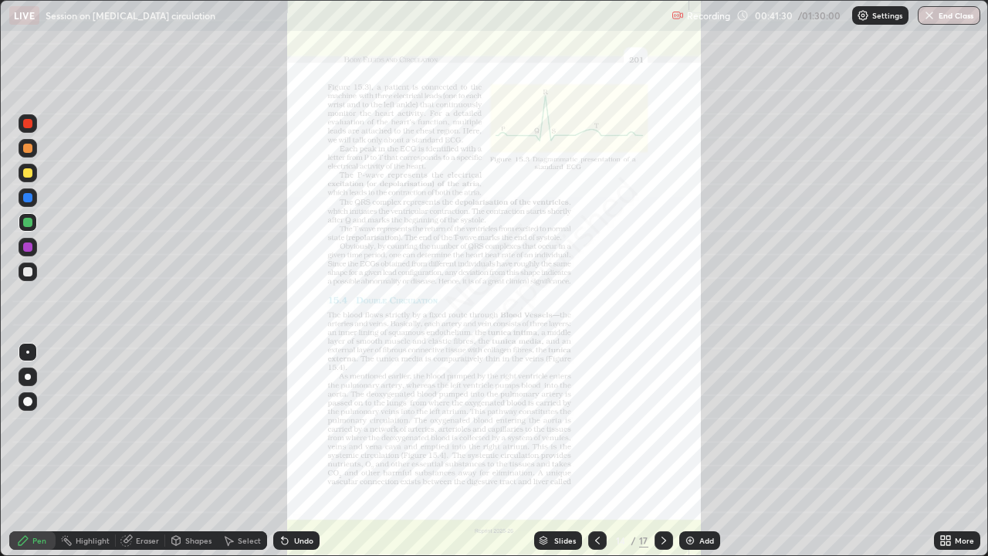
click at [963, 425] on div "More" at bounding box center [964, 541] width 19 height 8
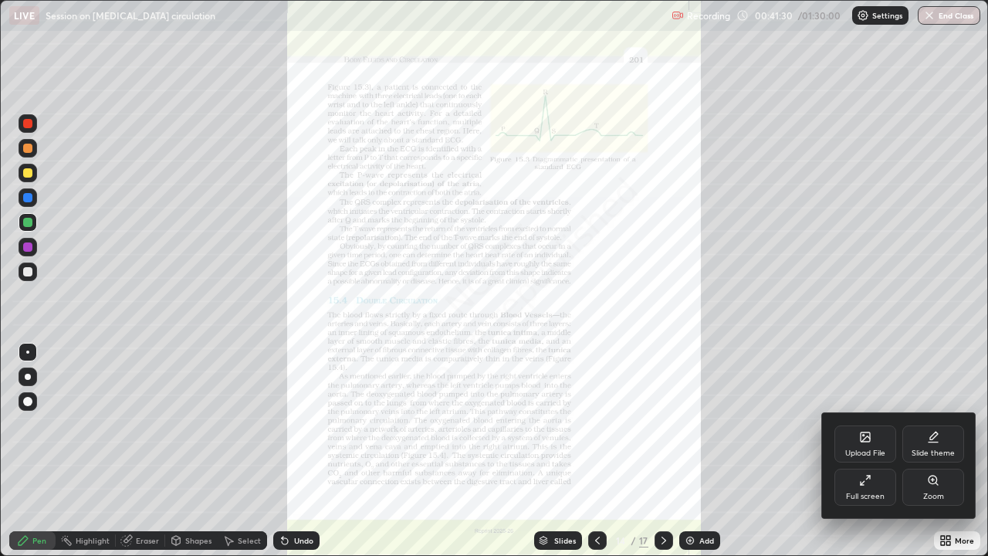
click at [933, 425] on div "Zoom" at bounding box center [933, 487] width 62 height 37
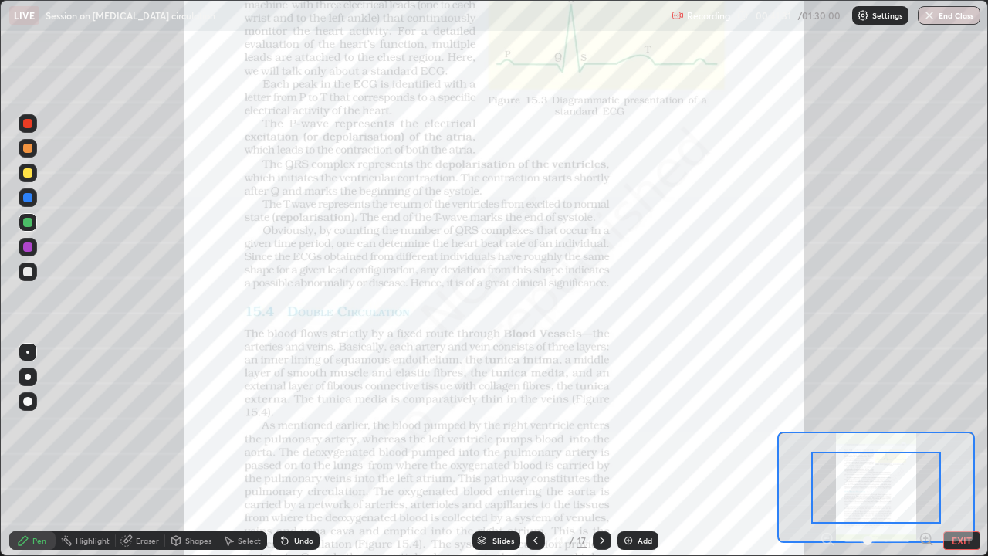
click at [913, 425] on div at bounding box center [876, 488] width 130 height 72
click at [922, 425] on icon at bounding box center [926, 538] width 15 height 15
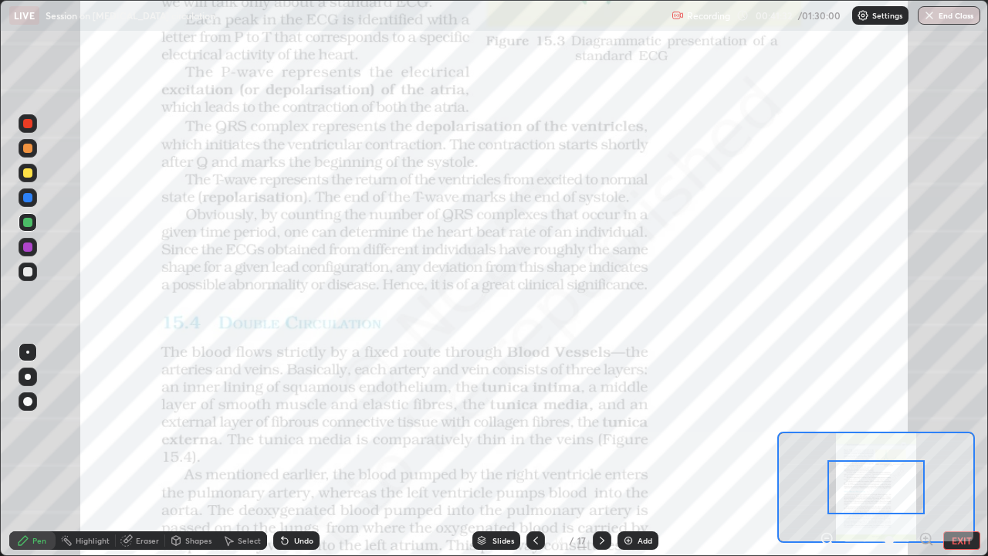
click at [926, 425] on icon at bounding box center [926, 538] width 15 height 15
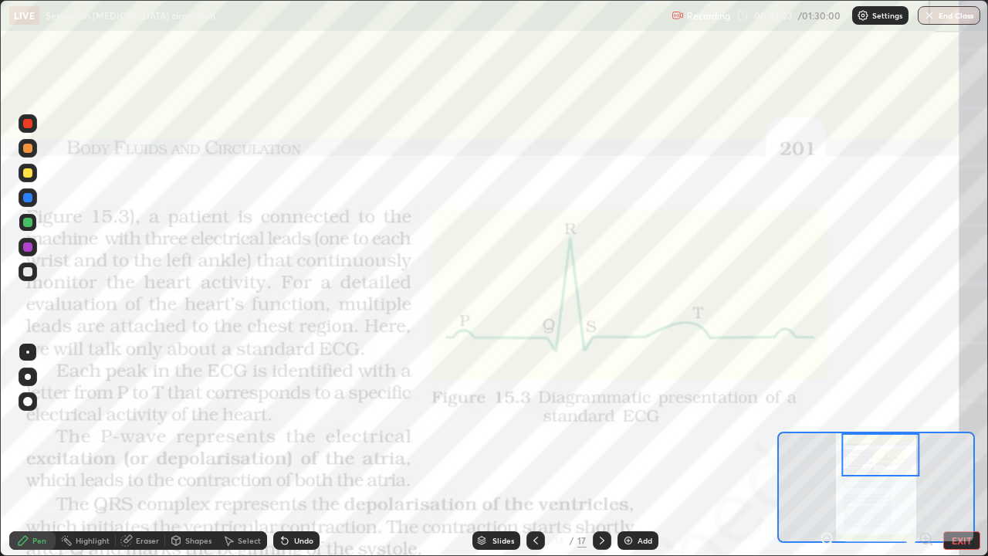
click at [503, 425] on div "Slides" at bounding box center [504, 541] width 22 height 8
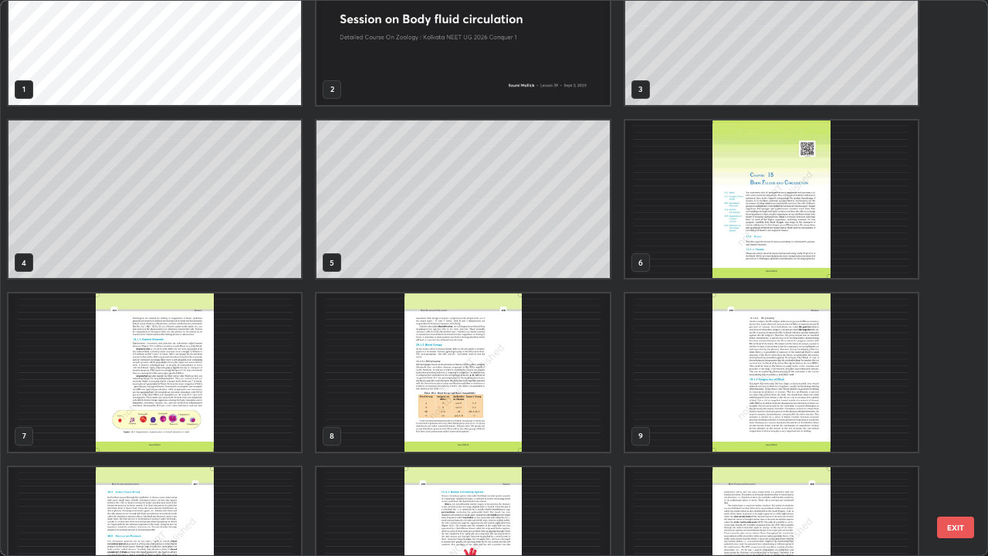
scroll to position [0, 0]
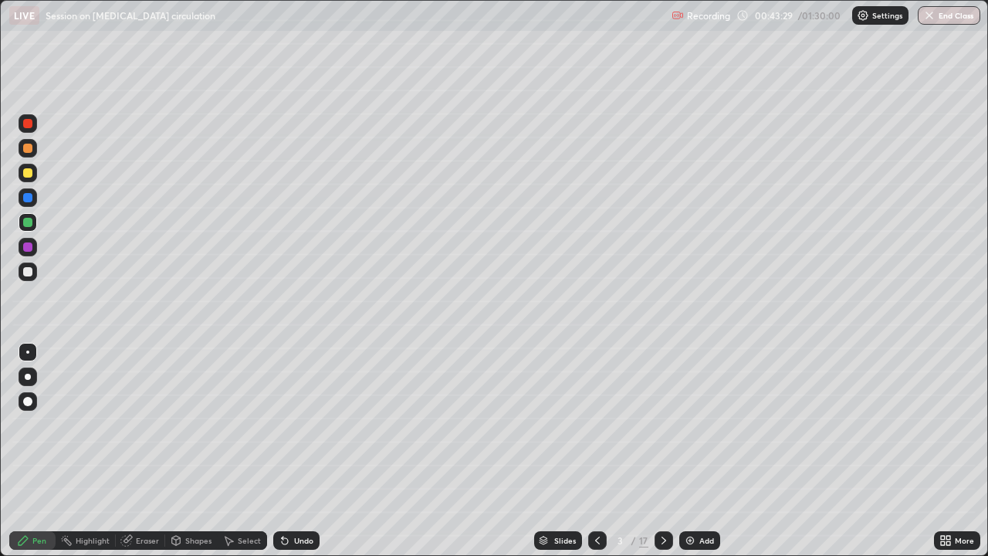
click at [661, 425] on icon at bounding box center [664, 540] width 12 height 12
click at [659, 425] on icon at bounding box center [664, 540] width 12 height 12
click at [35, 174] on div at bounding box center [28, 173] width 19 height 19
click at [155, 425] on div "Eraser" at bounding box center [147, 541] width 23 height 8
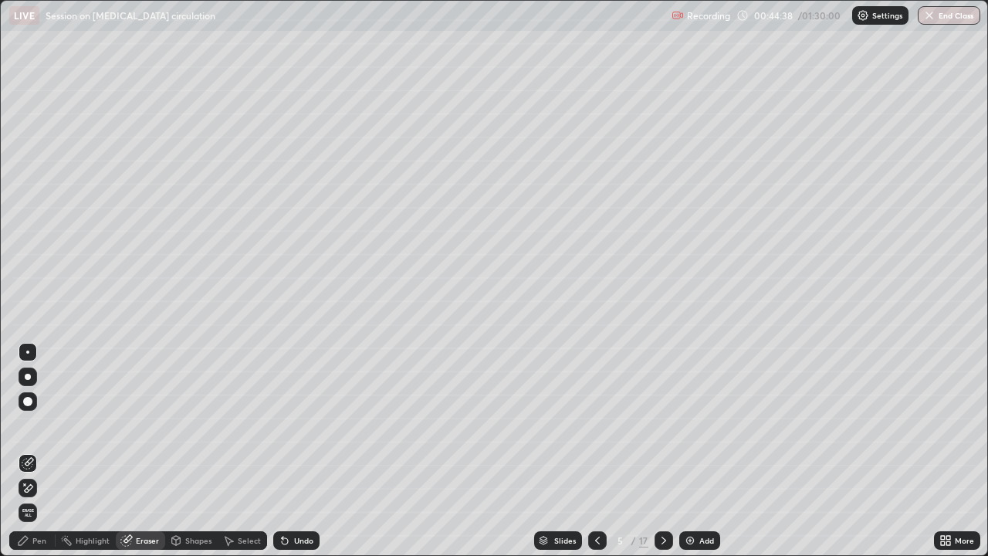
click at [46, 425] on div "Pen" at bounding box center [39, 541] width 14 height 8
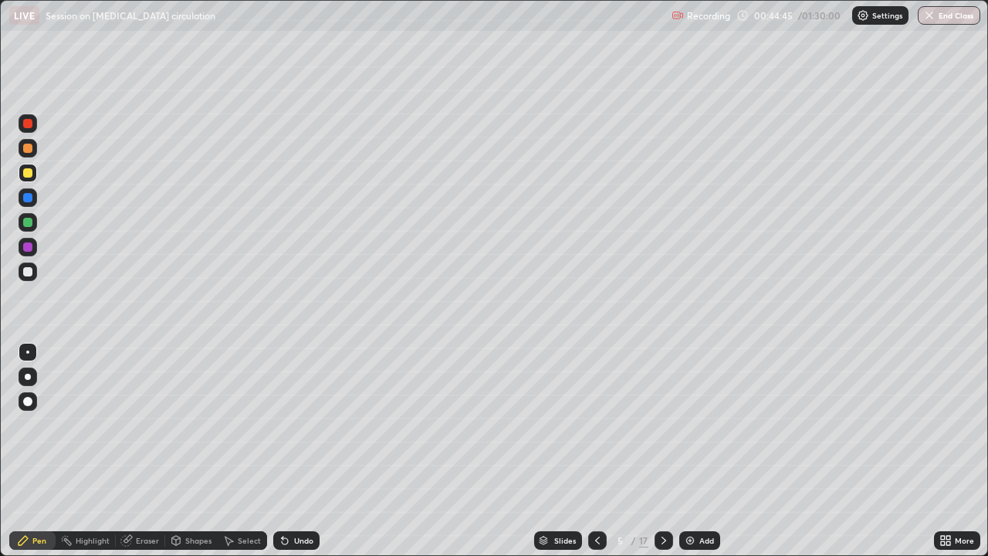
click at [29, 233] on div at bounding box center [28, 222] width 19 height 25
click at [877, 425] on div "Slides 5 / 17 Add" at bounding box center [627, 540] width 615 height 31
click at [879, 425] on div "Slides 5 / 17 Add" at bounding box center [627, 540] width 615 height 31
click at [909, 425] on div "Slides 5 / 17 Add" at bounding box center [627, 540] width 615 height 31
click at [906, 425] on div "Slides 5 / 17 Add" at bounding box center [627, 540] width 615 height 31
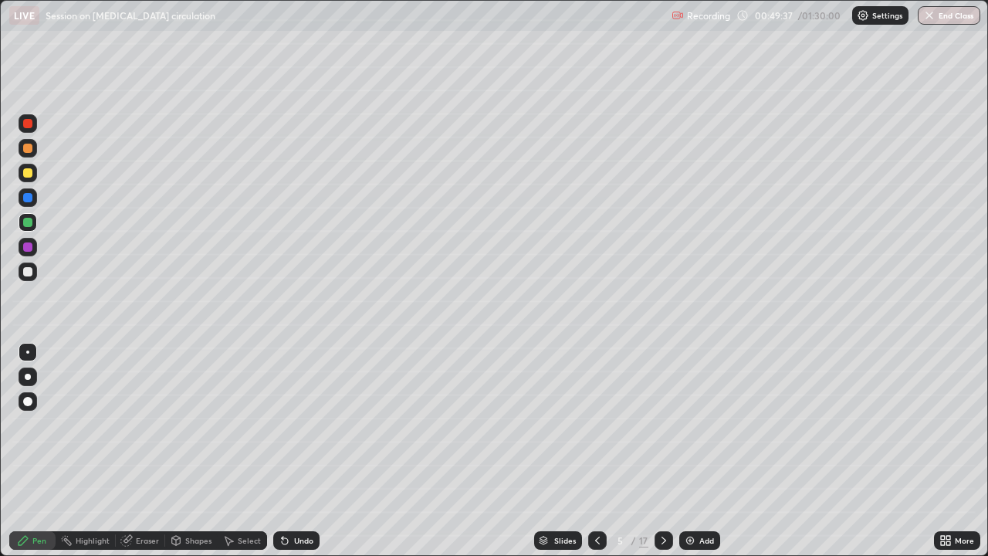
click at [29, 198] on div at bounding box center [27, 197] width 9 height 9
click at [316, 425] on div "Undo" at bounding box center [296, 540] width 46 height 19
click at [294, 425] on div "Undo" at bounding box center [303, 541] width 19 height 8
click at [36, 122] on div at bounding box center [28, 123] width 19 height 19
click at [310, 425] on div "Undo" at bounding box center [303, 541] width 19 height 8
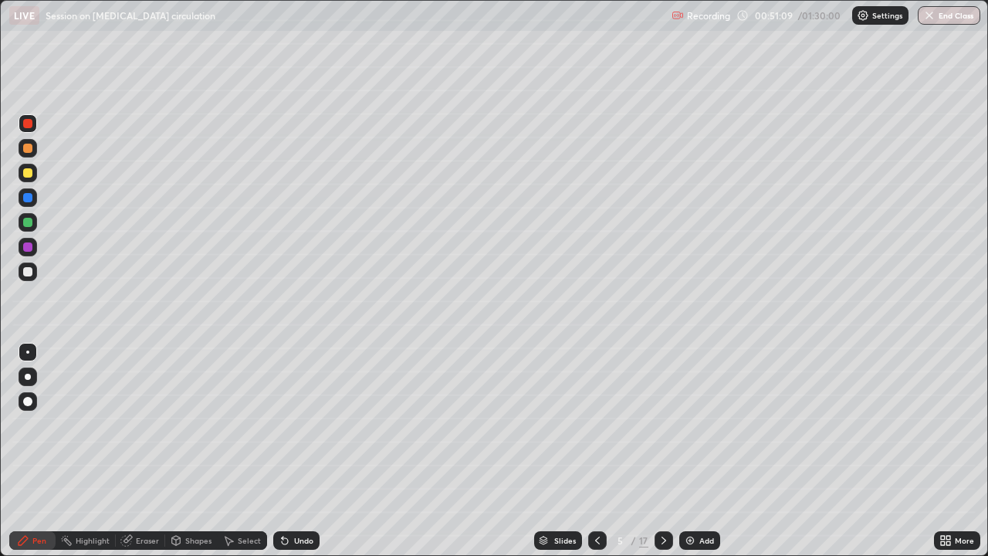
click at [301, 425] on div "Undo" at bounding box center [303, 541] width 19 height 8
click at [300, 425] on div "Undo" at bounding box center [303, 541] width 19 height 8
click at [299, 425] on div "Undo" at bounding box center [296, 540] width 46 height 19
click at [300, 425] on div "Undo" at bounding box center [296, 540] width 46 height 19
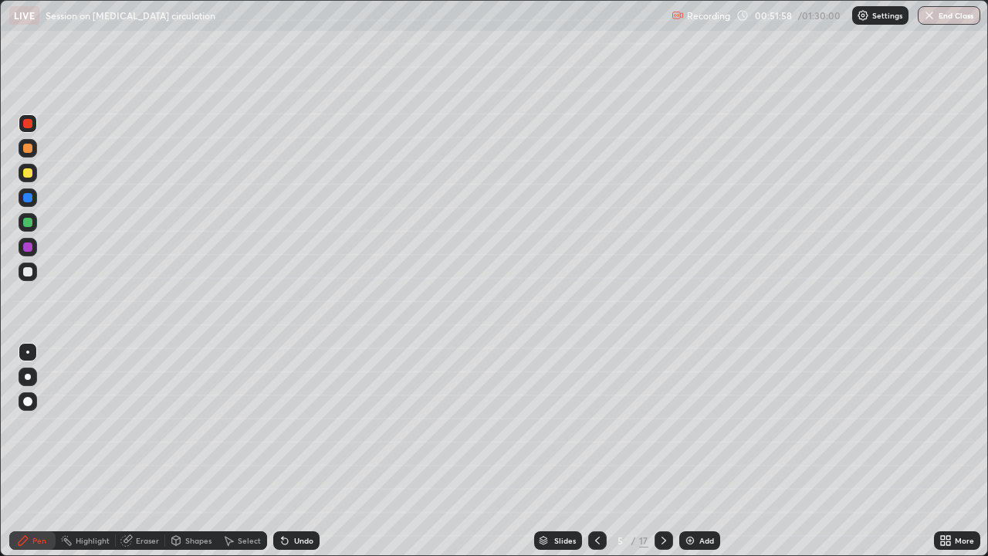
click at [563, 425] on div "Slides" at bounding box center [565, 541] width 22 height 8
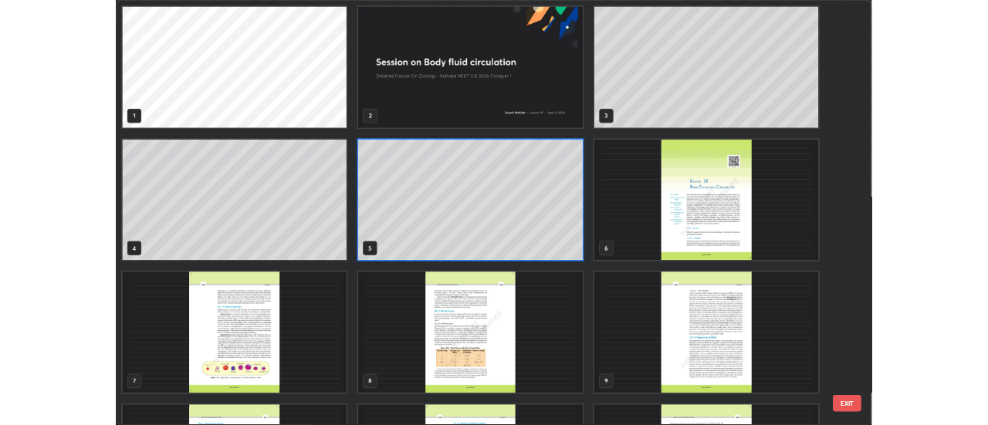
scroll to position [550, 979]
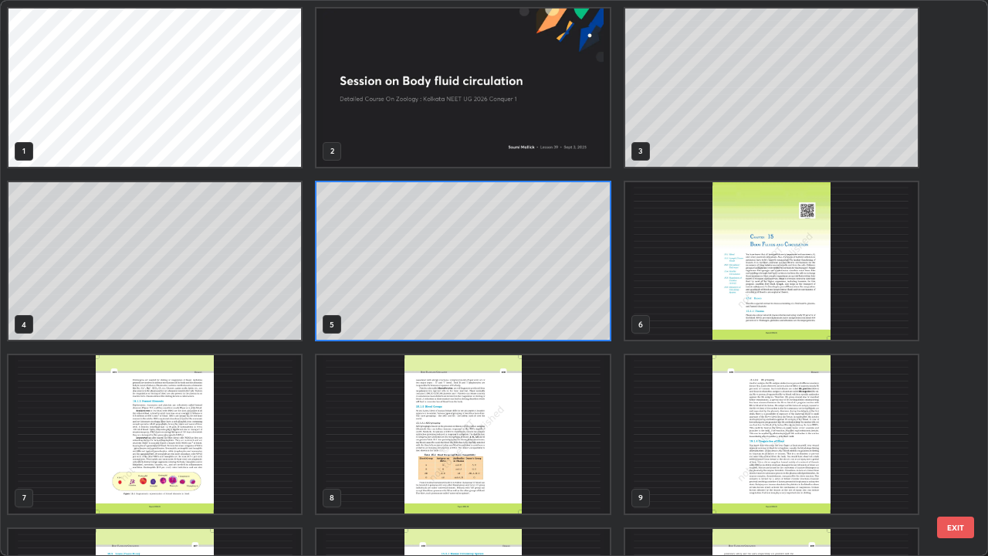
click at [770, 309] on img "grid" at bounding box center [771, 261] width 293 height 158
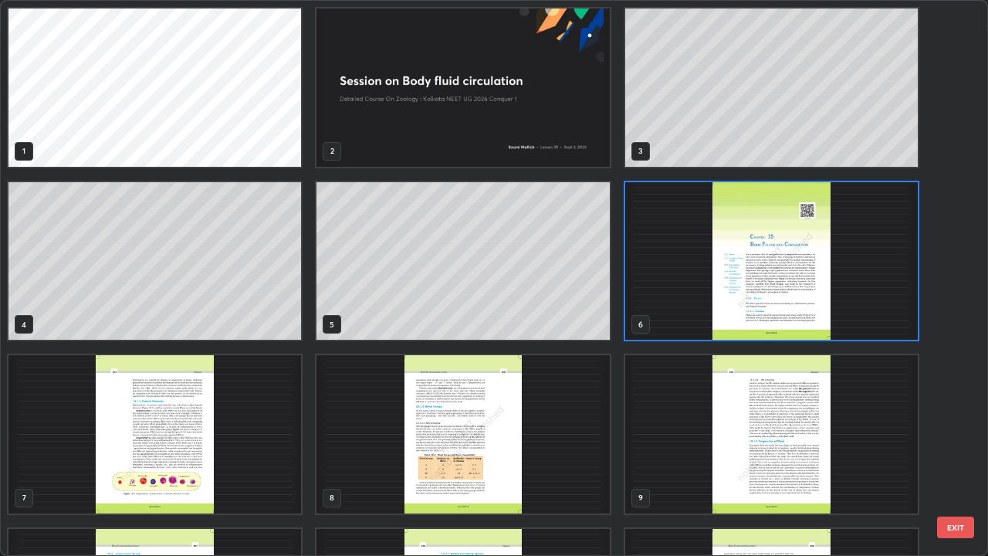
click at [718, 291] on img "grid" at bounding box center [771, 261] width 293 height 158
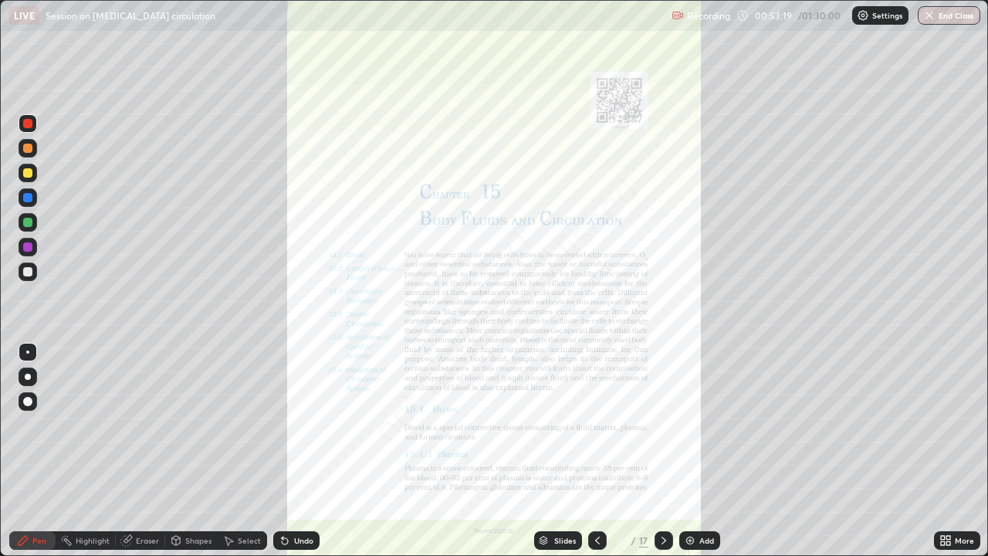
click at [960, 425] on div "More" at bounding box center [964, 541] width 19 height 8
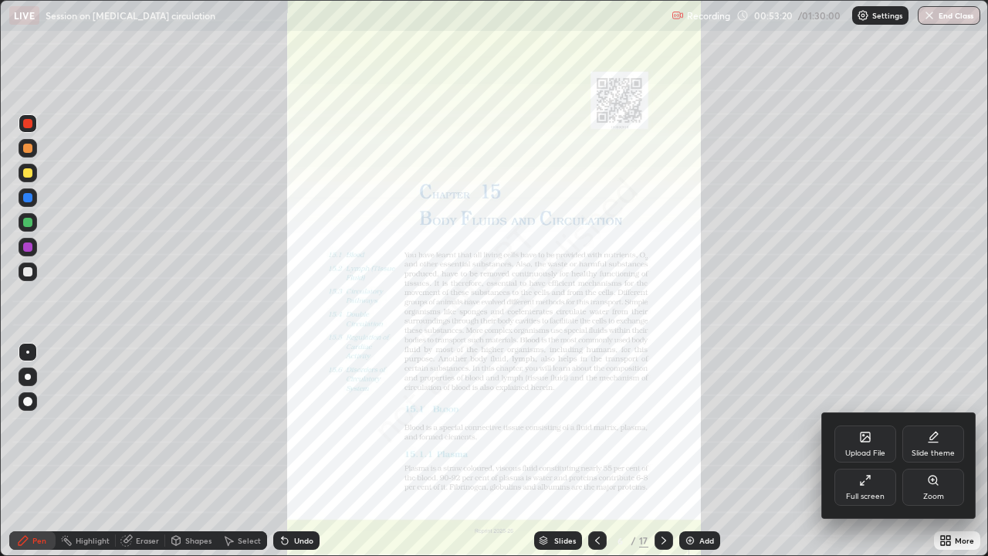
click at [940, 425] on div "Zoom" at bounding box center [933, 487] width 62 height 37
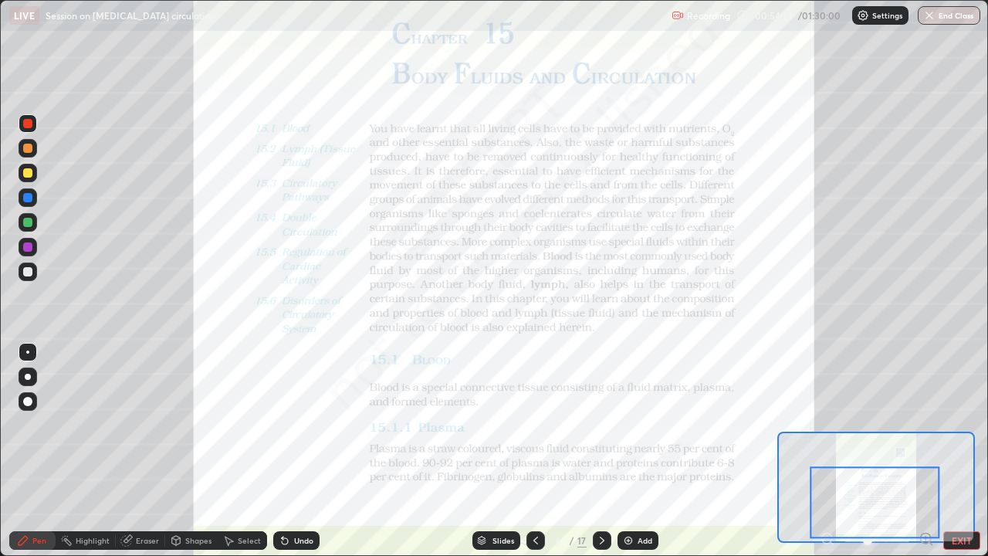
click at [601, 425] on icon at bounding box center [602, 540] width 12 height 12
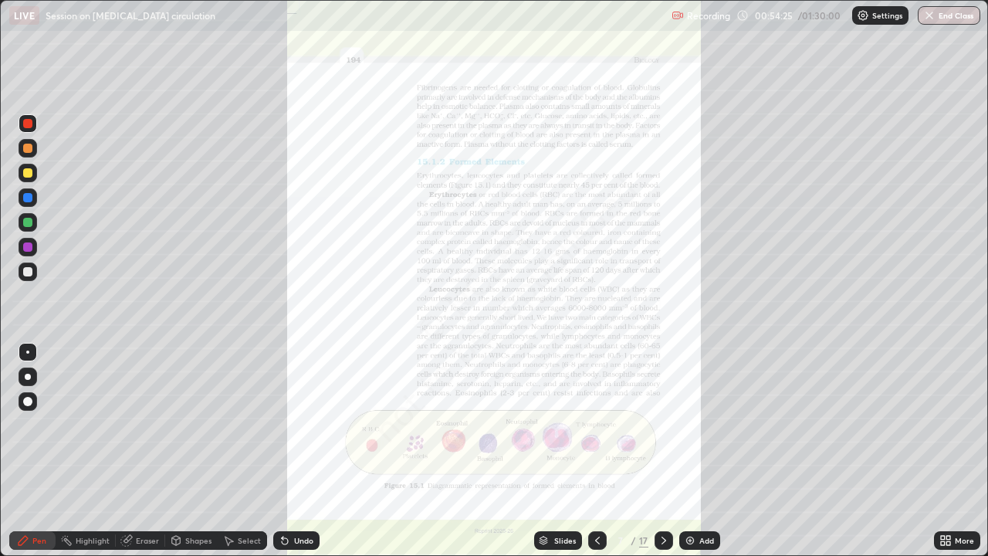
click at [951, 425] on div "More" at bounding box center [957, 540] width 46 height 19
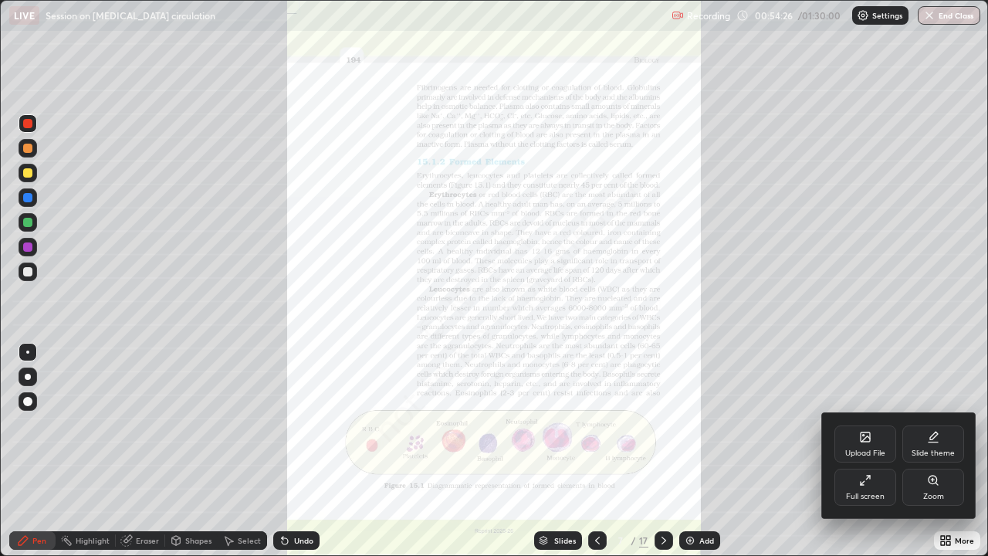
click at [941, 425] on div "Zoom" at bounding box center [933, 487] width 62 height 37
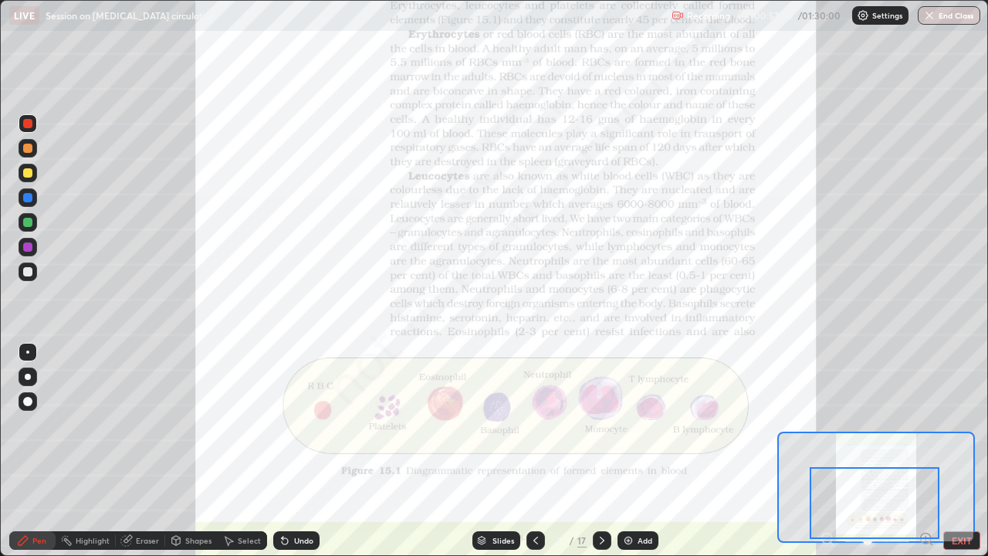
click at [303, 425] on div "Undo" at bounding box center [303, 541] width 19 height 8
click at [604, 425] on icon at bounding box center [602, 540] width 12 height 12
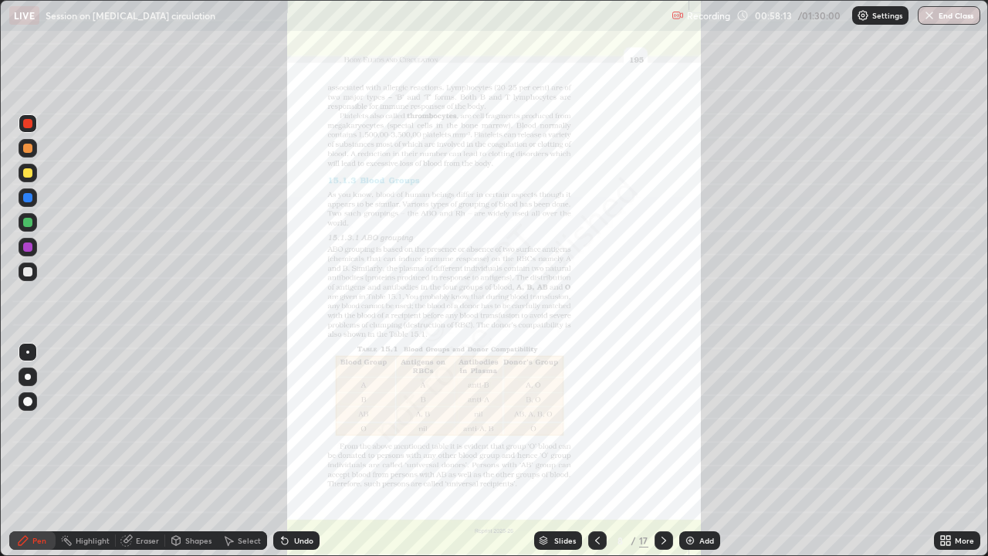
click at [916, 425] on div "Slides 8 / 17 Add" at bounding box center [627, 540] width 615 height 31
click at [947, 425] on icon at bounding box center [949, 538] width 4 height 4
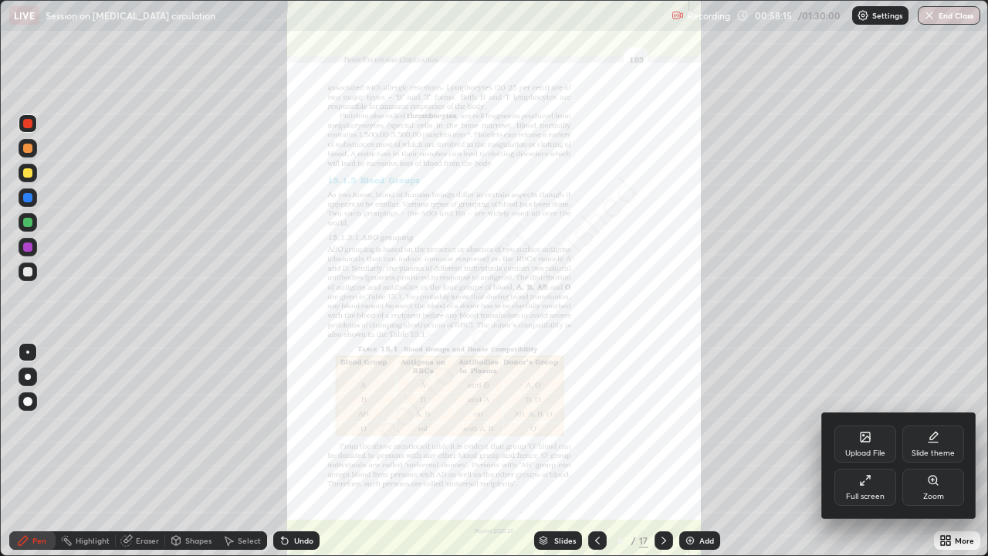
click at [942, 425] on div "Zoom" at bounding box center [933, 487] width 62 height 37
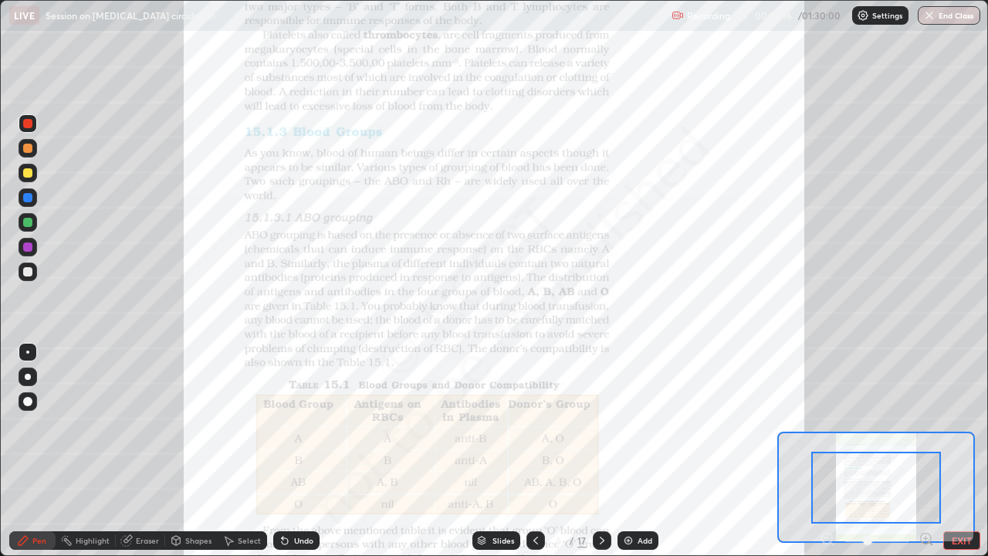
click at [919, 425] on div "Pen Highlight Eraser Shapes Select Undo Slides 8 / 17 Add EXIT" at bounding box center [494, 540] width 988 height 31
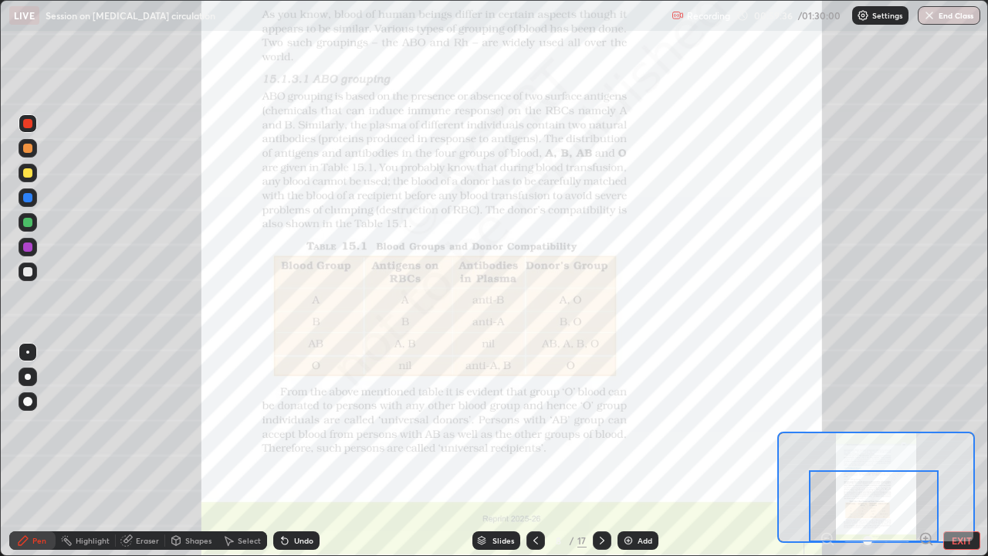
click at [606, 425] on icon at bounding box center [602, 540] width 12 height 12
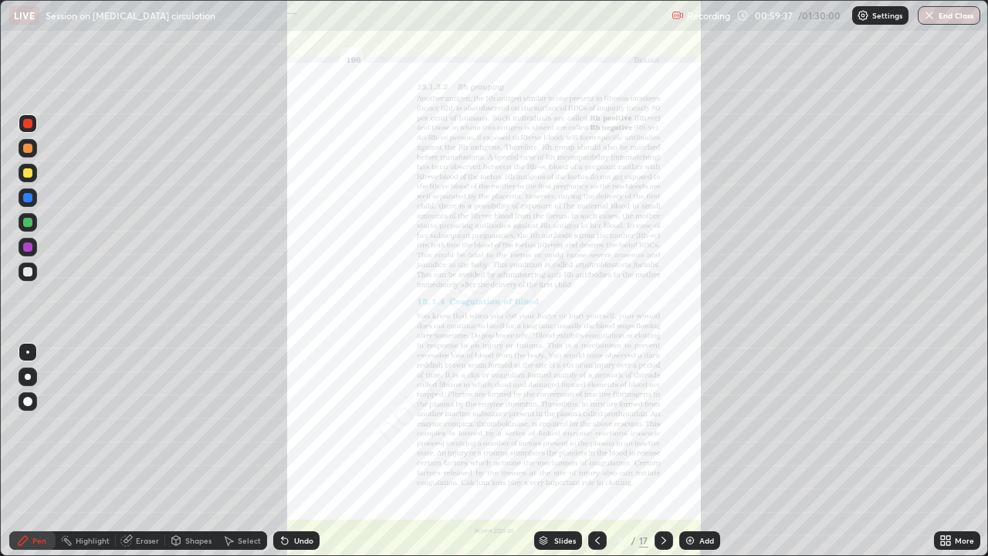
click at [943, 425] on icon at bounding box center [943, 543] width 4 height 4
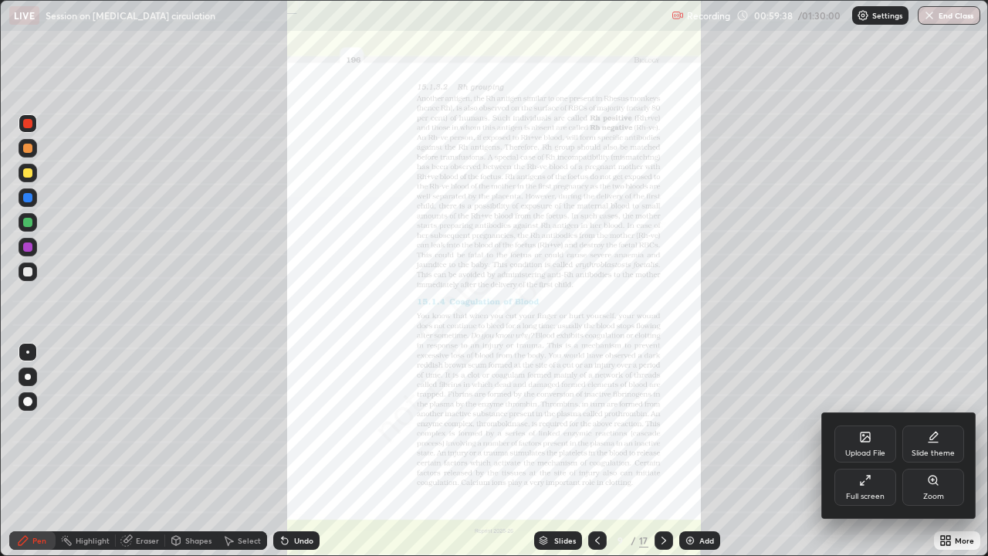
click at [950, 425] on div "Zoom" at bounding box center [933, 487] width 62 height 37
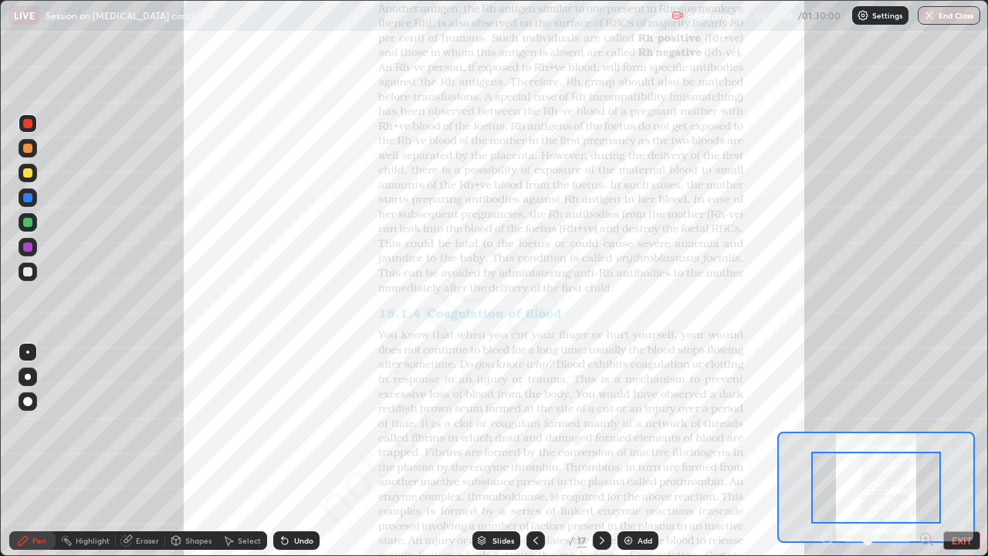
click at [926, 425] on icon at bounding box center [926, 538] width 4 height 0
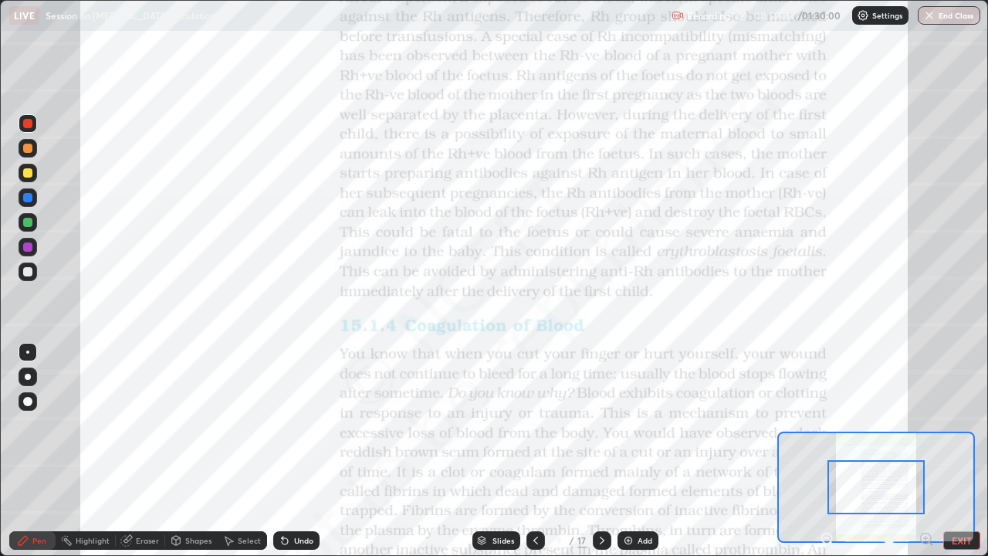
click at [926, 425] on icon at bounding box center [926, 538] width 4 height 0
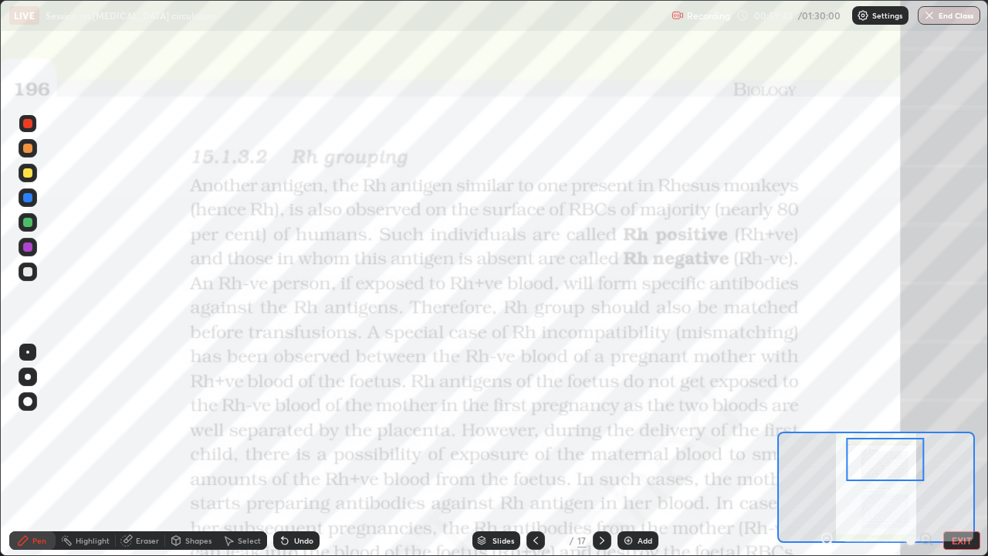
click at [532, 425] on icon at bounding box center [536, 540] width 12 height 12
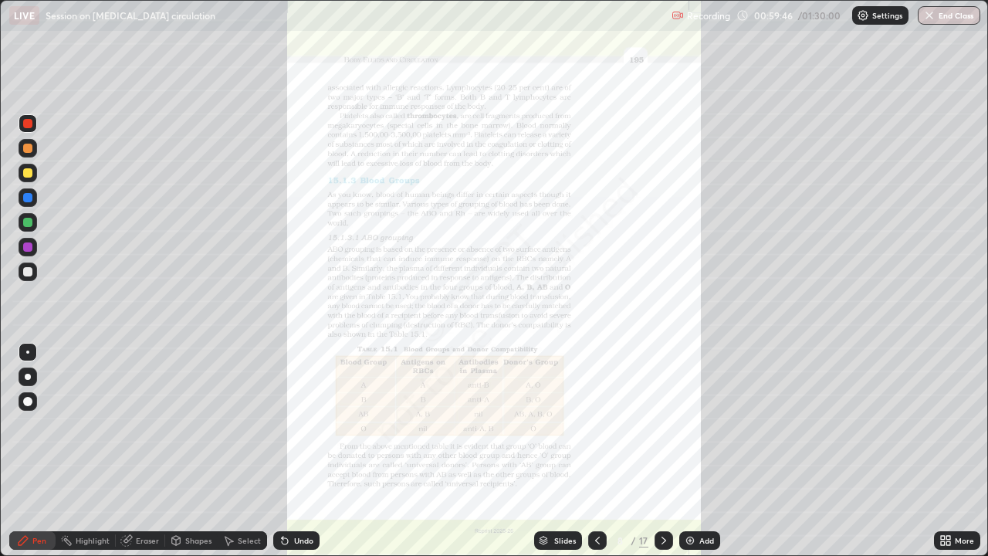
click at [661, 425] on icon at bounding box center [664, 540] width 12 height 12
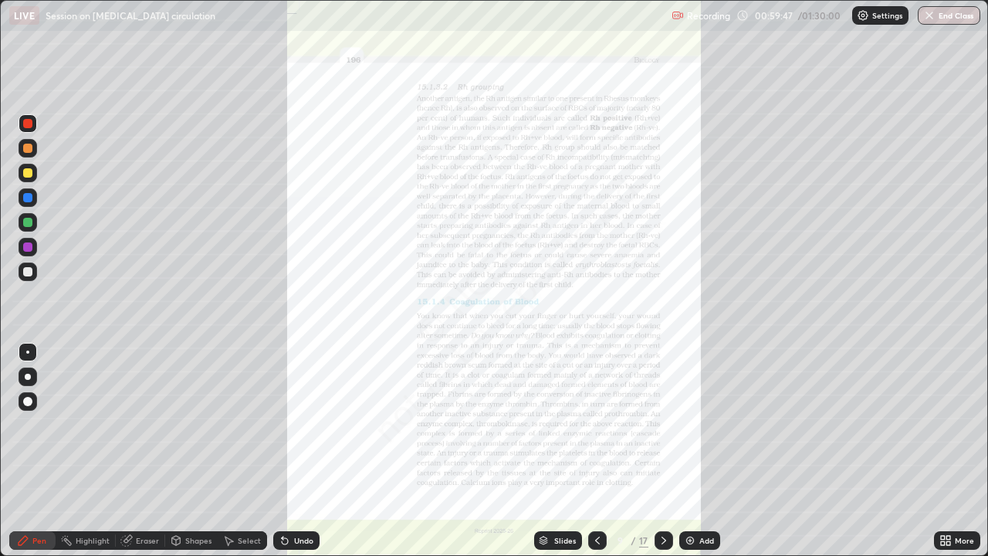
click at [960, 425] on div "More" at bounding box center [964, 541] width 19 height 8
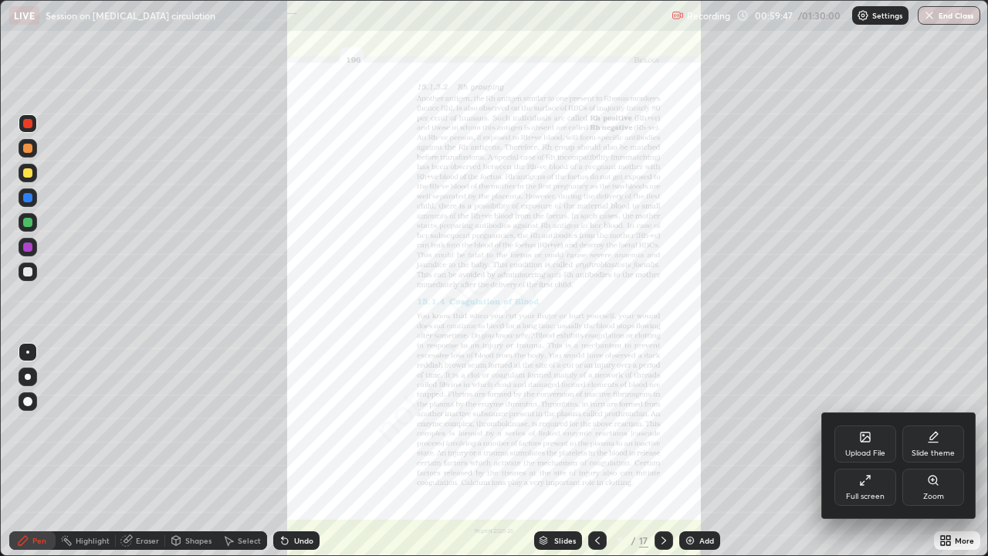
click at [956, 425] on div "Zoom" at bounding box center [933, 487] width 62 height 37
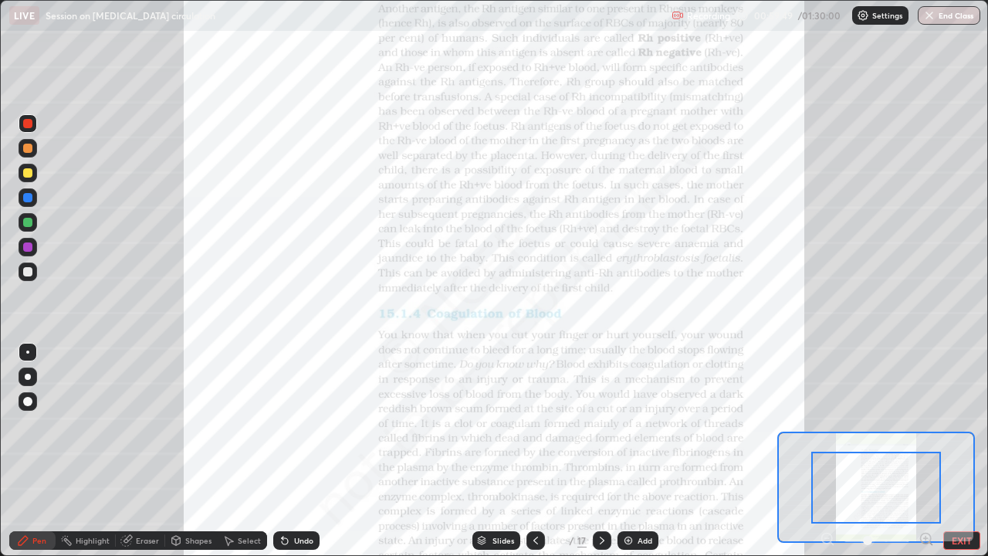
click at [606, 425] on div at bounding box center [602, 540] width 19 height 19
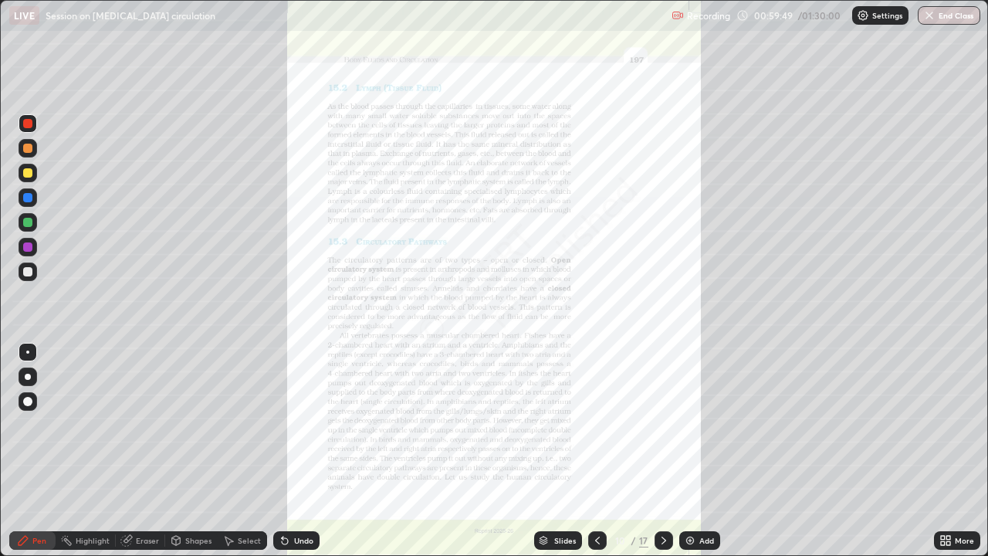
click at [595, 425] on icon at bounding box center [597, 540] width 12 height 12
click at [955, 425] on div "More" at bounding box center [964, 541] width 19 height 8
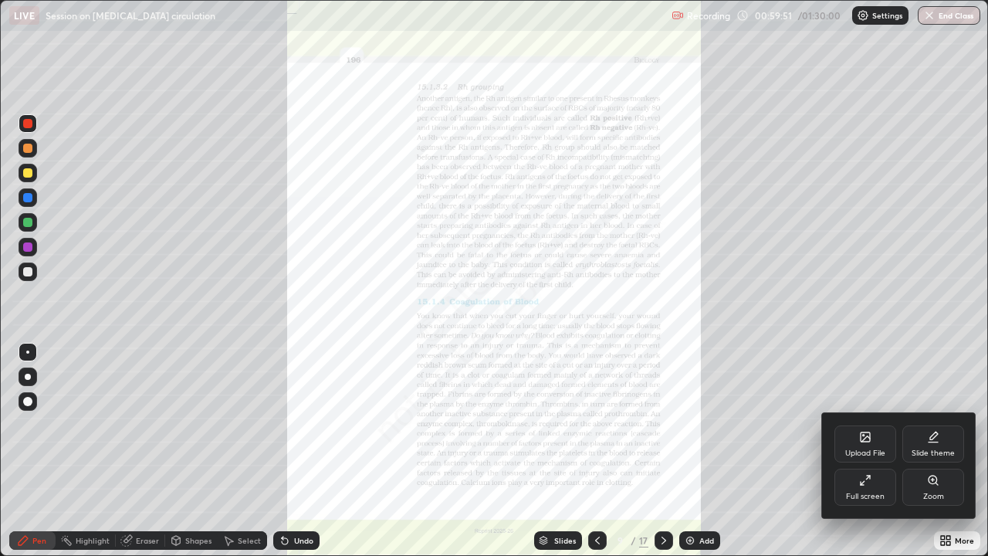
click at [941, 425] on div "Zoom" at bounding box center [933, 487] width 62 height 37
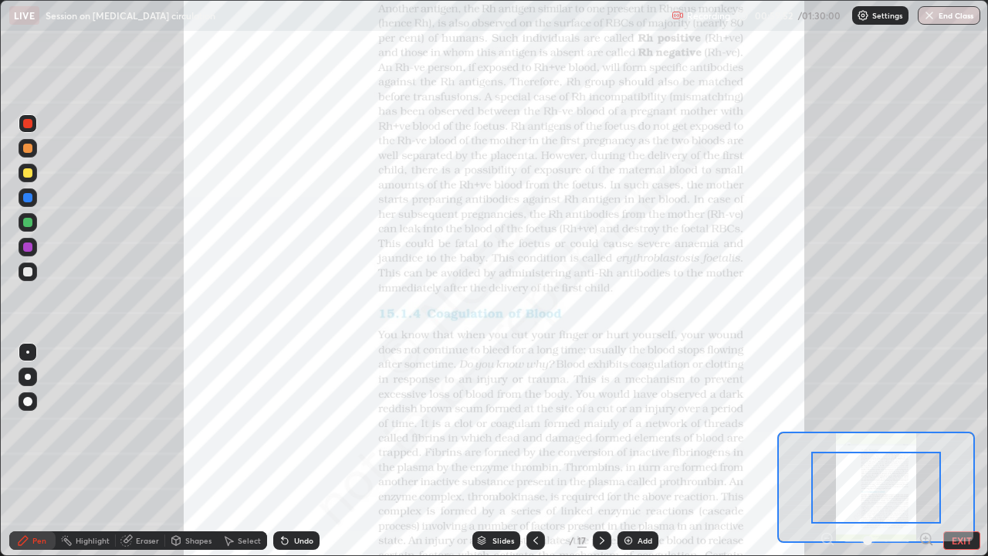
click at [930, 425] on icon at bounding box center [931, 543] width 3 height 3
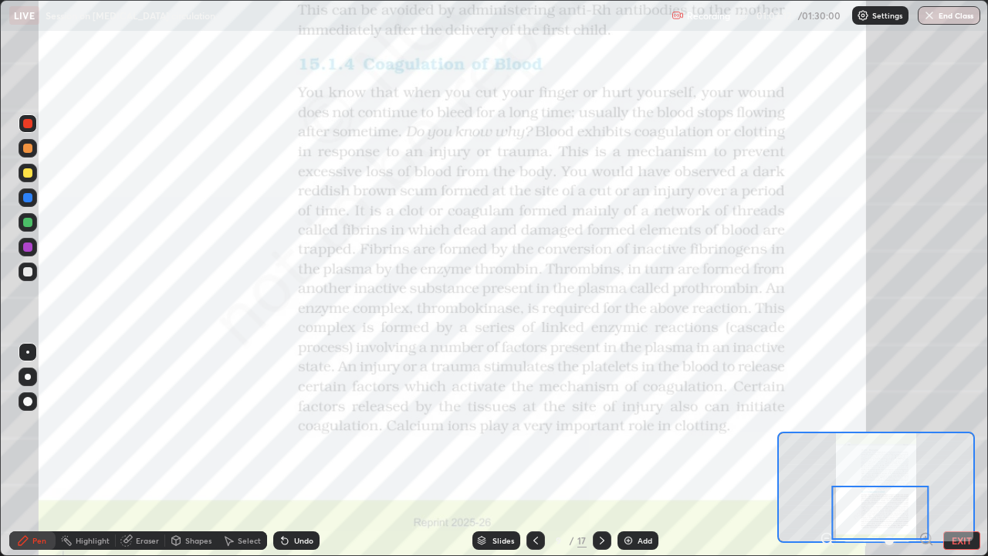
click at [600, 425] on icon at bounding box center [602, 540] width 12 height 12
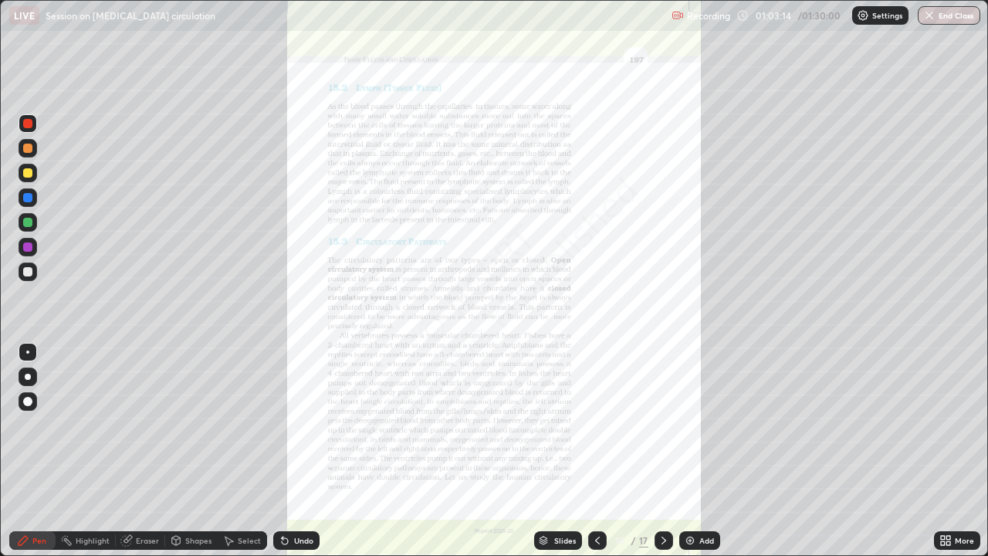
click at [937, 425] on div "More" at bounding box center [957, 540] width 46 height 19
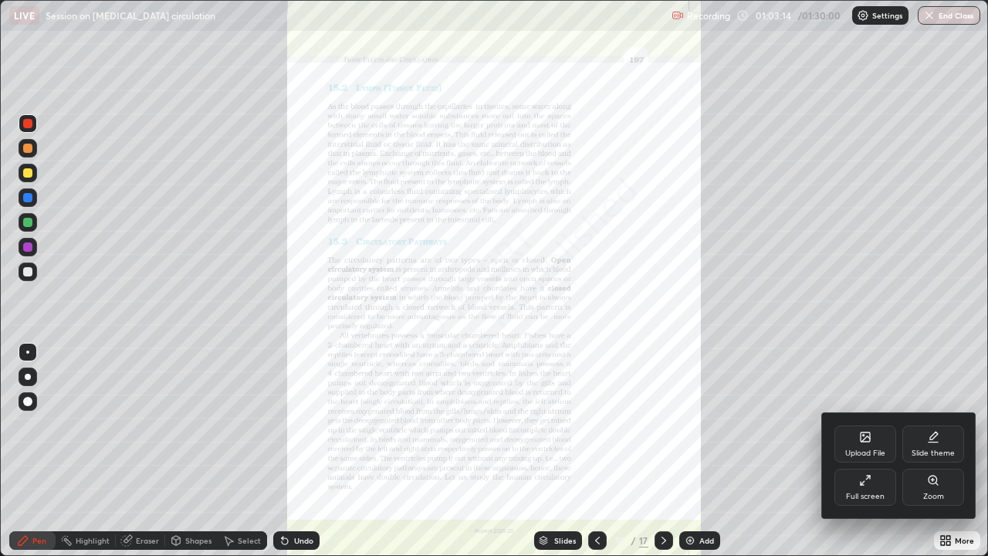
click at [941, 425] on div "Zoom" at bounding box center [933, 487] width 62 height 37
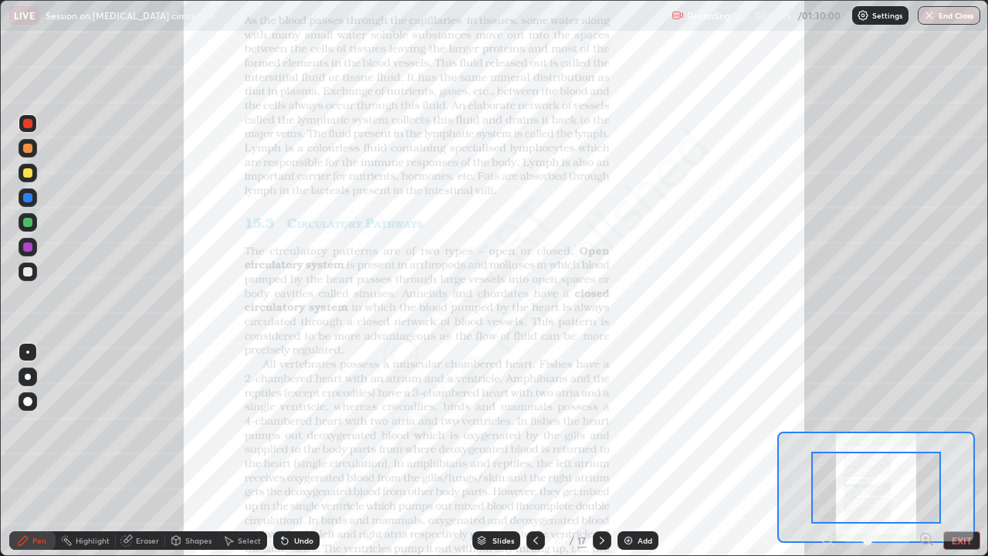
click at [926, 425] on icon at bounding box center [926, 538] width 4 height 0
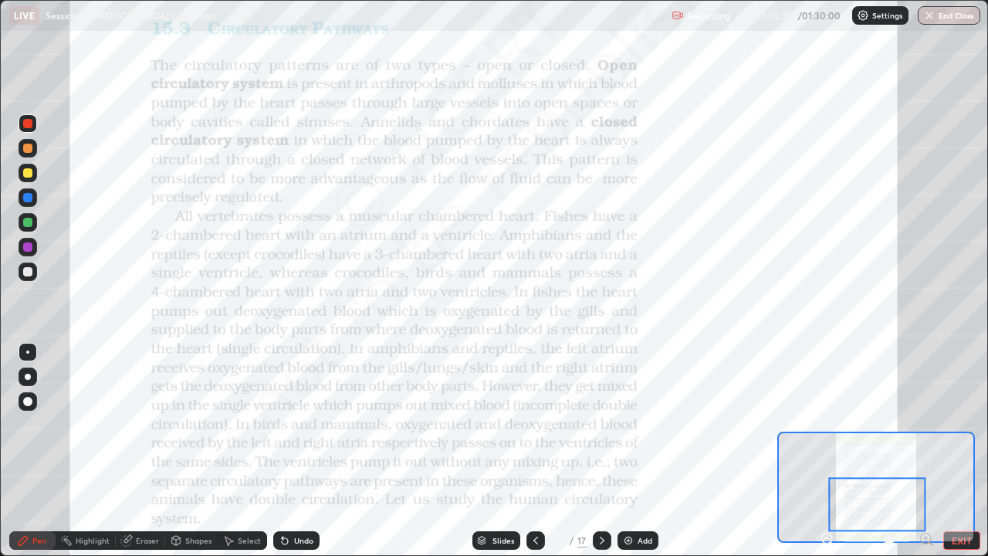
click at [603, 425] on icon at bounding box center [602, 540] width 12 height 12
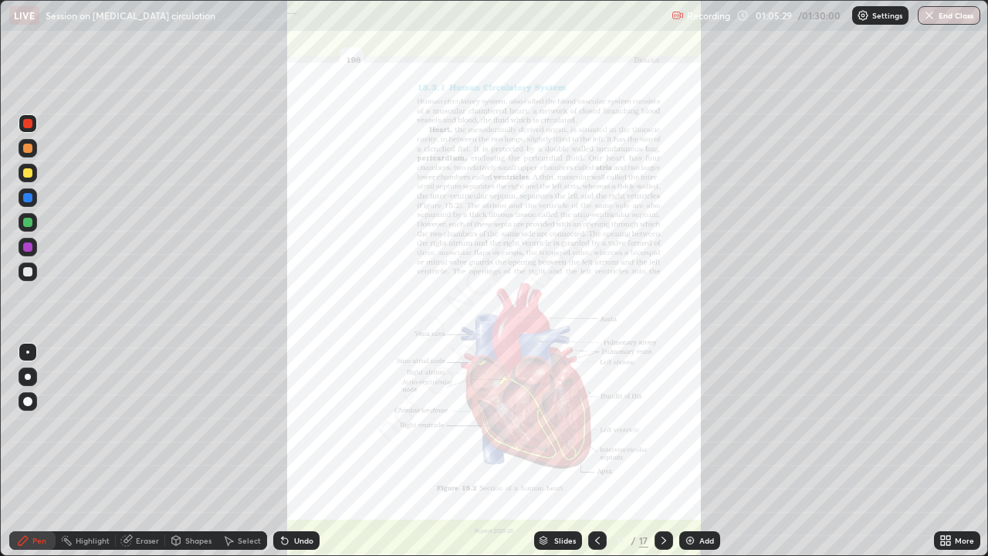
click at [957, 425] on div "More" at bounding box center [957, 540] width 46 height 19
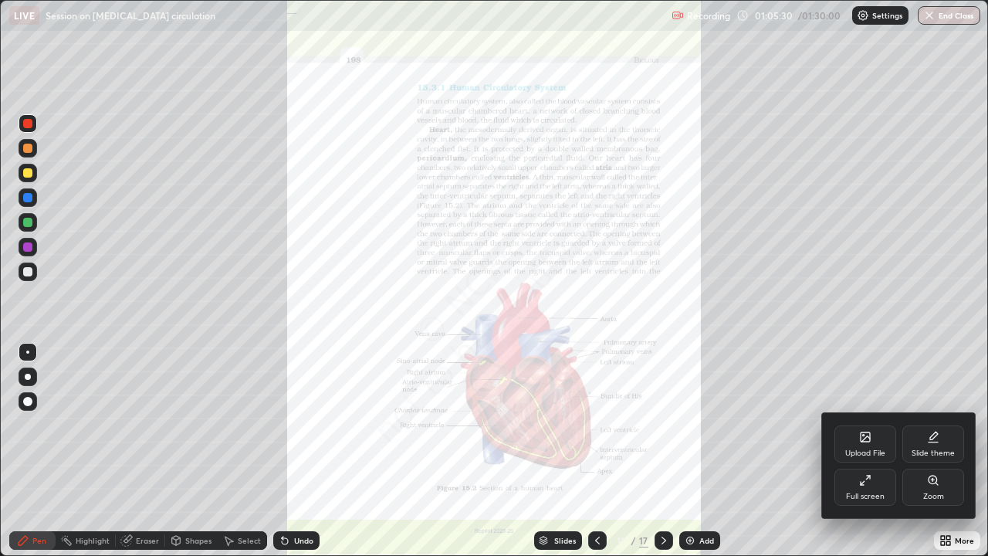
click at [942, 425] on div "Zoom" at bounding box center [933, 487] width 62 height 37
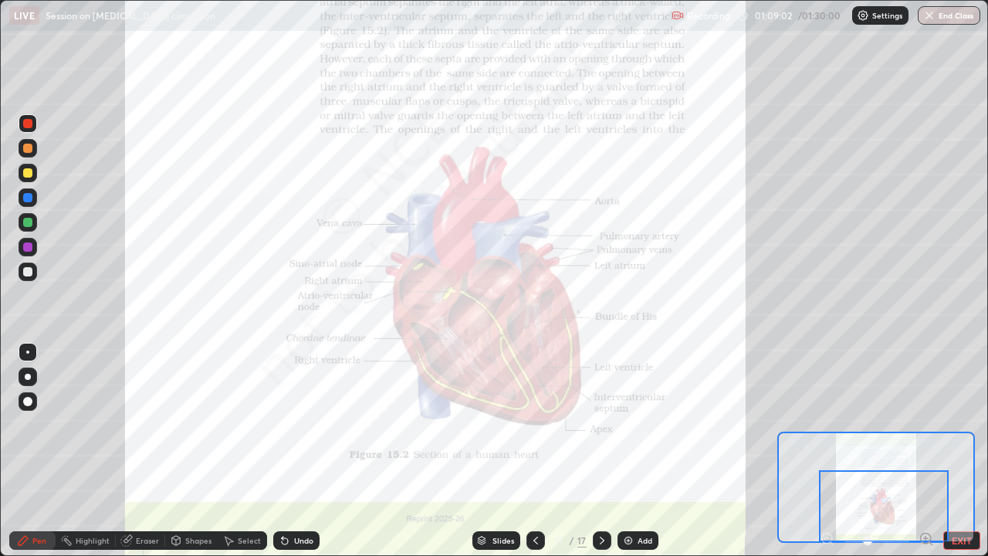
click at [603, 425] on icon at bounding box center [602, 540] width 12 height 12
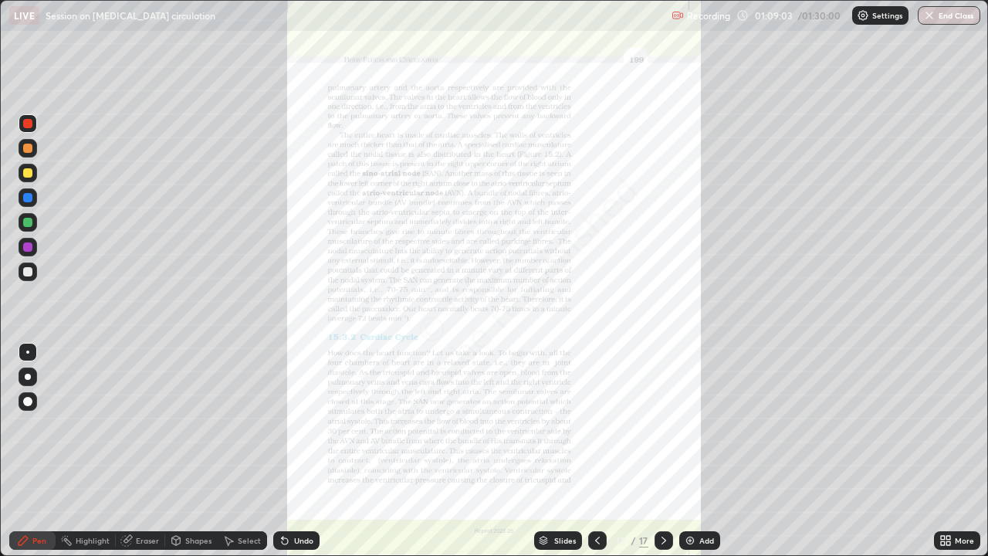
click at [949, 425] on icon at bounding box center [949, 543] width 4 height 4
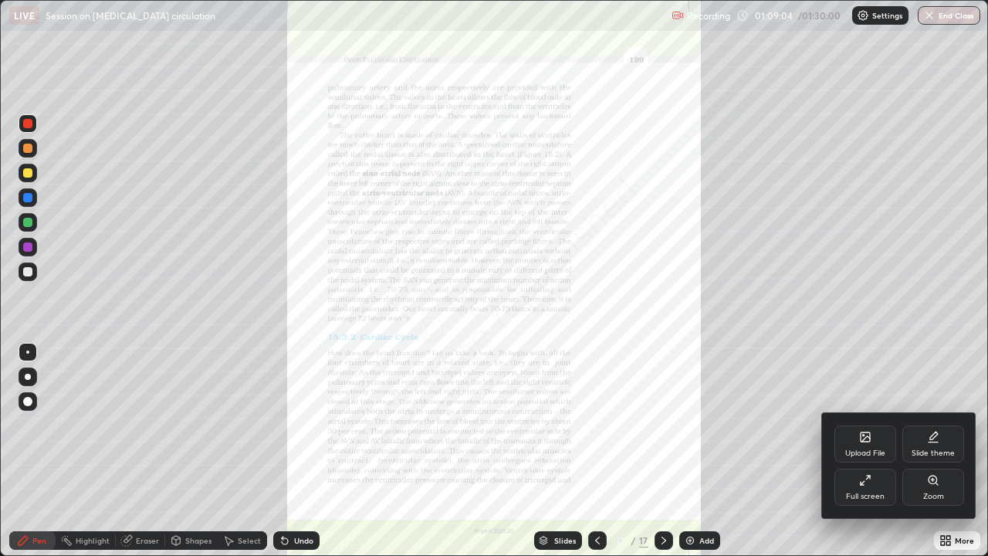
click at [941, 425] on div "Zoom" at bounding box center [933, 487] width 62 height 37
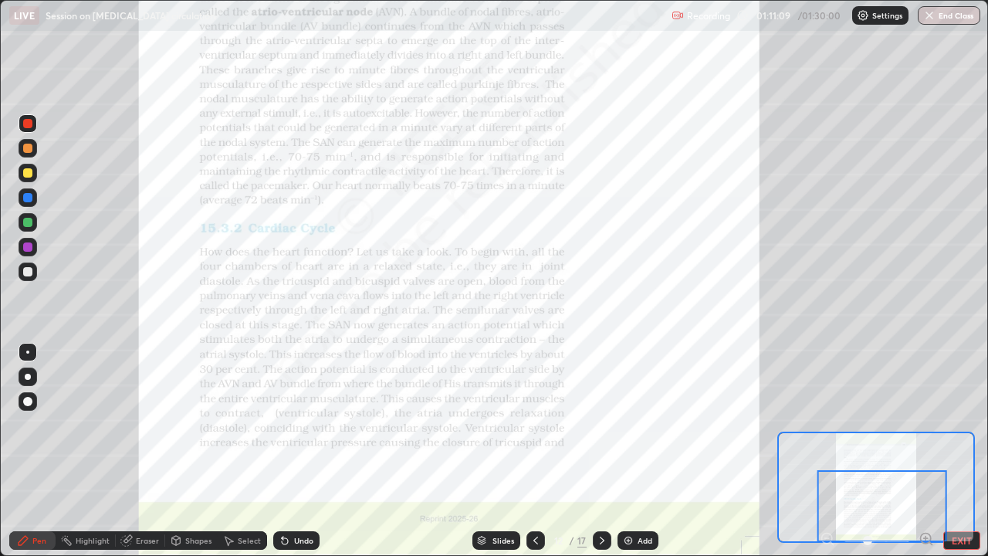
click at [601, 425] on icon at bounding box center [602, 540] width 12 height 12
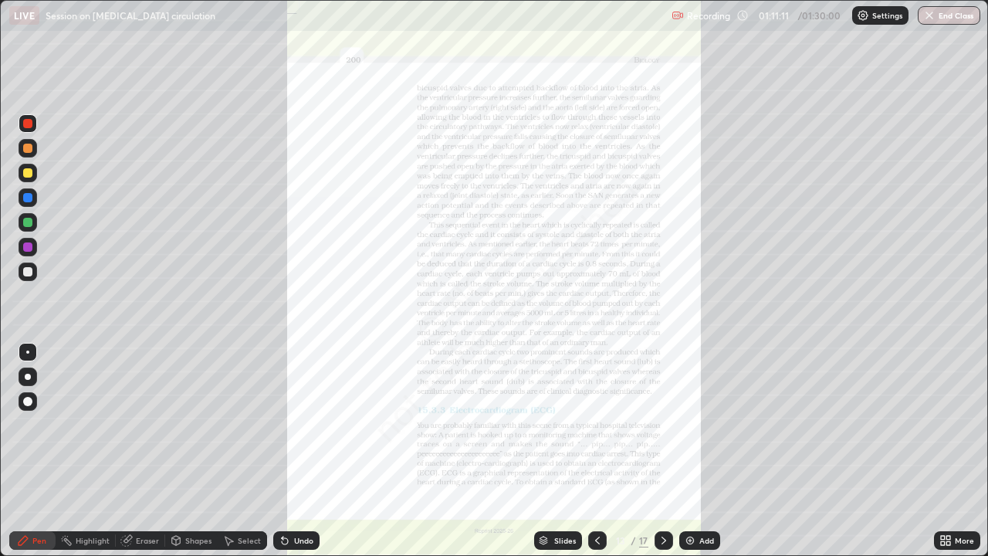
click at [936, 425] on div "More" at bounding box center [957, 540] width 46 height 19
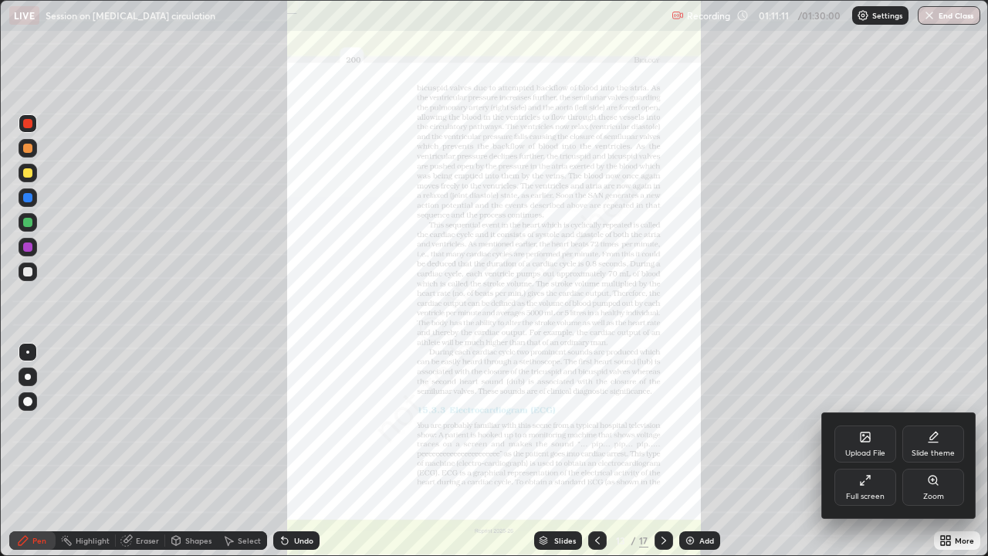
click at [932, 425] on div "Zoom" at bounding box center [933, 487] width 62 height 37
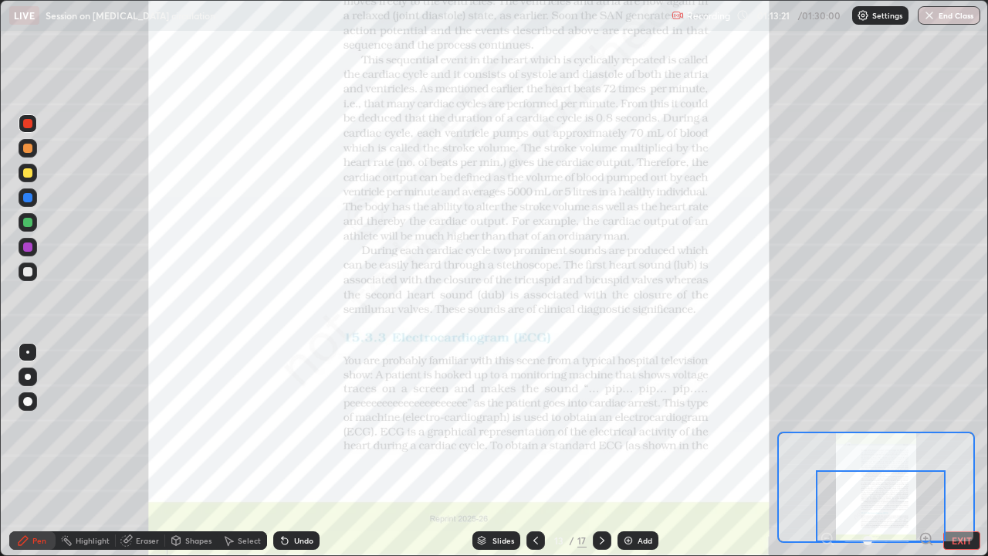
click at [607, 425] on icon at bounding box center [602, 540] width 12 height 12
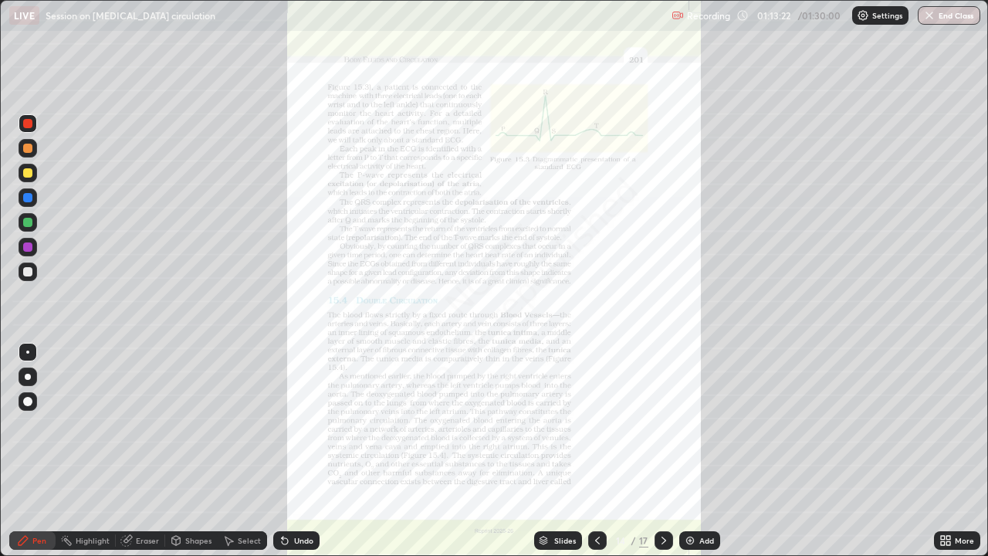
click at [935, 425] on div "More" at bounding box center [957, 540] width 46 height 19
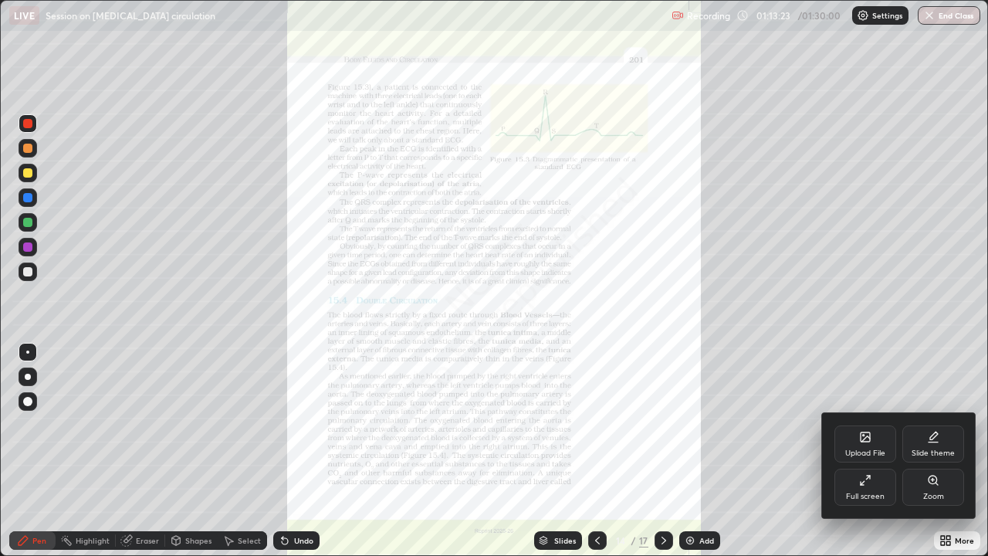
click at [929, 425] on div "Zoom" at bounding box center [933, 497] width 21 height 8
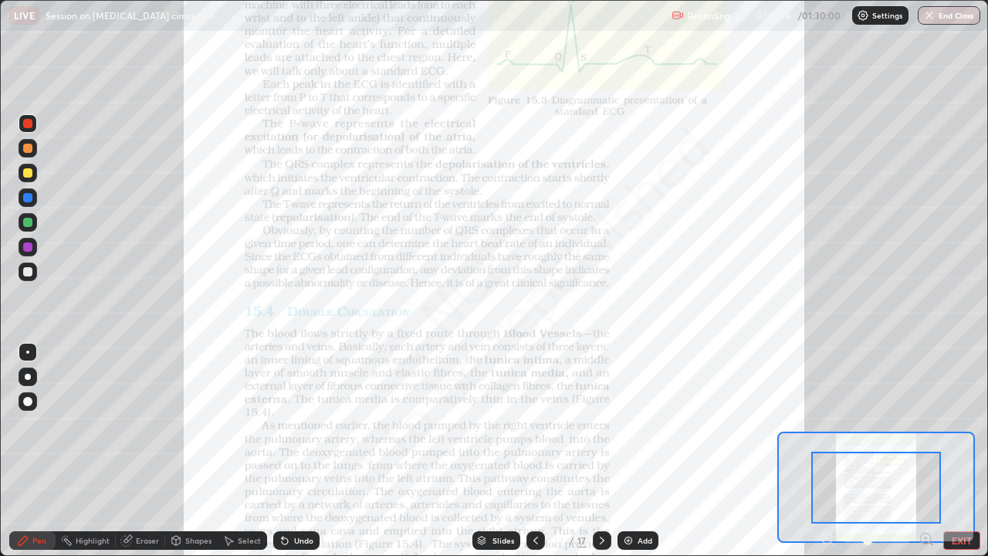
click at [926, 425] on icon at bounding box center [926, 538] width 4 height 0
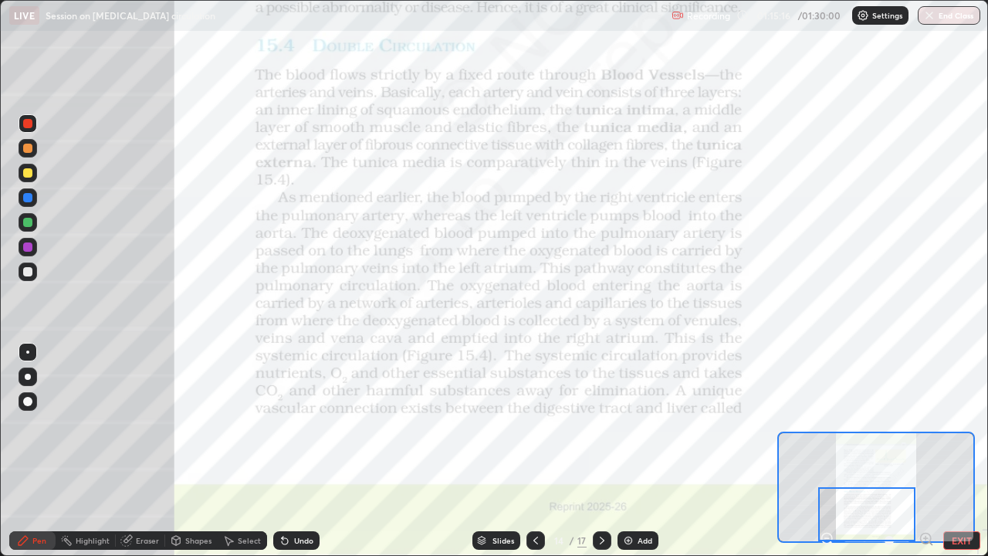
click at [601, 425] on icon at bounding box center [602, 540] width 12 height 12
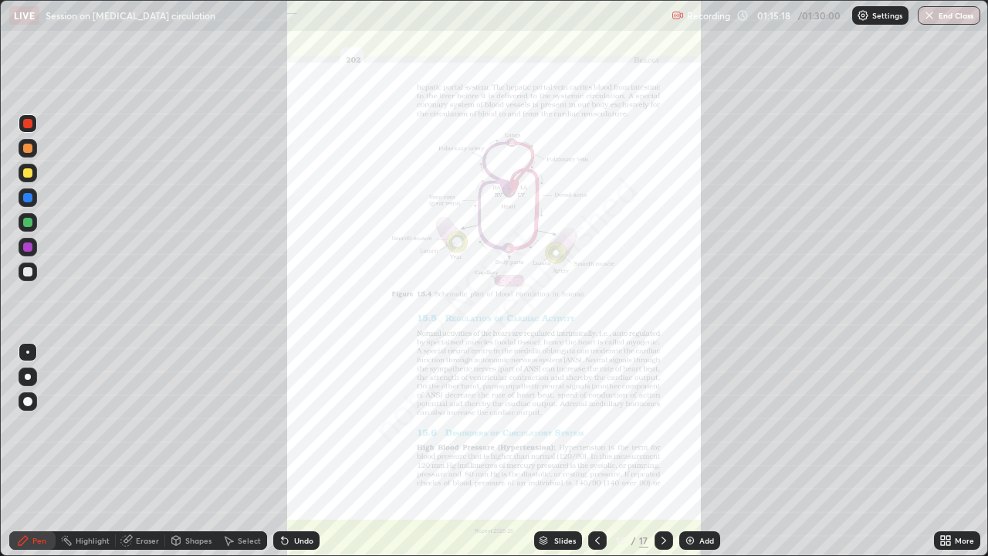
click at [916, 425] on div "Slides 15 / 17 Add" at bounding box center [627, 540] width 615 height 31
click at [957, 425] on div "More" at bounding box center [964, 541] width 19 height 8
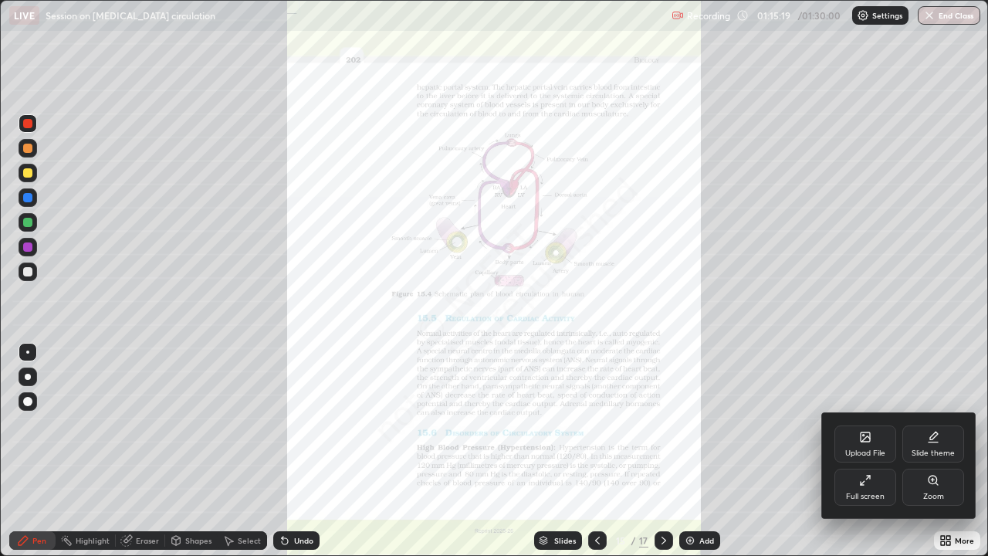
click at [932, 425] on icon at bounding box center [933, 480] width 8 height 8
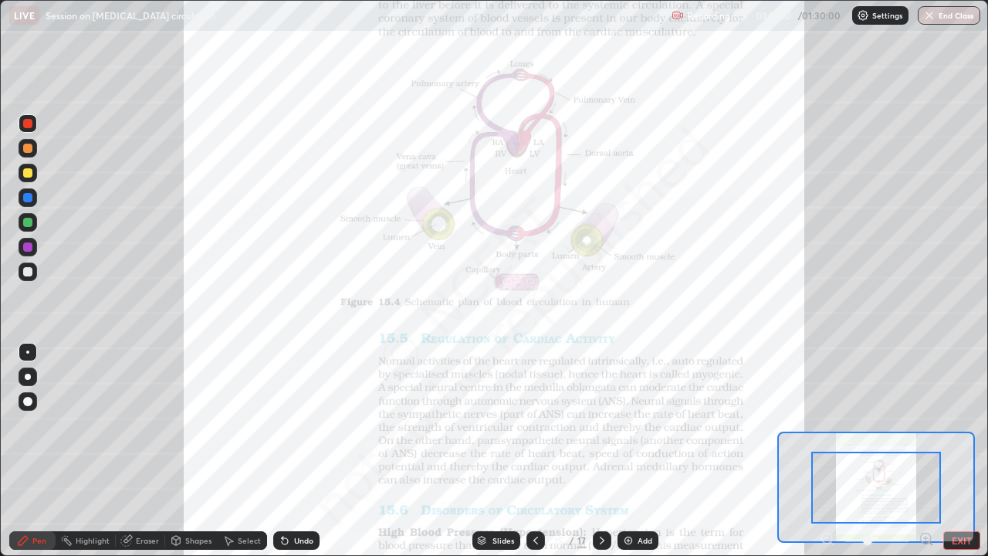
click at [926, 425] on icon at bounding box center [926, 538] width 4 height 0
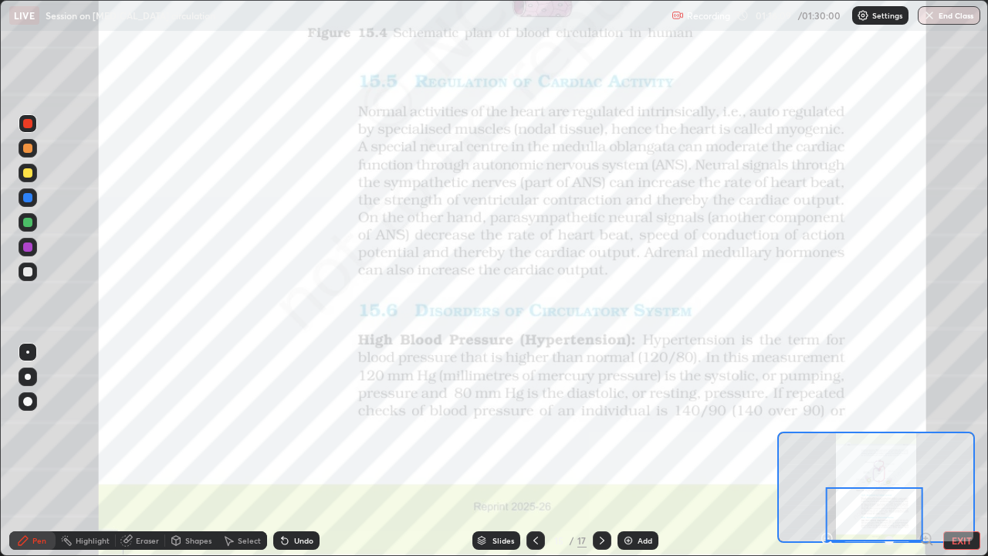
click at [926, 425] on icon at bounding box center [926, 538] width 4 height 0
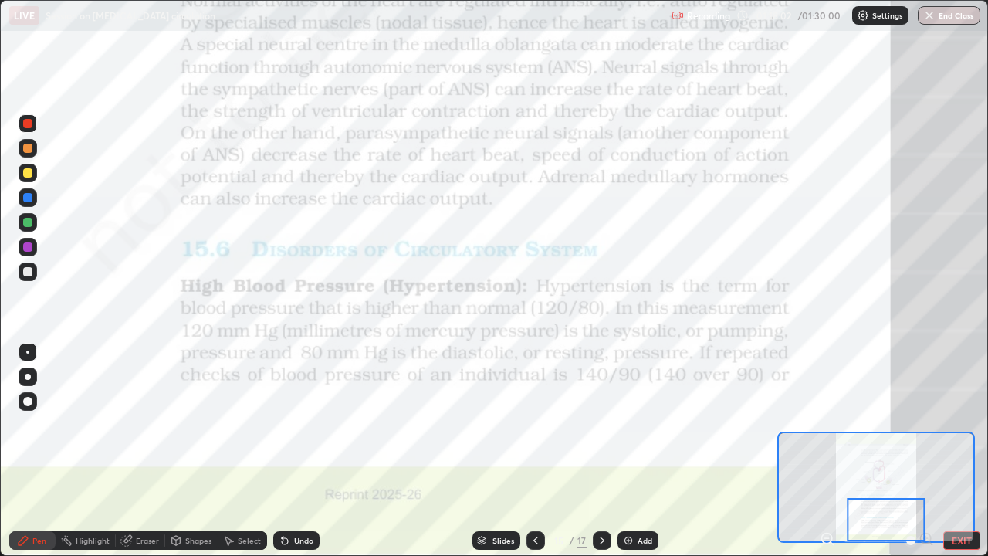
click at [598, 425] on icon at bounding box center [602, 540] width 12 height 12
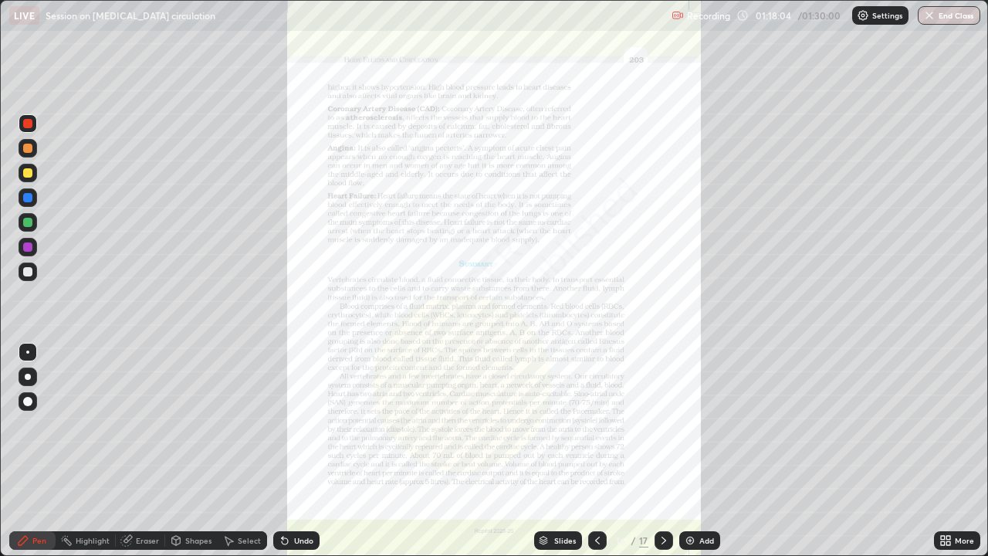
click at [879, 425] on div "Slides 16 / 17 Add" at bounding box center [627, 540] width 615 height 31
click at [948, 425] on icon at bounding box center [949, 543] width 4 height 4
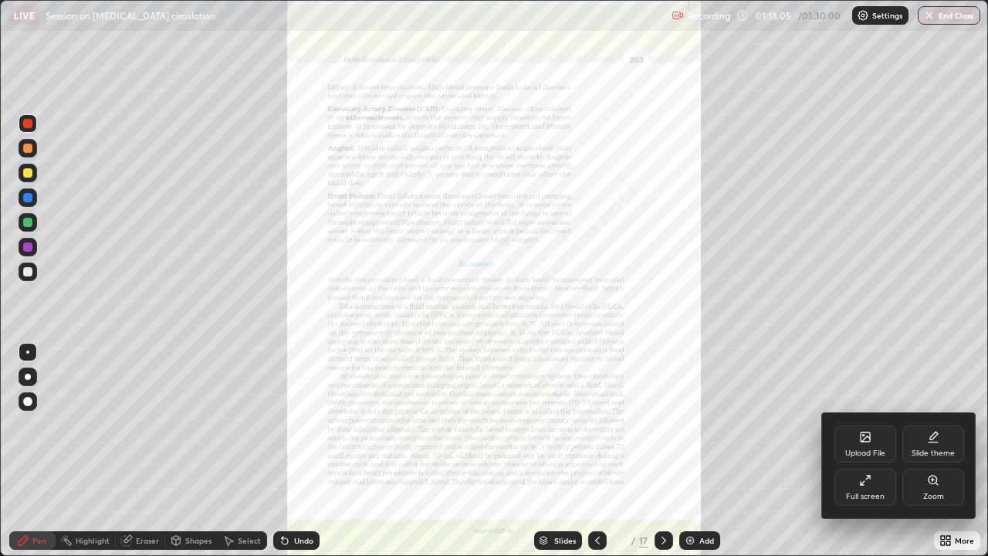
click at [934, 425] on div "Zoom" at bounding box center [933, 487] width 62 height 37
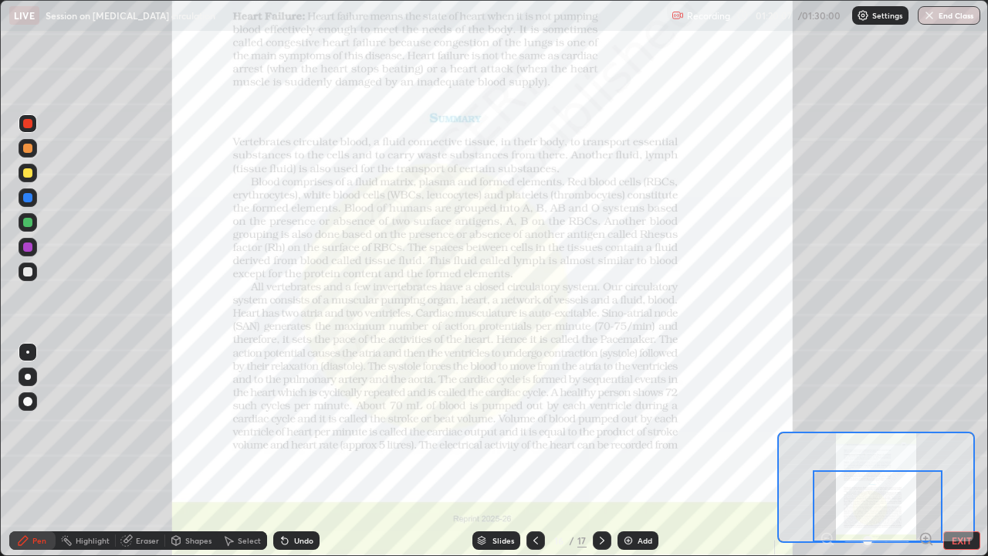
click at [601, 425] on icon at bounding box center [602, 540] width 12 height 12
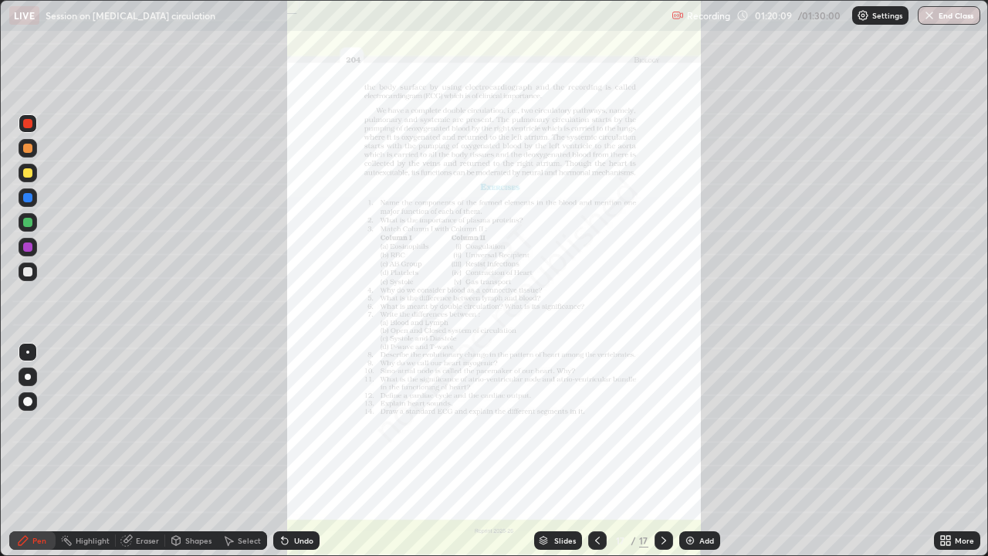
click at [959, 425] on div "More" at bounding box center [957, 540] width 46 height 19
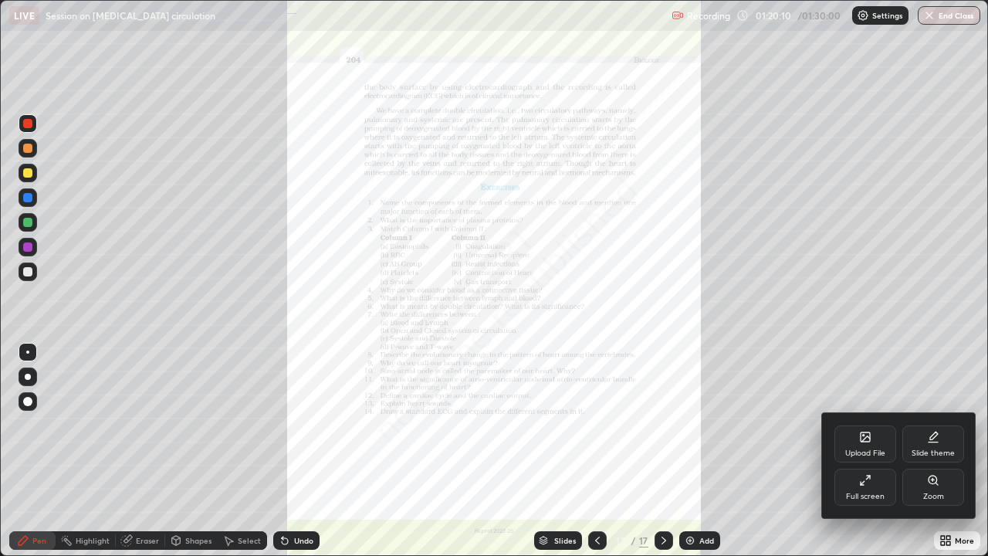
click at [947, 425] on div "Zoom" at bounding box center [933, 487] width 62 height 37
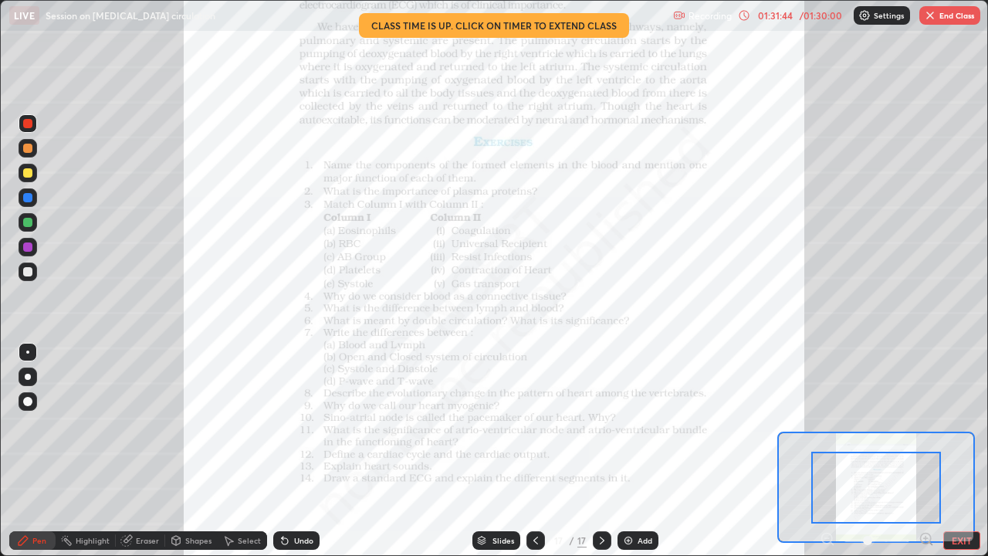
click at [938, 19] on button "End Class" at bounding box center [949, 15] width 61 height 19
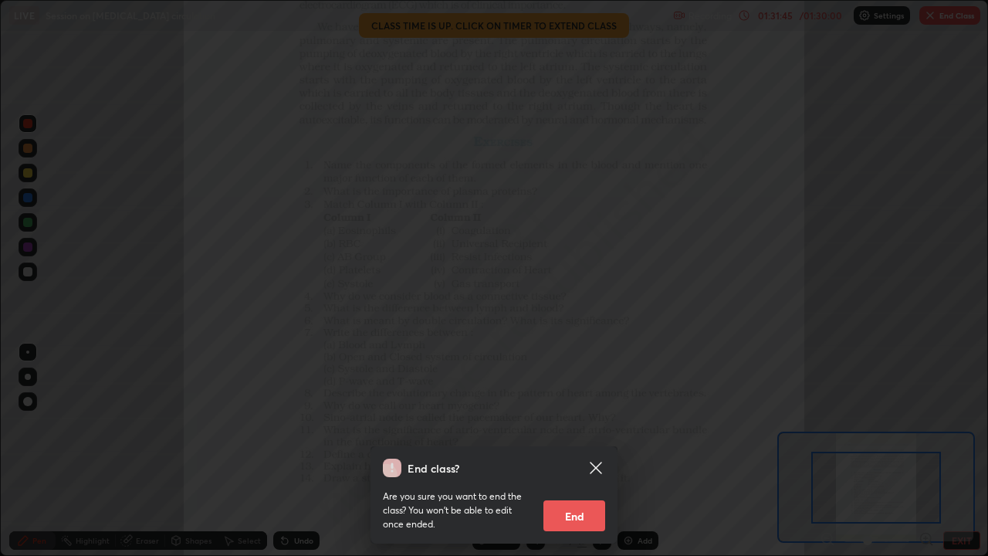
click at [583, 425] on button "End" at bounding box center [575, 515] width 62 height 31
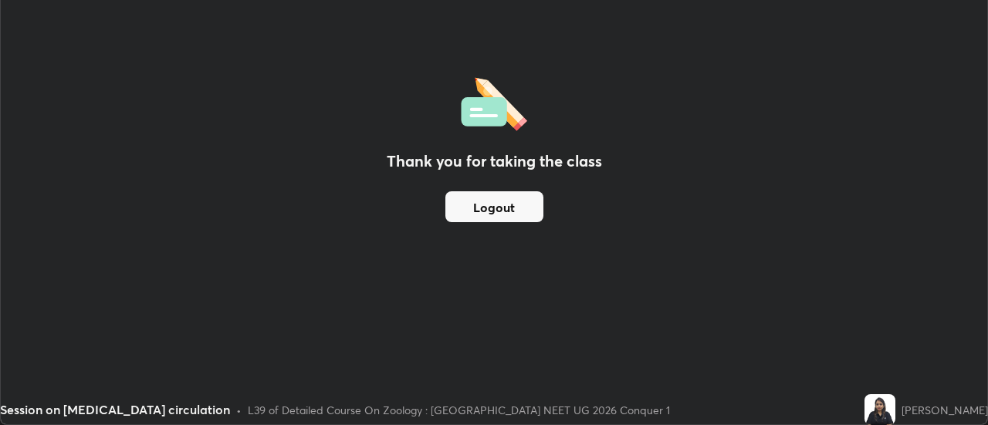
scroll to position [76777, 76214]
